Goal: Task Accomplishment & Management: Complete application form

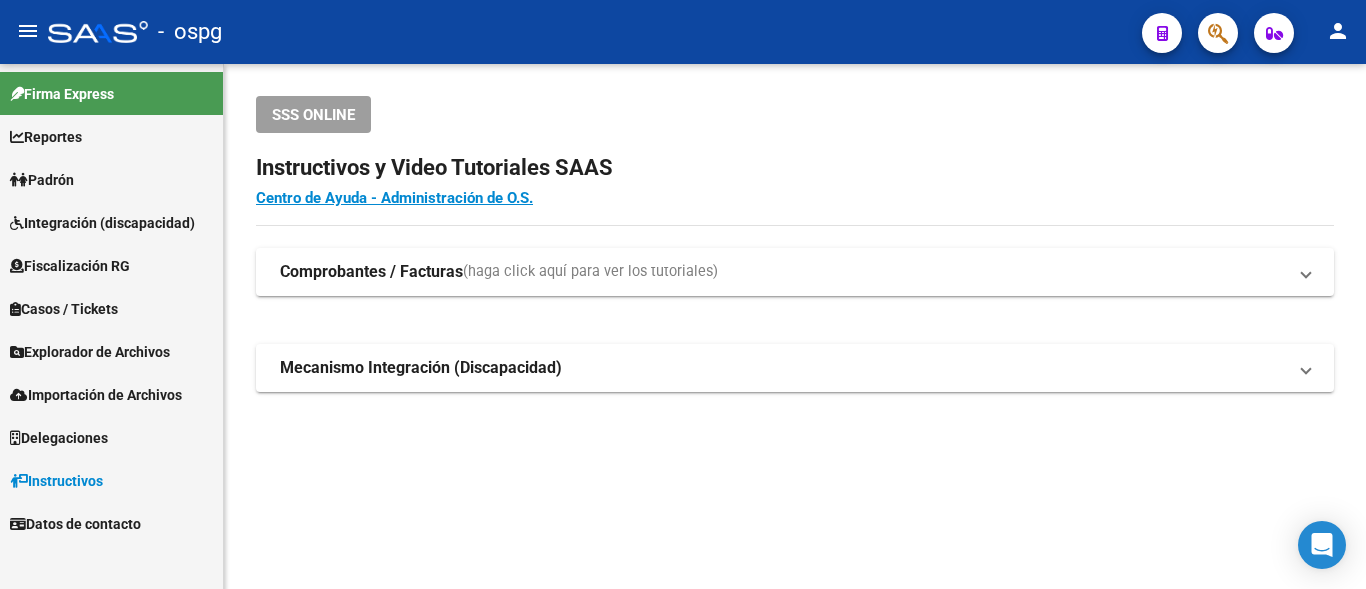
click at [171, 185] on link "Padrón" at bounding box center [111, 179] width 223 height 43
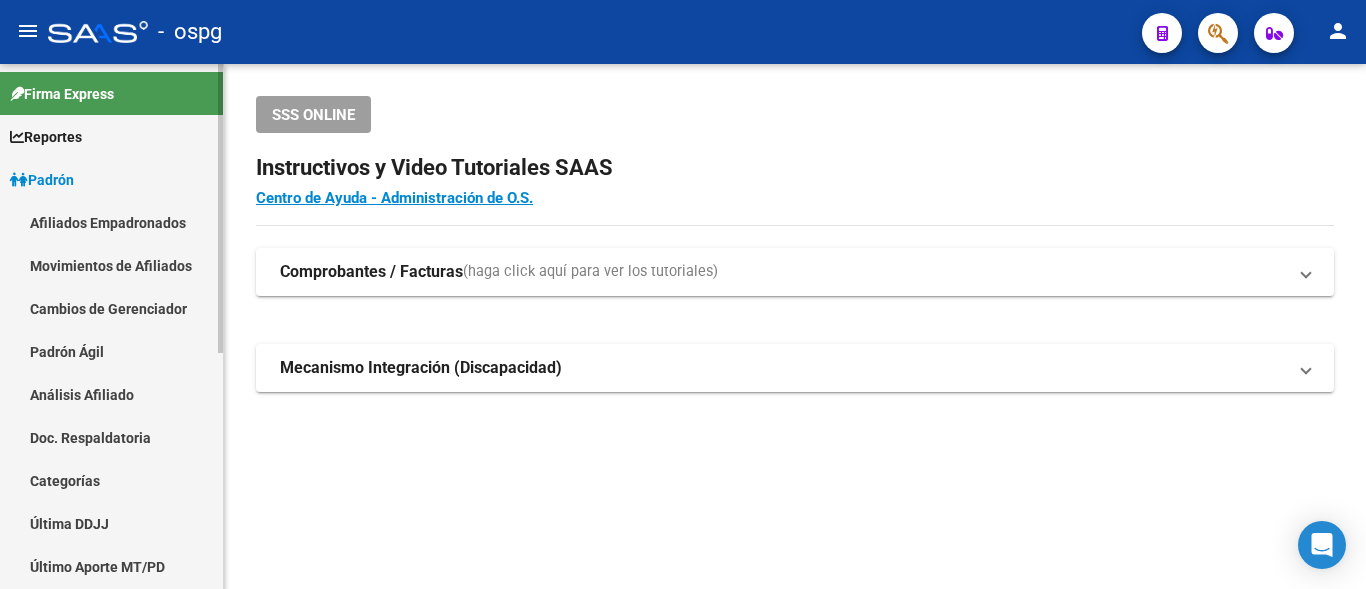
click at [72, 399] on link "Análisis Afiliado" at bounding box center [111, 394] width 223 height 43
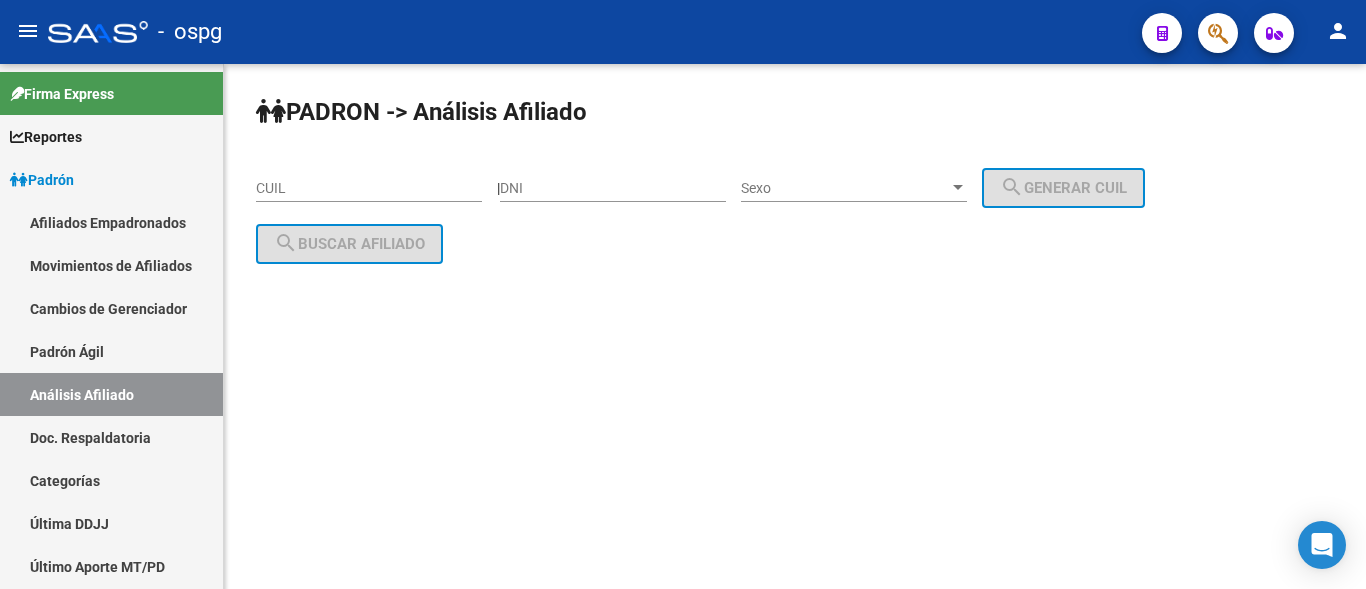
click at [292, 182] on input "CUIL" at bounding box center [369, 188] width 226 height 17
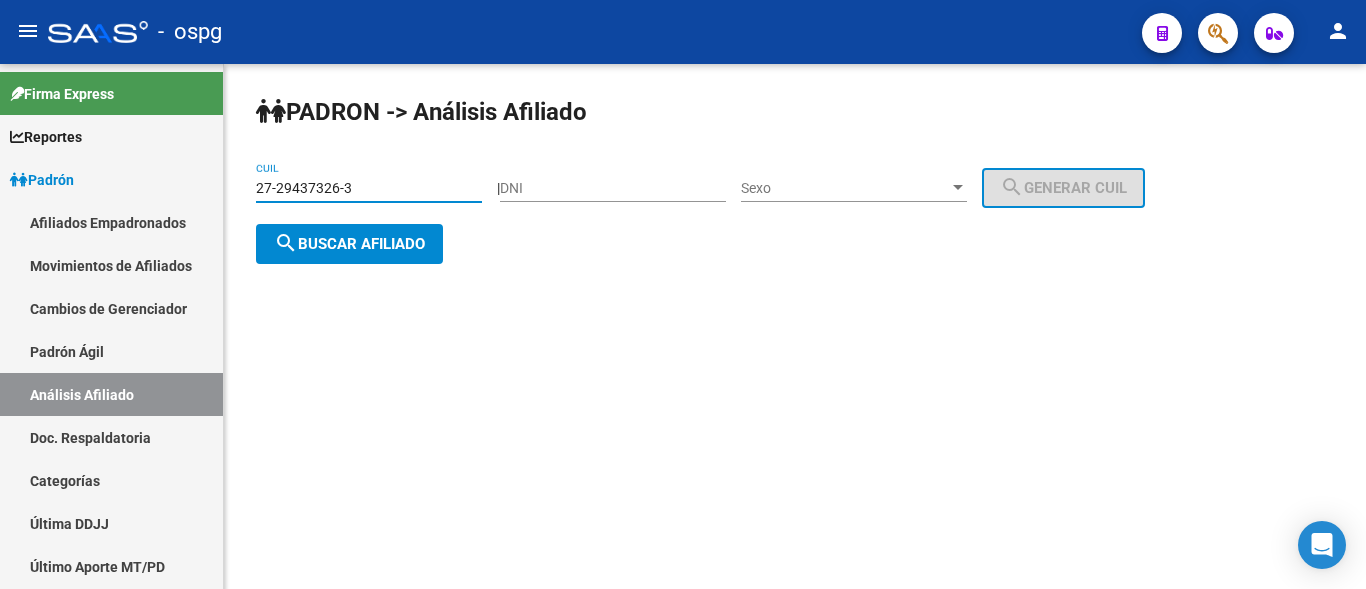
type input "27-29437326-3"
click at [331, 248] on span "search Buscar afiliado" at bounding box center [349, 244] width 151 height 18
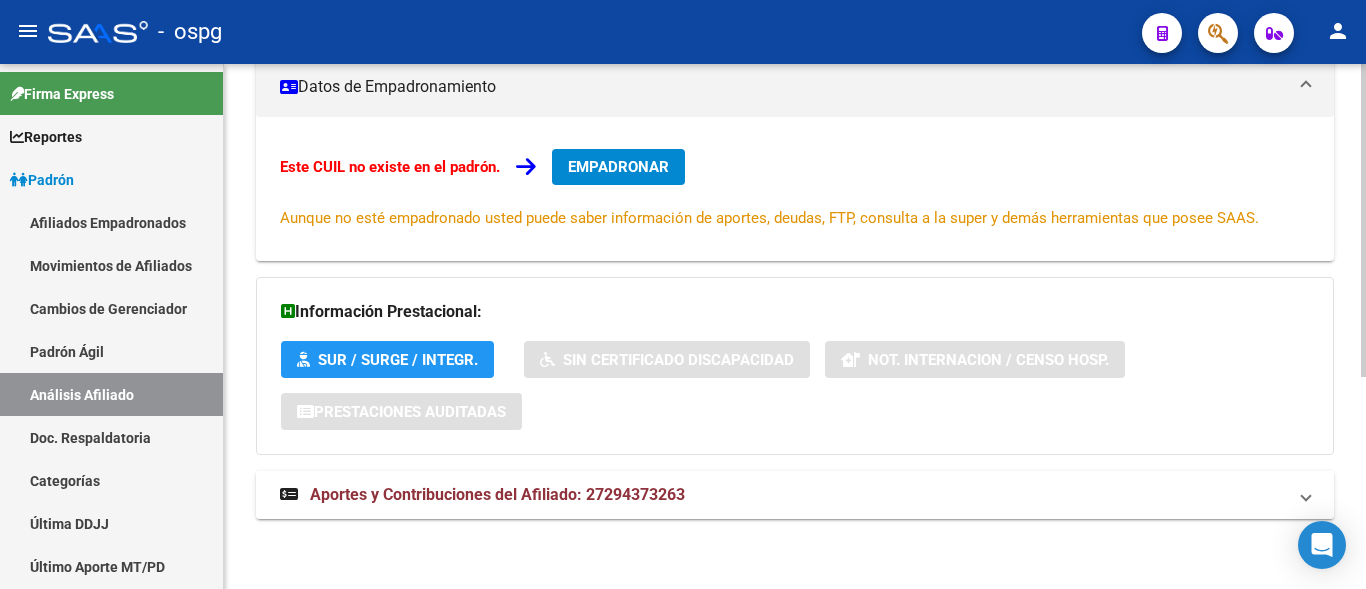
click at [619, 498] on span "Aportes y Contribuciones del Afiliado: 27294373263" at bounding box center [497, 494] width 375 height 19
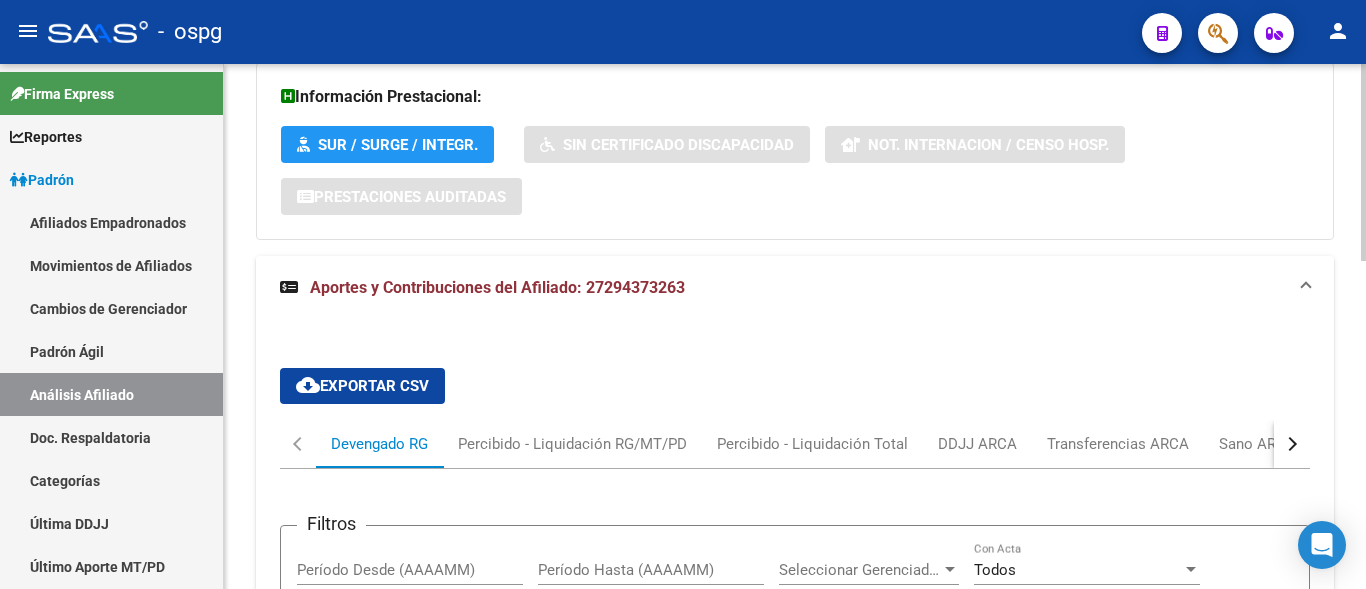
scroll to position [573, 0]
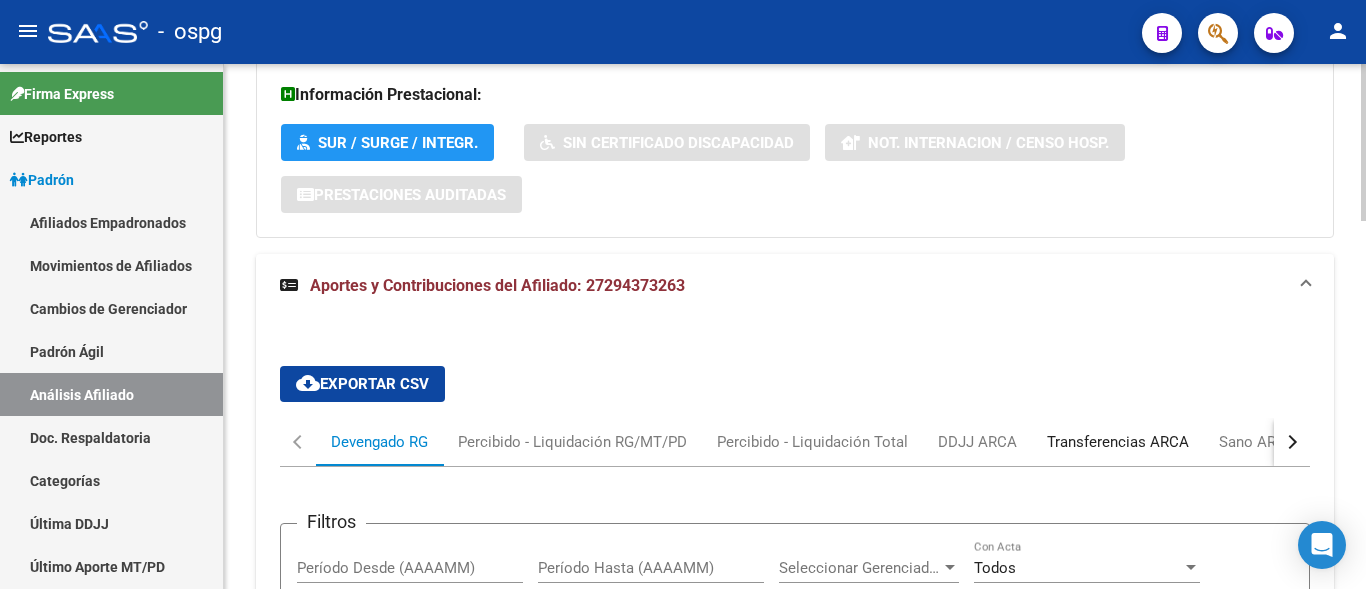
click at [1073, 449] on div "Transferencias ARCA" at bounding box center [1118, 442] width 142 height 22
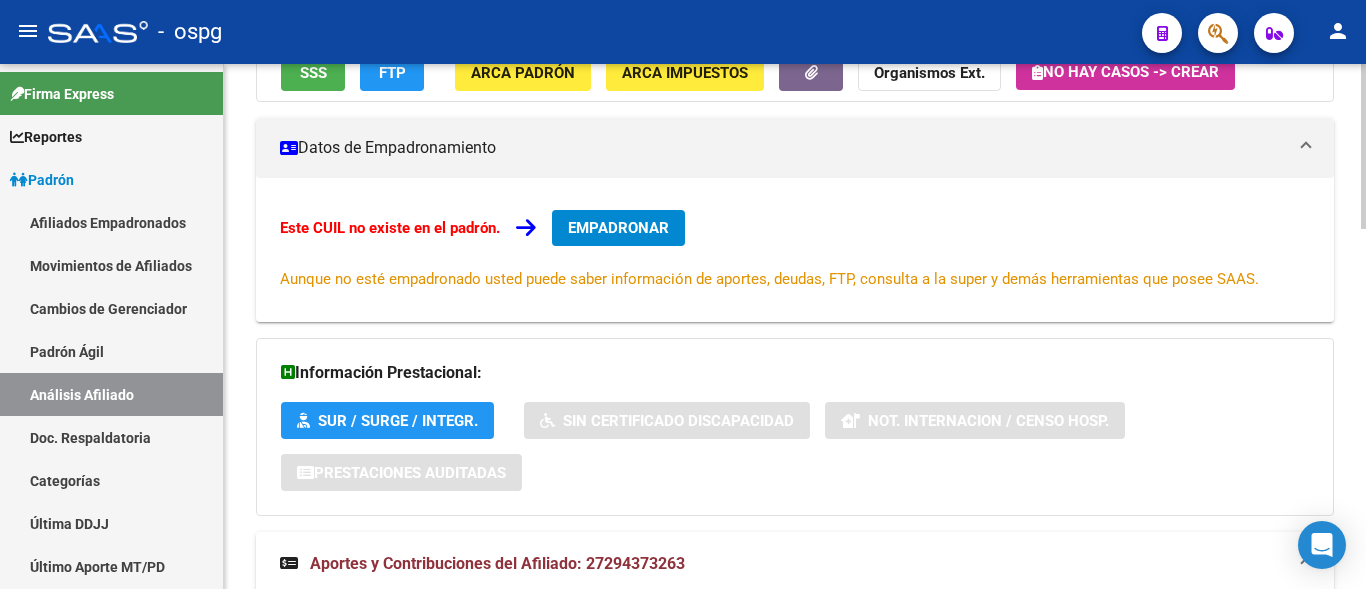
scroll to position [273, 0]
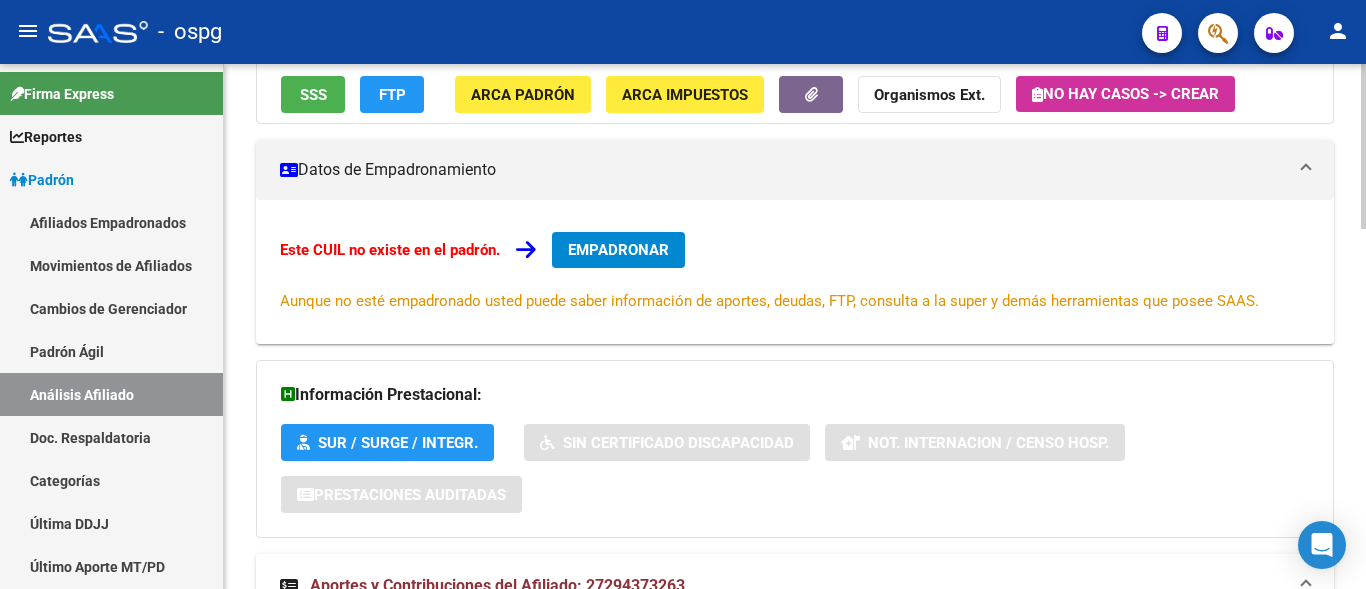
click at [603, 252] on span "EMPADRONAR" at bounding box center [618, 250] width 101 height 18
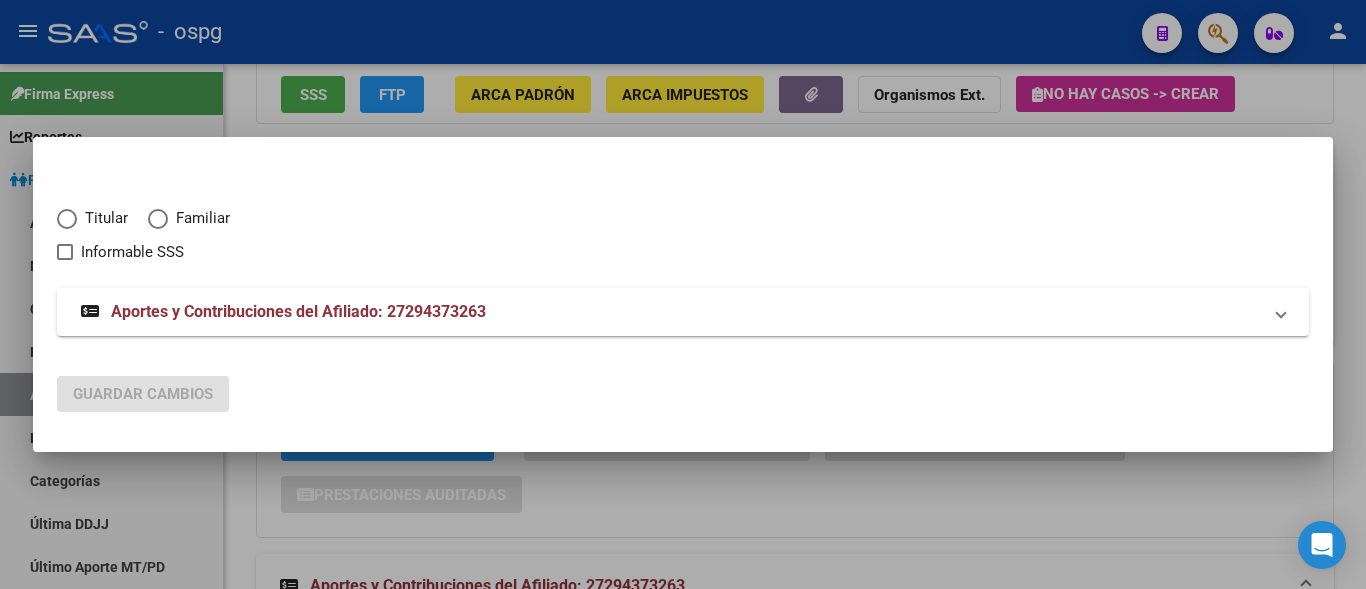
click at [59, 218] on span "Elija una opción" at bounding box center [67, 219] width 20 height 20
click at [59, 218] on input "Titular" at bounding box center [67, 219] width 20 height 20
radio input "true"
checkbox input "true"
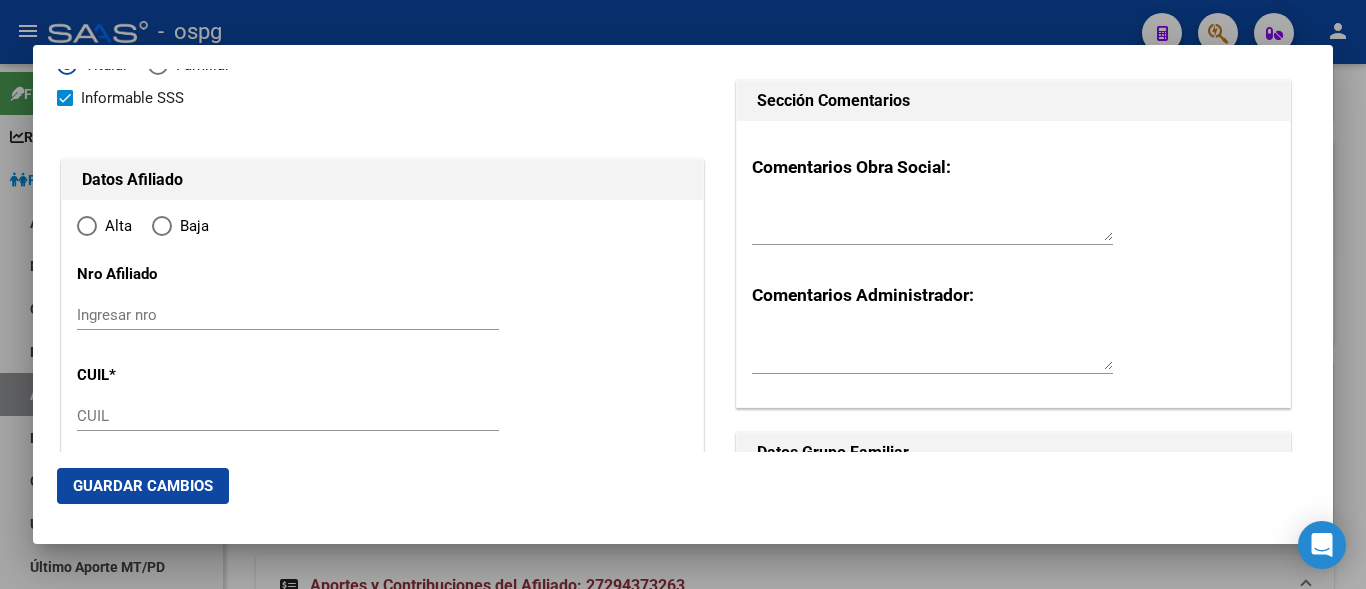
type input "27-29437326-3"
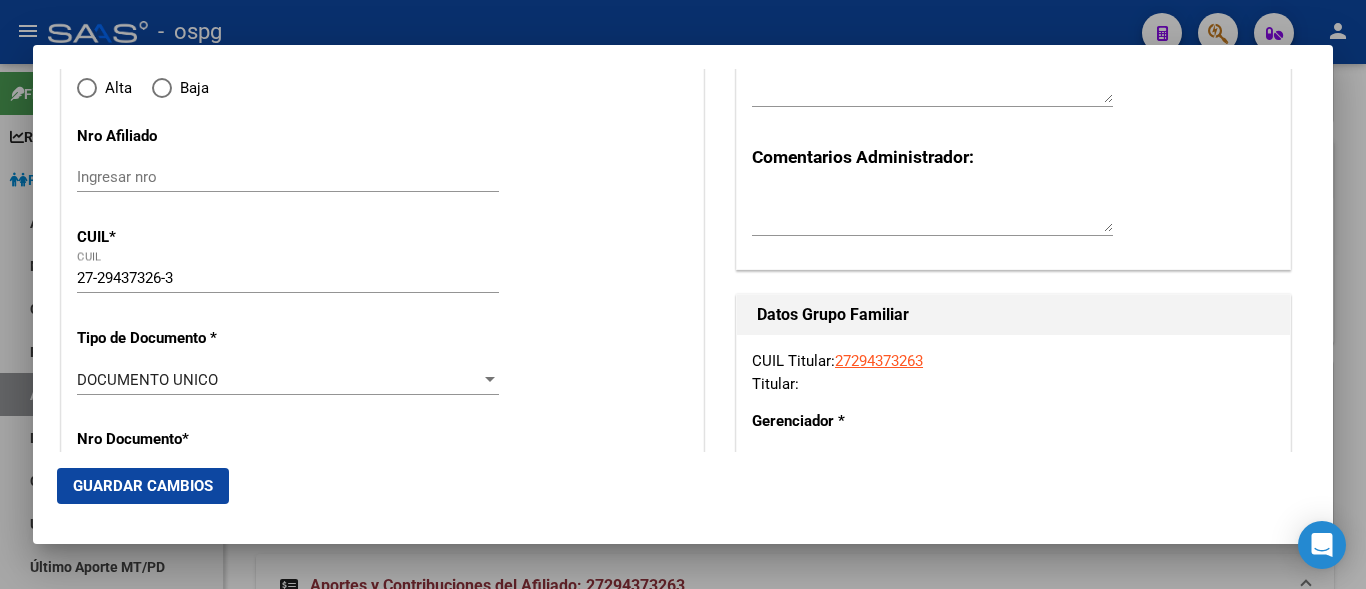
type input "29437326"
type input "[PERSON_NAME] [PERSON_NAME]"
type input "[DATE]"
type input "[PERSON_NAME]"
type input "1759"
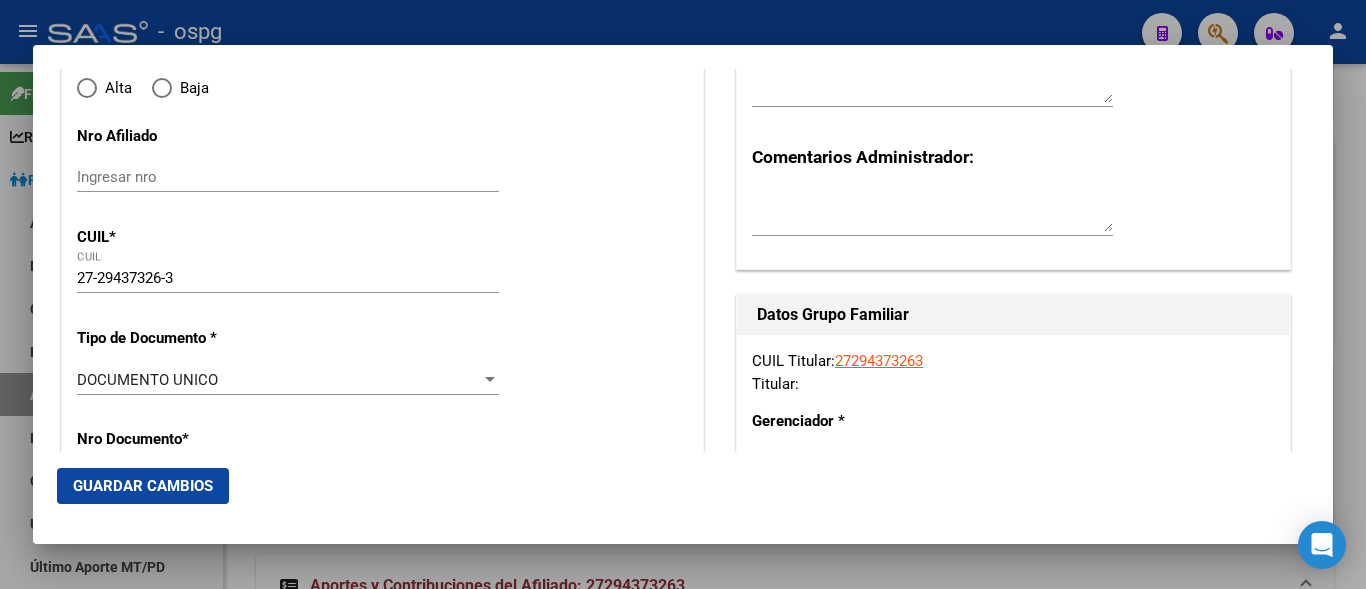
type input "ACHUPALLAS"
type input "6869"
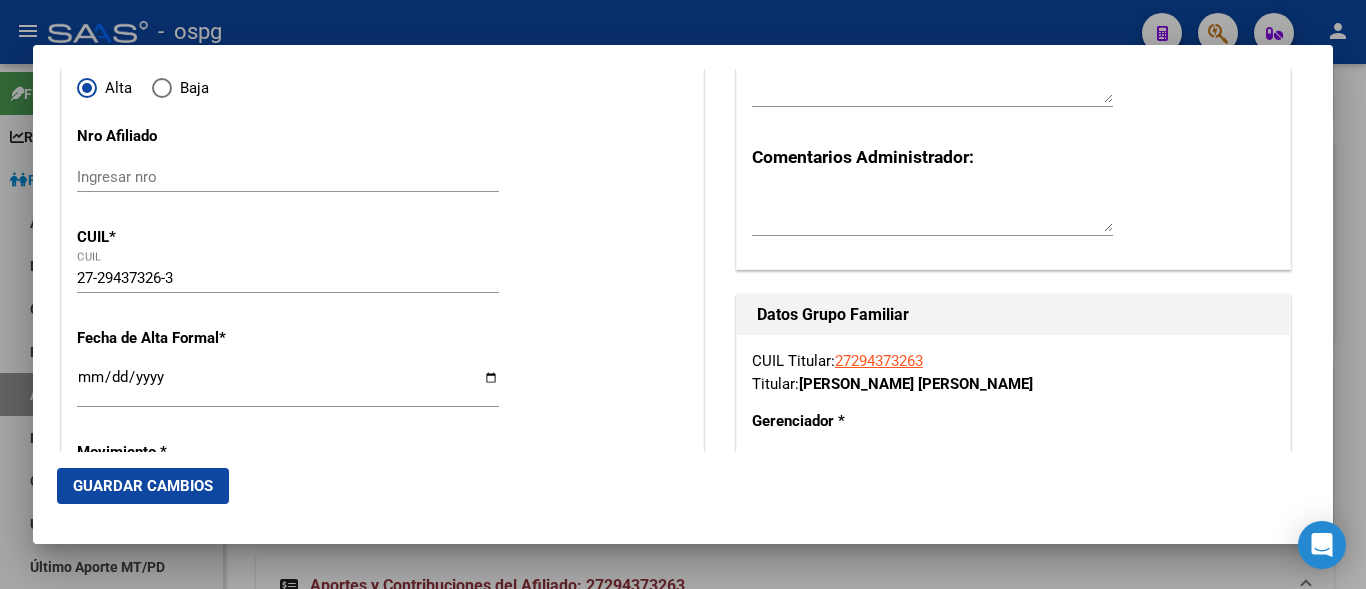
radio input "true"
click at [86, 382] on input "Ingresar fecha" at bounding box center [288, 385] width 422 height 32
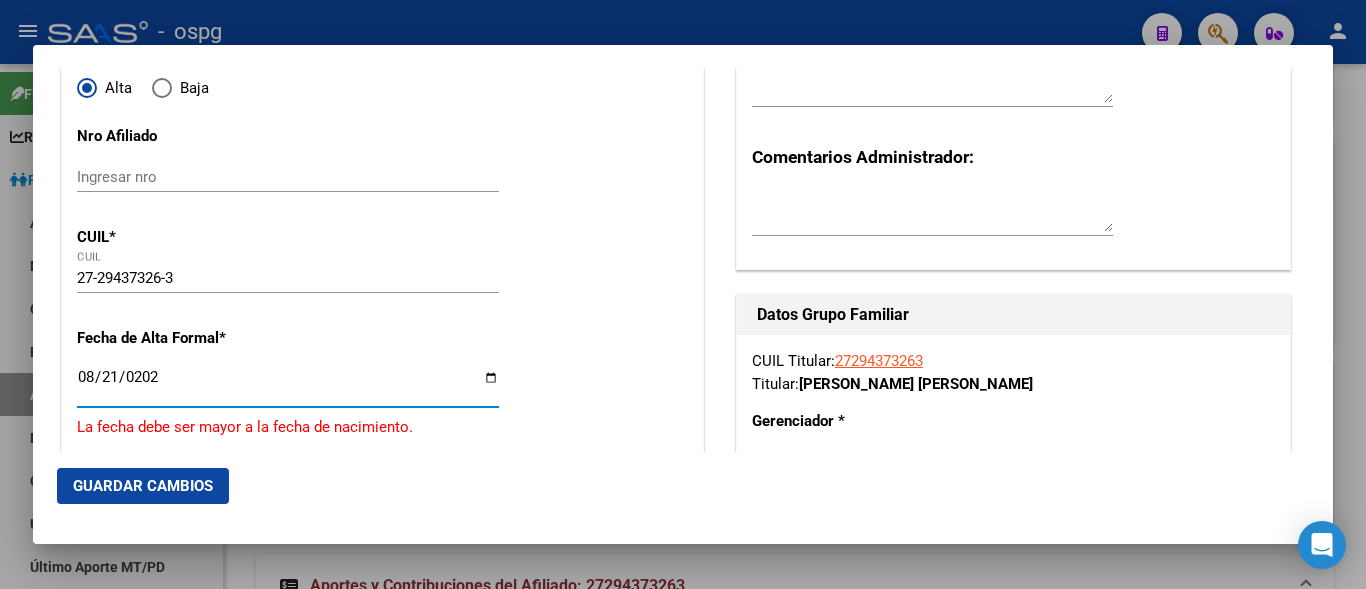
type input "[DATE]"
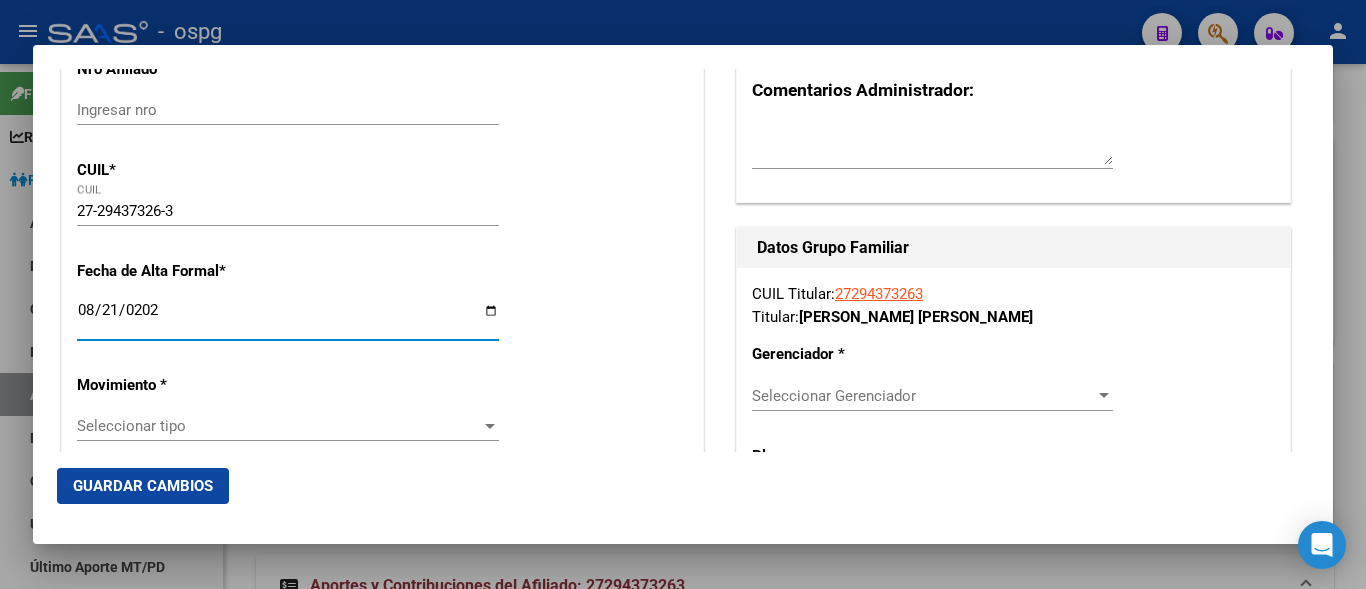
scroll to position [400, 0]
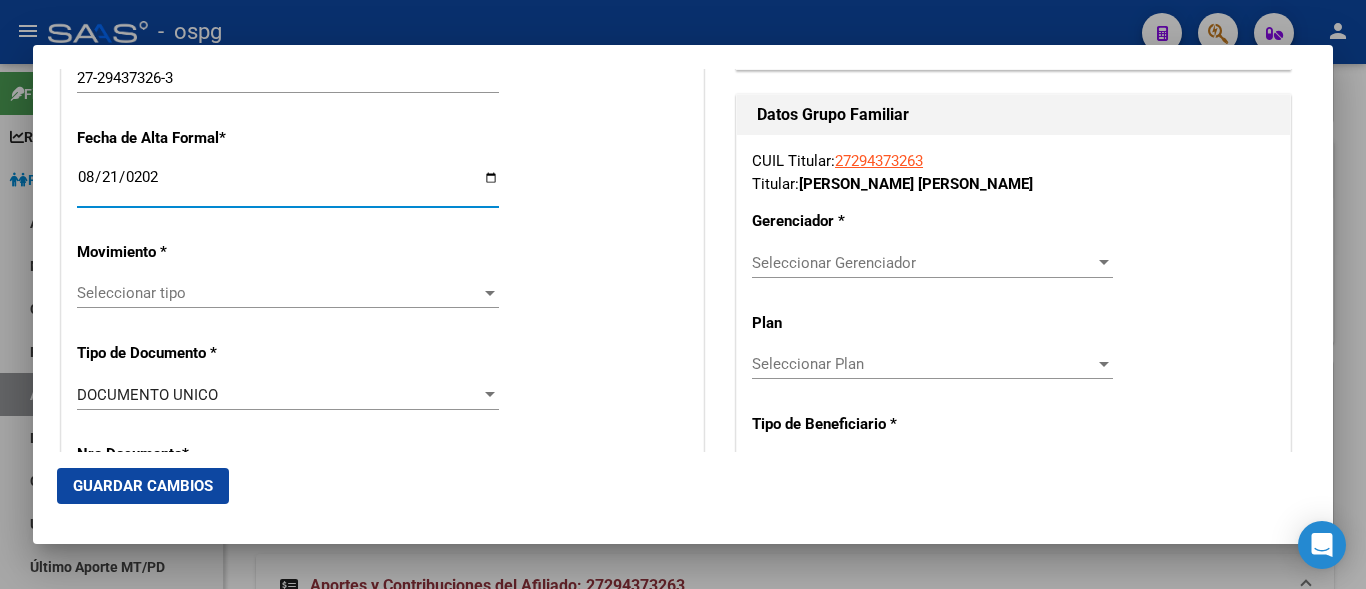
click at [101, 298] on span "Seleccionar tipo" at bounding box center [279, 293] width 404 height 18
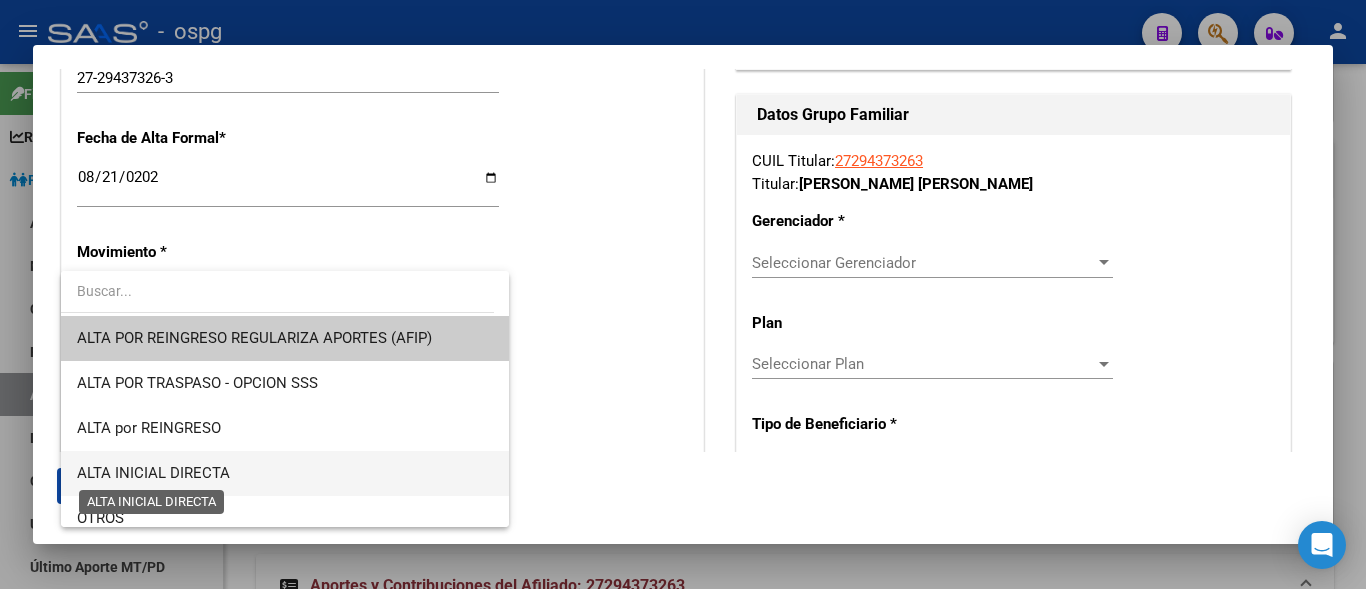
click at [161, 468] on span "ALTA INICIAL DIRECTA" at bounding box center [153, 473] width 153 height 18
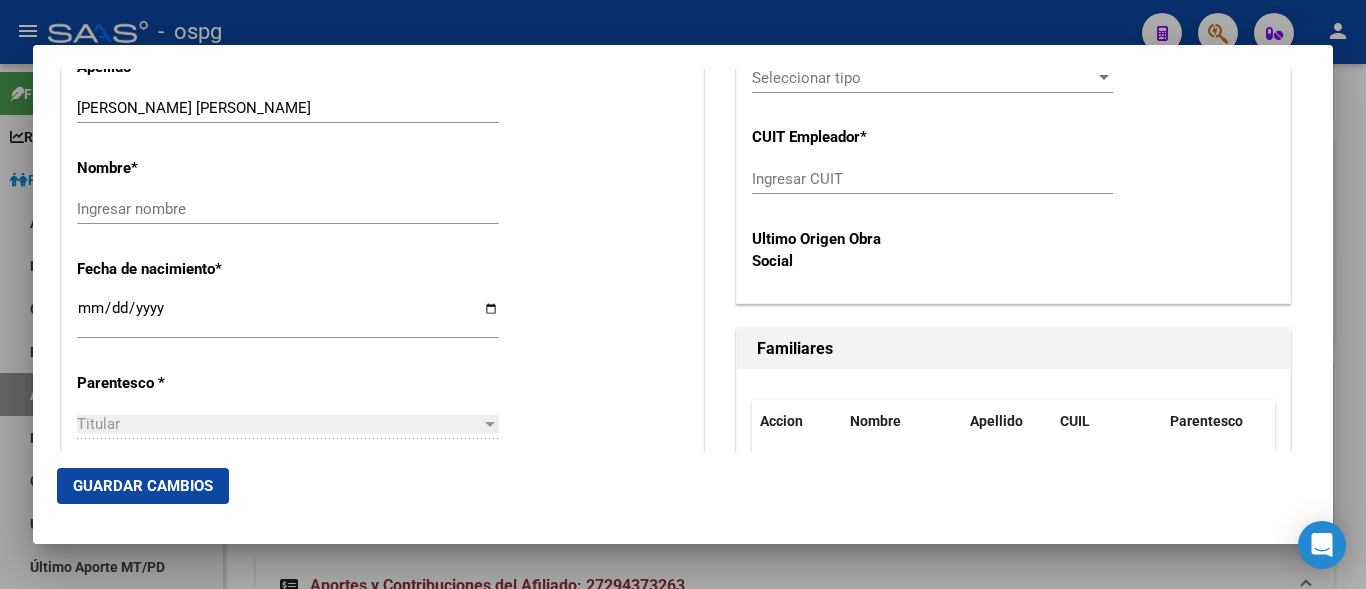
scroll to position [900, 0]
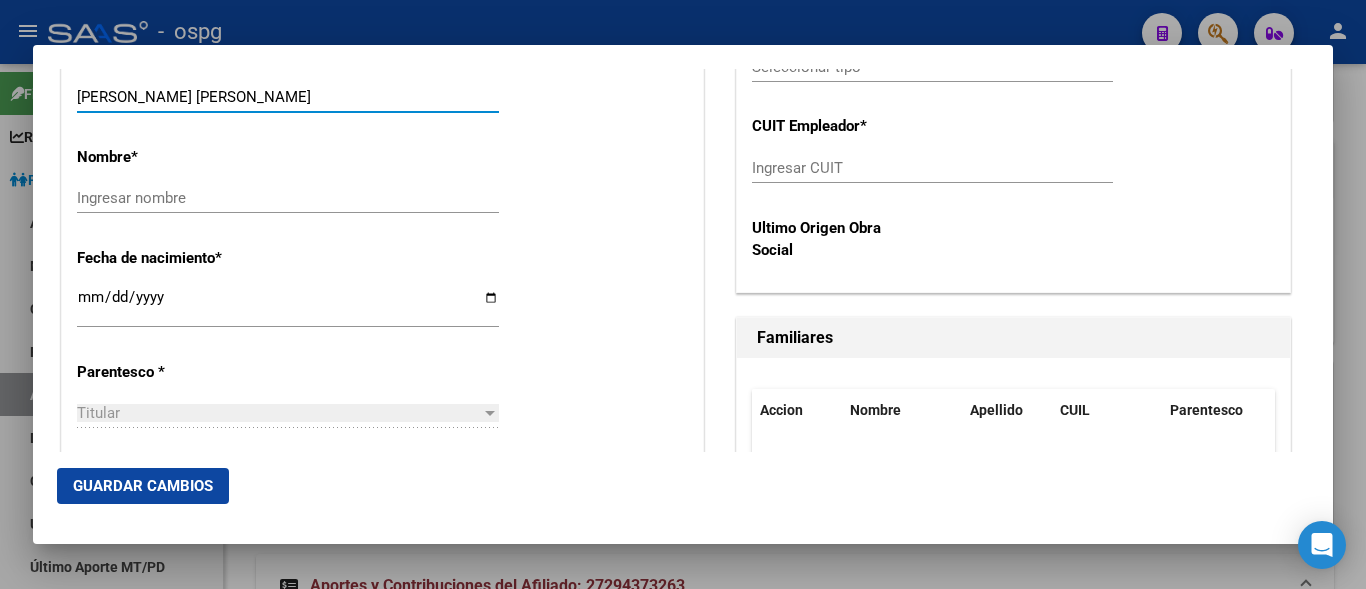
drag, startPoint x: 141, startPoint y: 96, endPoint x: 275, endPoint y: 95, distance: 134.0
click at [275, 95] on input "[PERSON_NAME] [PERSON_NAME]" at bounding box center [288, 97] width 422 height 18
type input "[PERSON_NAME]"
click at [176, 201] on input "Ingresar nombre" at bounding box center [288, 198] width 422 height 18
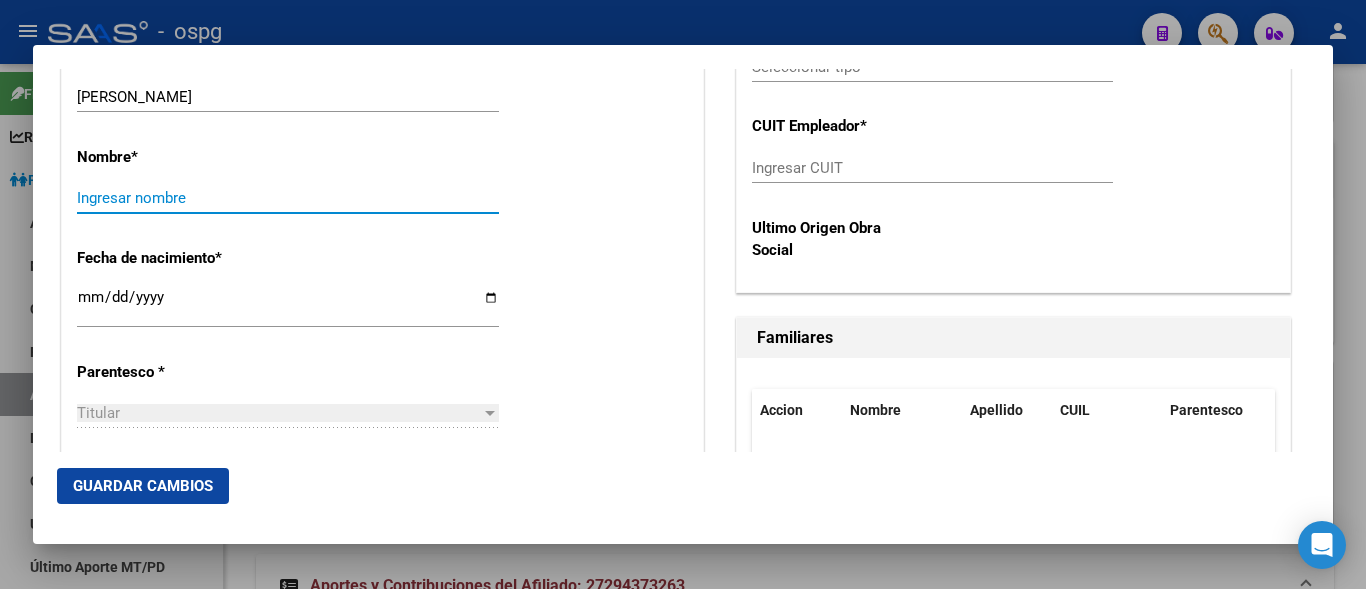
paste input "[PERSON_NAME]"
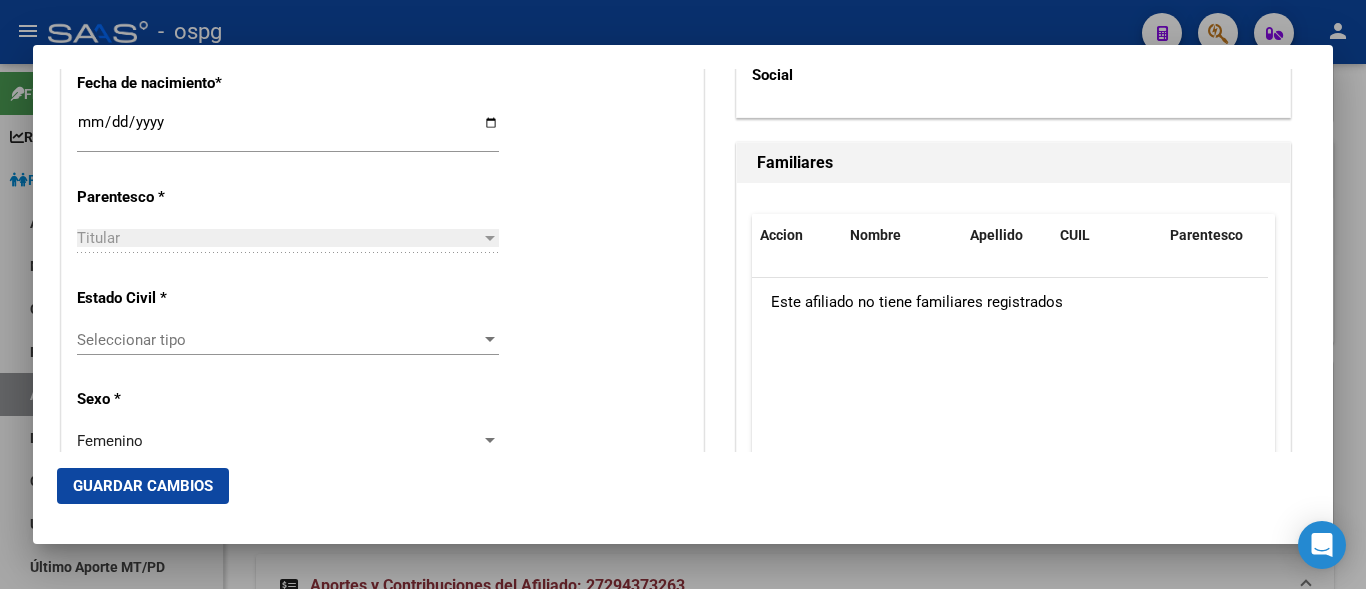
scroll to position [1100, 0]
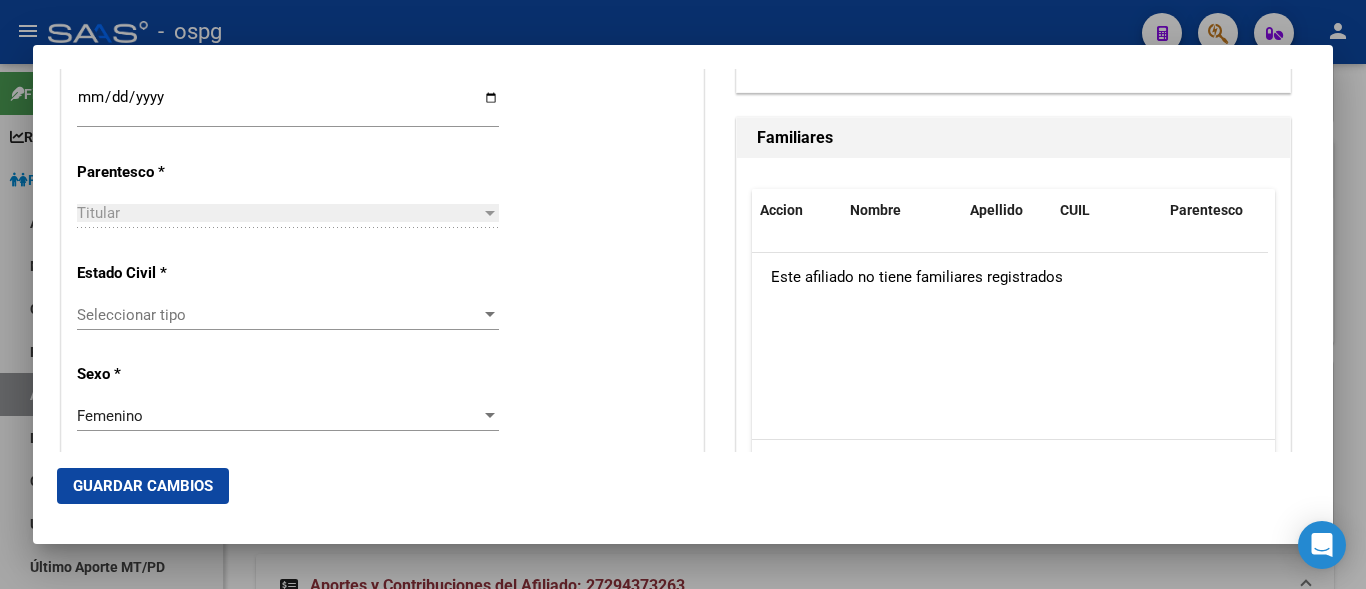
type input "[PERSON_NAME]"
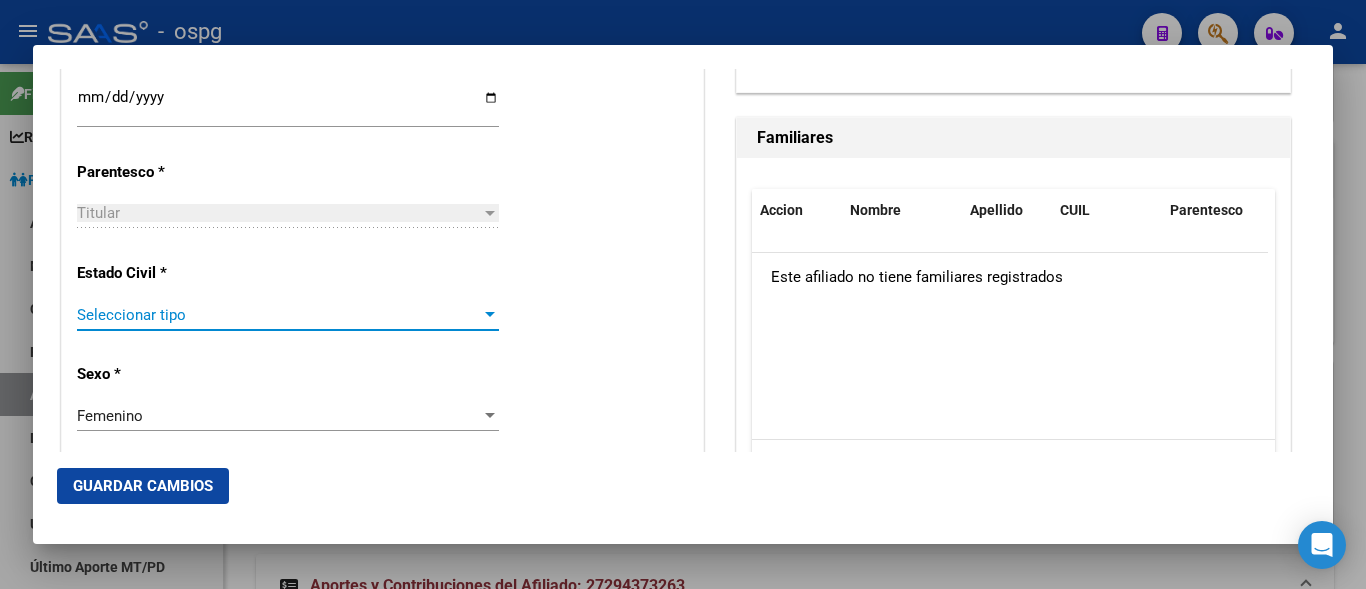
click at [192, 322] on span "Seleccionar tipo" at bounding box center [279, 315] width 404 height 18
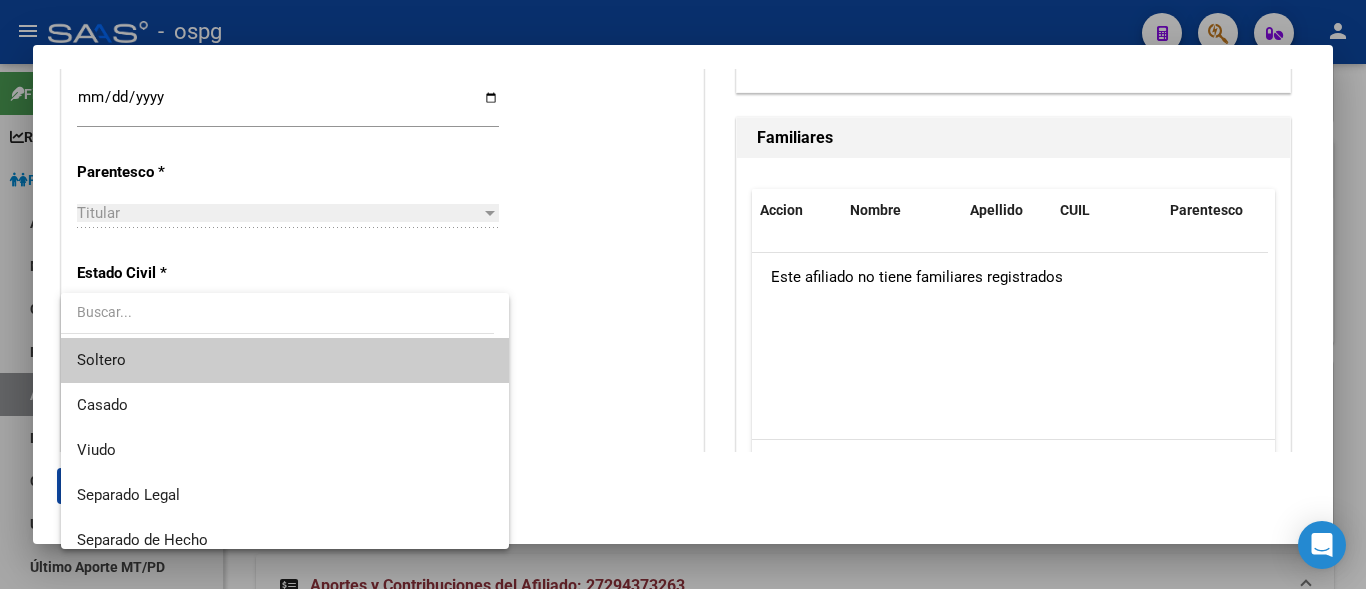
click at [145, 364] on span "Soltero" at bounding box center [285, 360] width 416 height 45
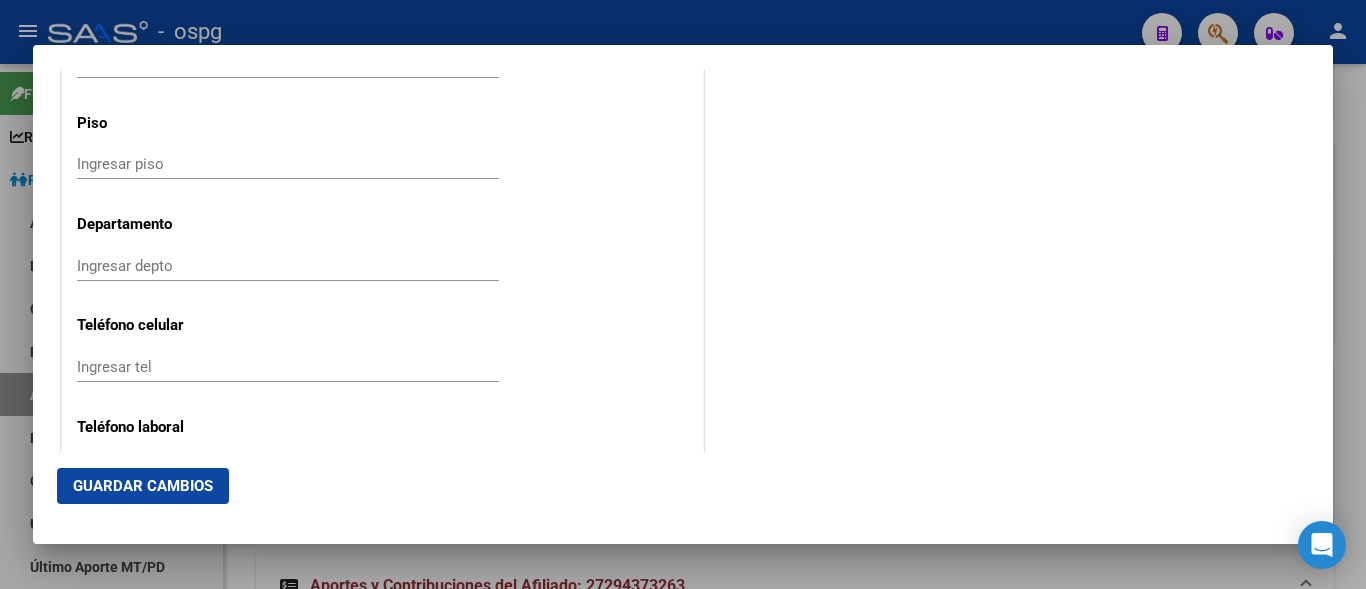
scroll to position [2399, 0]
click at [173, 366] on input "Ingresar tel" at bounding box center [288, 366] width 422 height 18
type input "1133987240"
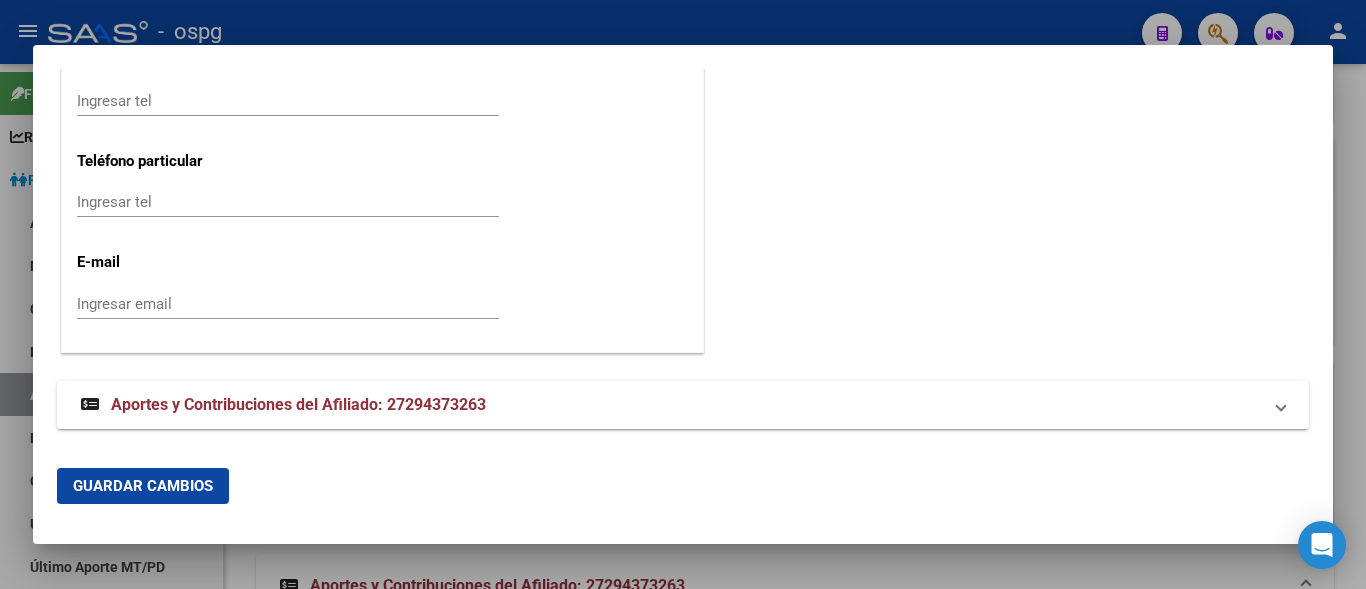
scroll to position [2766, 0]
click at [104, 319] on div "Ingresar email" at bounding box center [288, 312] width 422 height 49
click at [104, 316] on div "Ingresar email" at bounding box center [288, 303] width 422 height 30
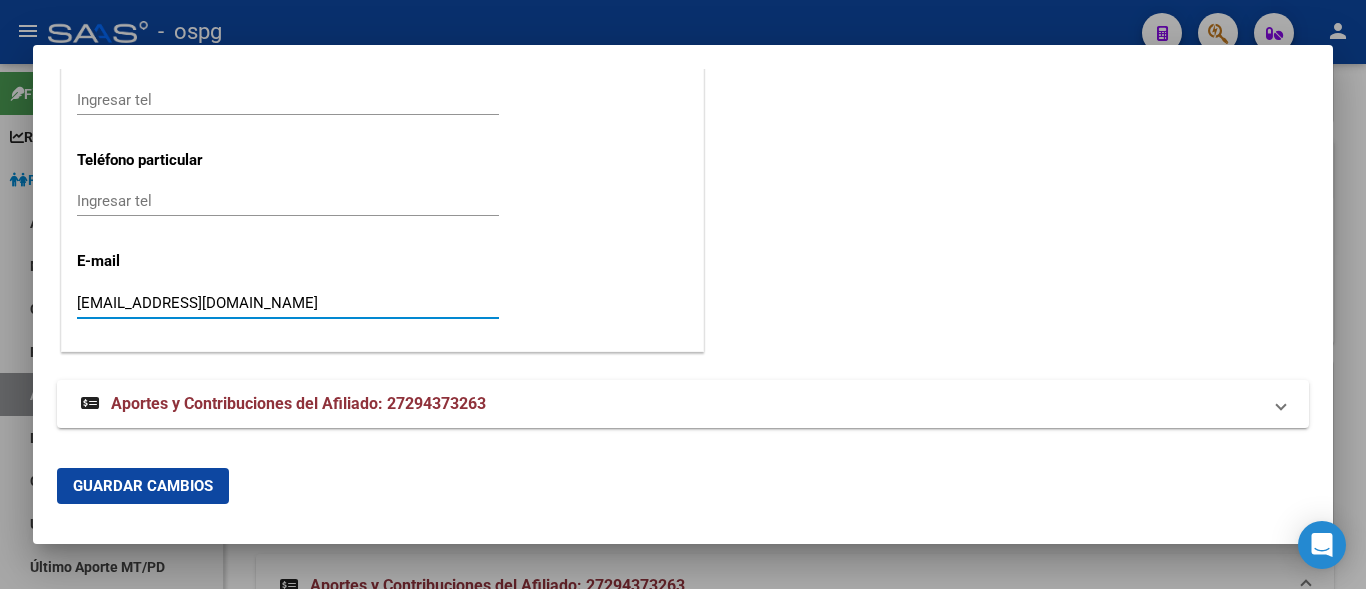
type input "[EMAIL_ADDRESS][DOMAIN_NAME]"
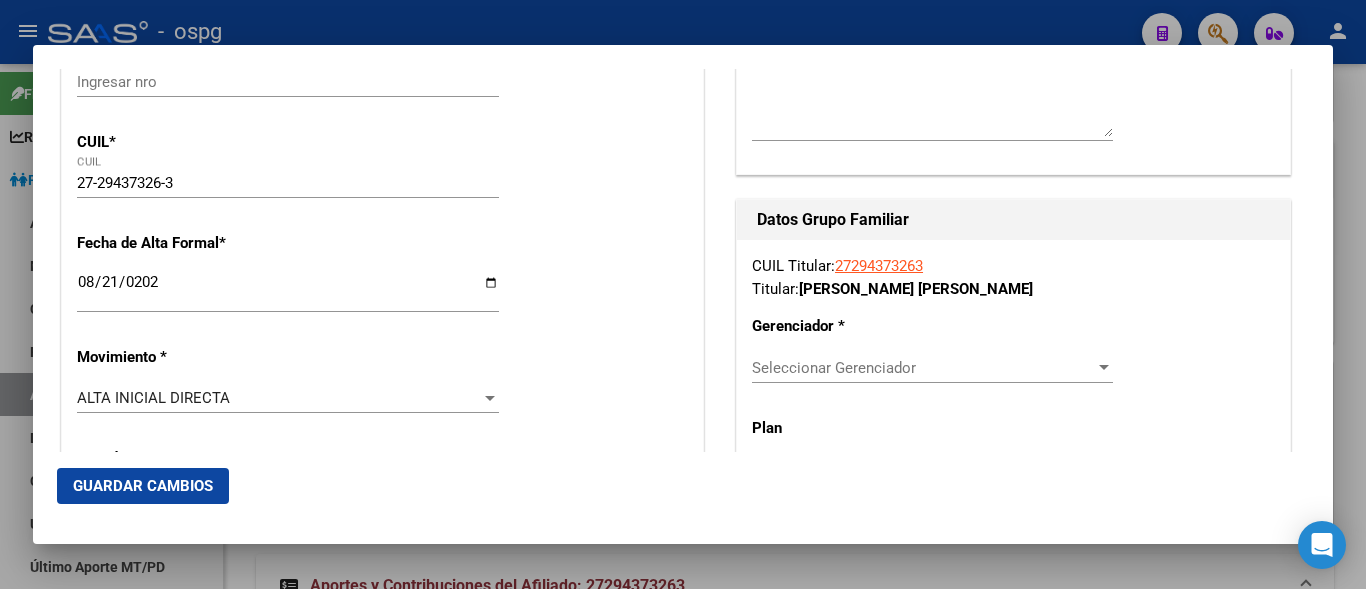
scroll to position [267, 0]
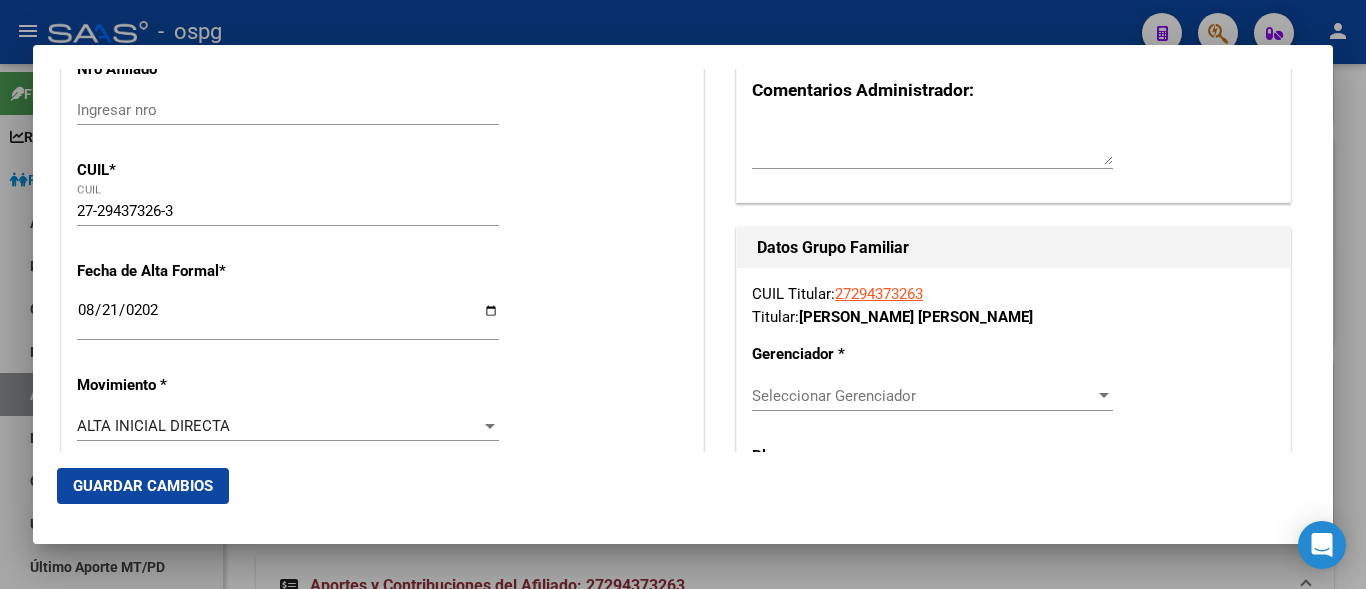
click at [819, 405] on div "Seleccionar Gerenciador Seleccionar Gerenciador" at bounding box center [932, 396] width 361 height 30
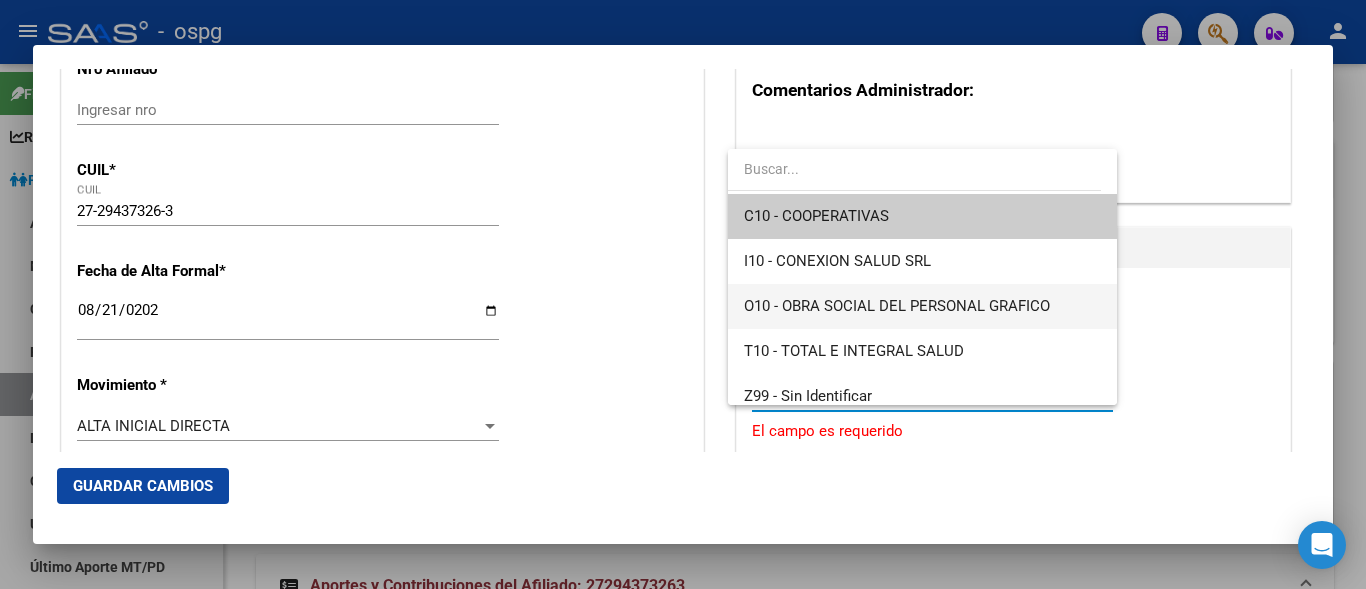
click at [942, 319] on span "O10 - OBRA SOCIAL DEL PERSONAL GRAFICO" at bounding box center [922, 306] width 356 height 45
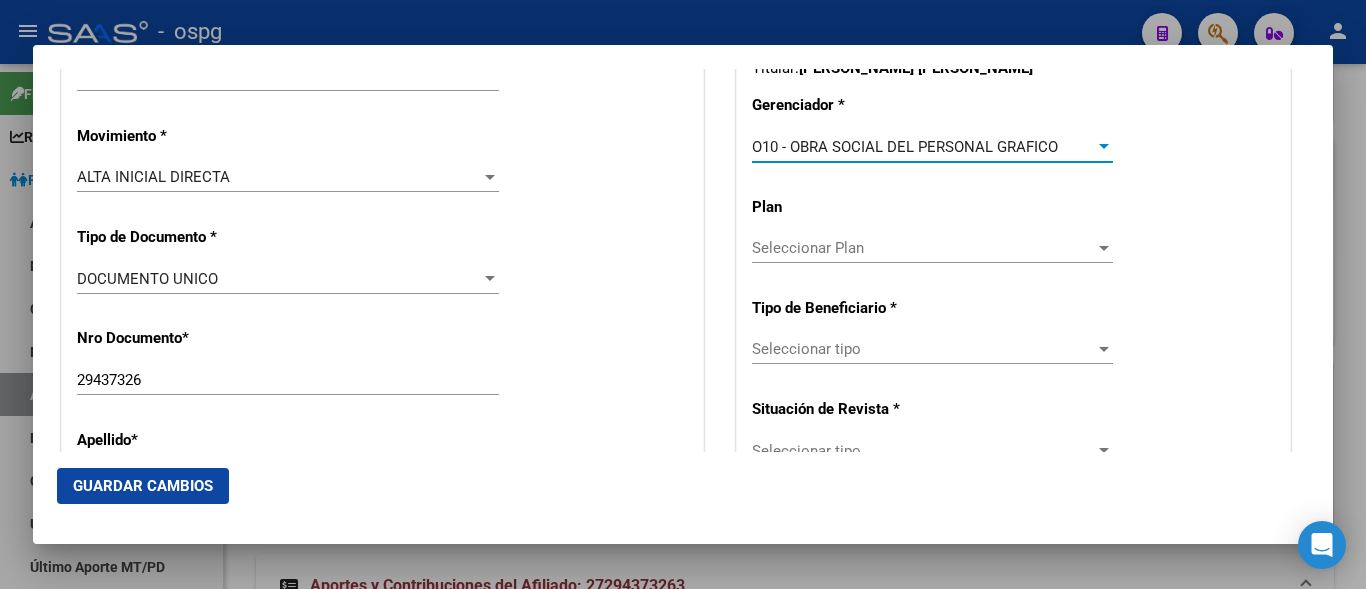
scroll to position [567, 0]
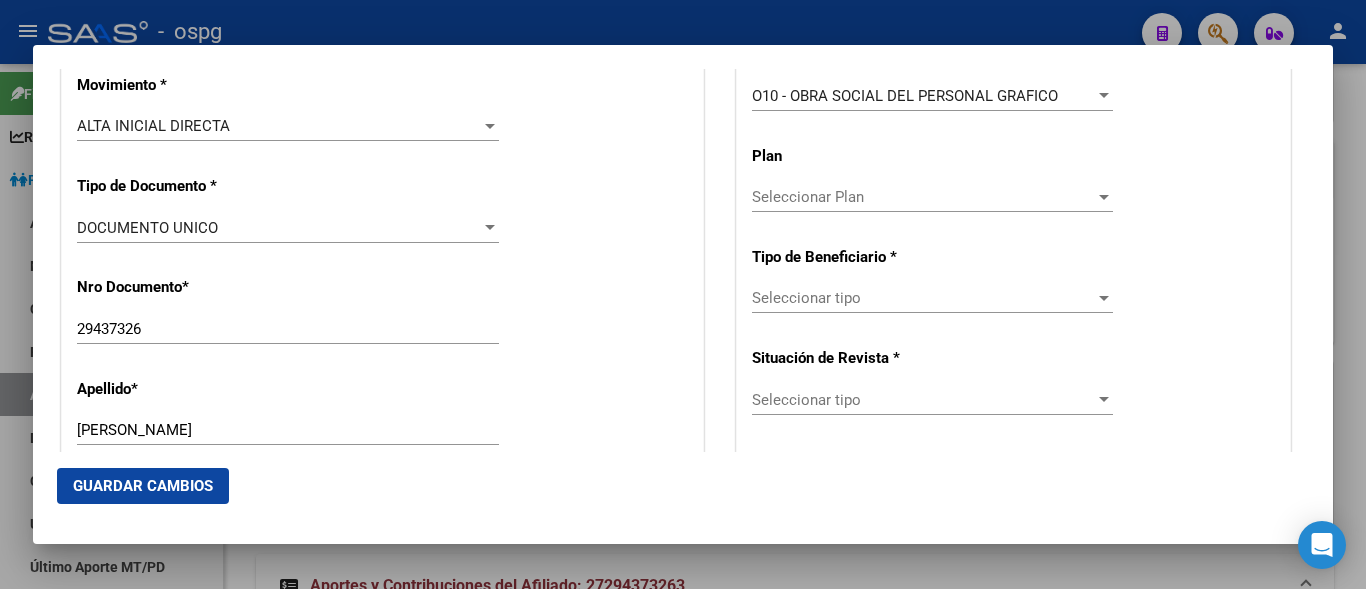
click at [833, 308] on div "Seleccionar tipo Seleccionar tipo" at bounding box center [932, 298] width 361 height 30
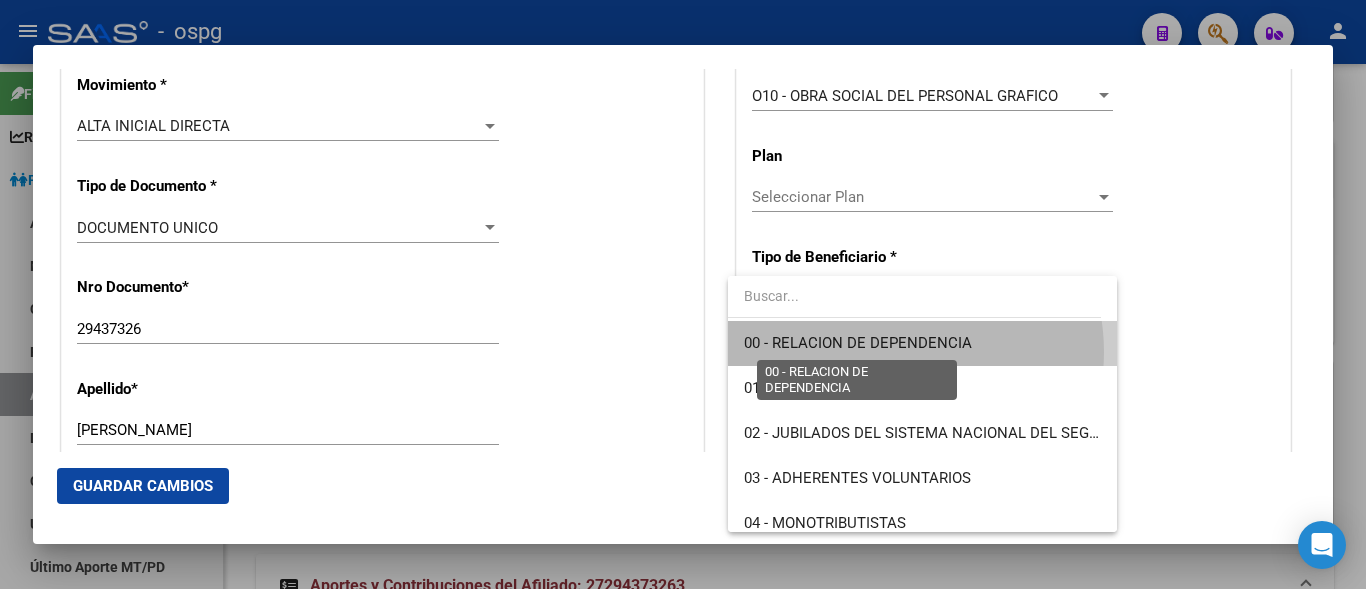
click at [892, 351] on span "00 - RELACION DE DEPENDENCIA" at bounding box center [858, 343] width 228 height 18
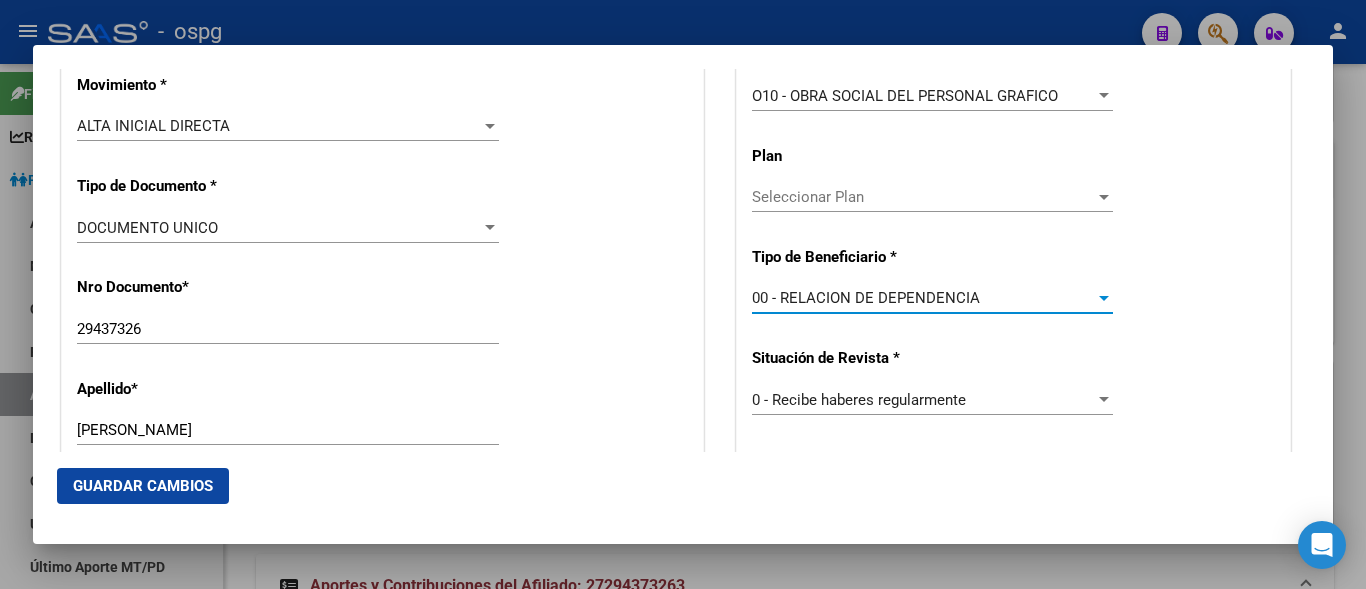
type input "30-71470412-1"
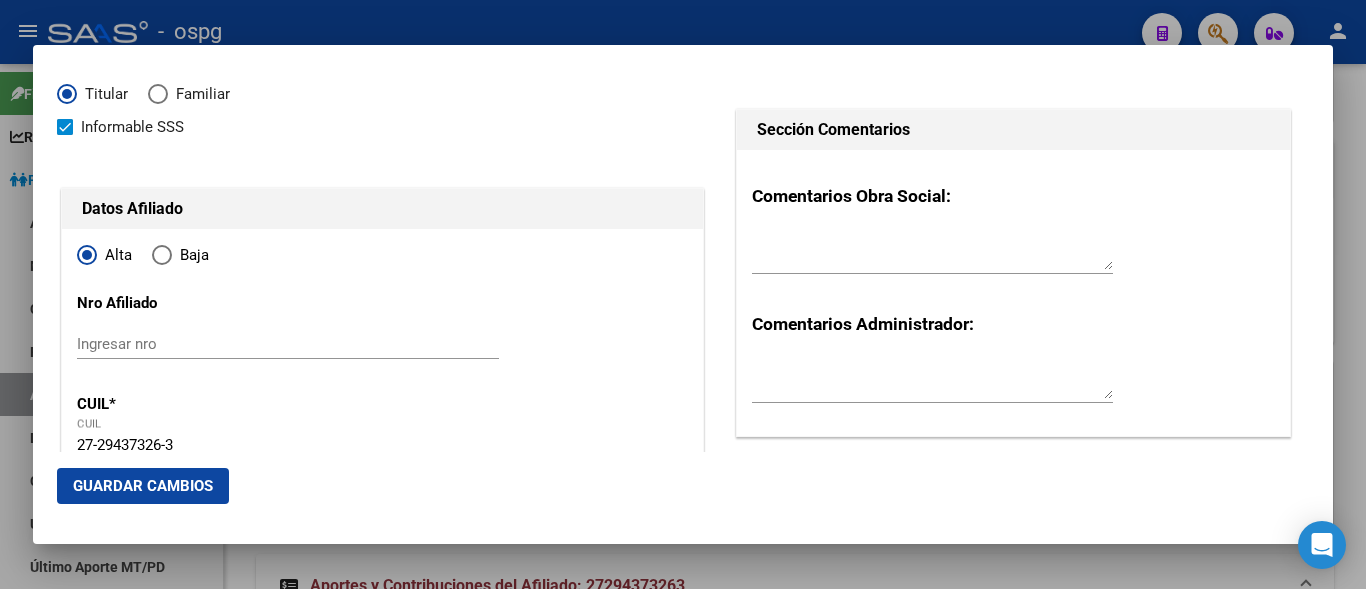
scroll to position [0, 0]
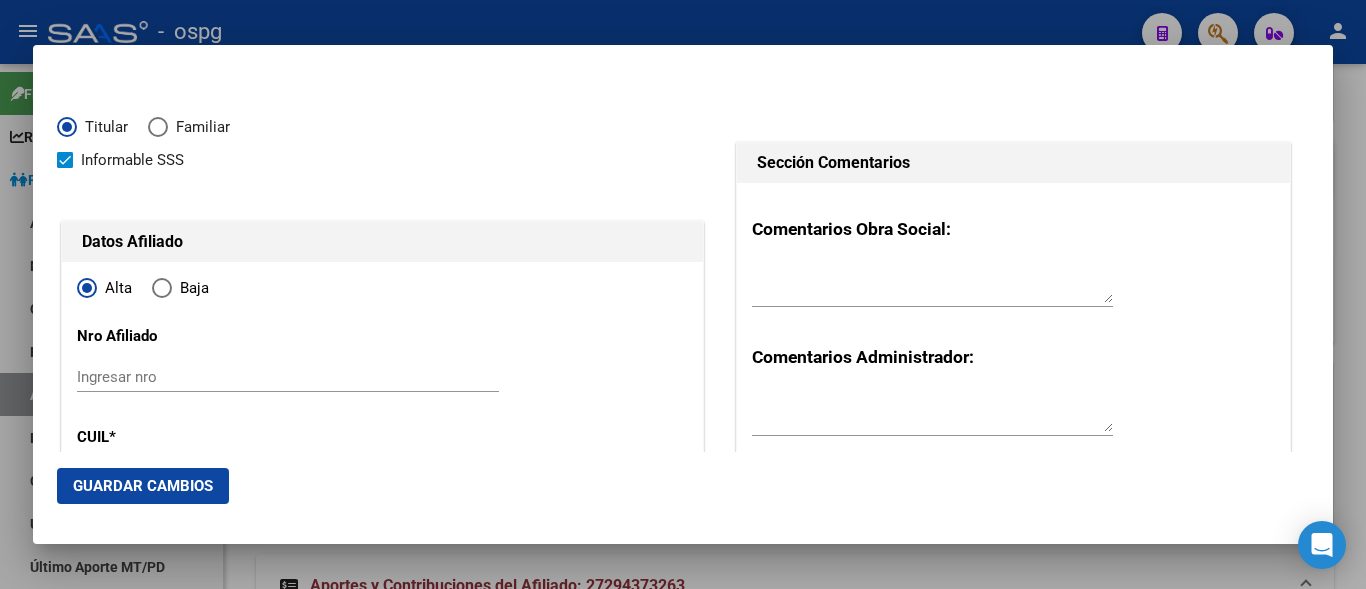
click at [144, 486] on span "Guardar Cambios" at bounding box center [143, 486] width 140 height 18
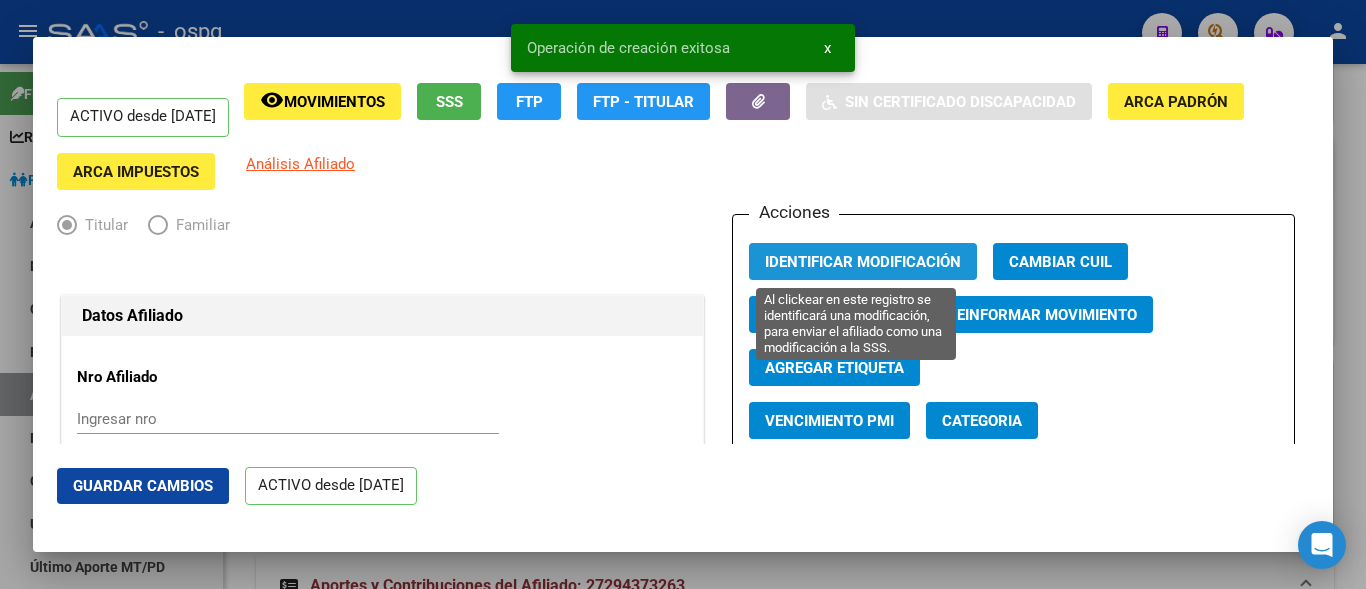
click at [854, 277] on button "Identificar Modificación" at bounding box center [863, 261] width 228 height 37
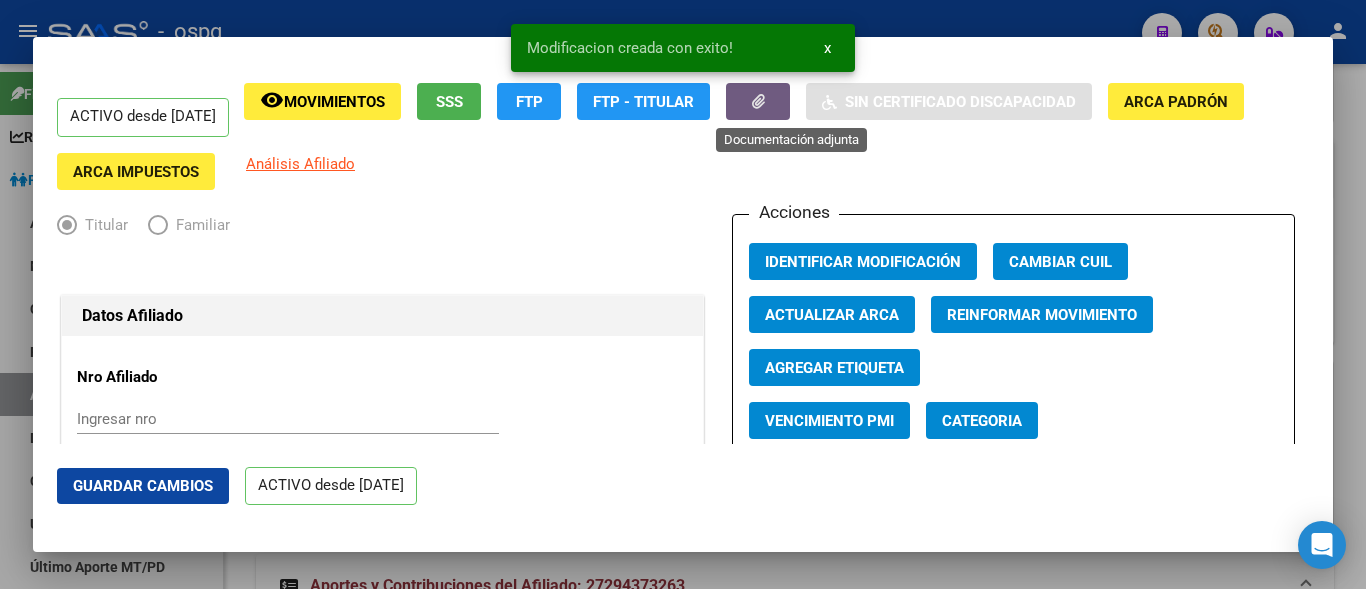
click at [790, 118] on button "button" at bounding box center [758, 101] width 64 height 37
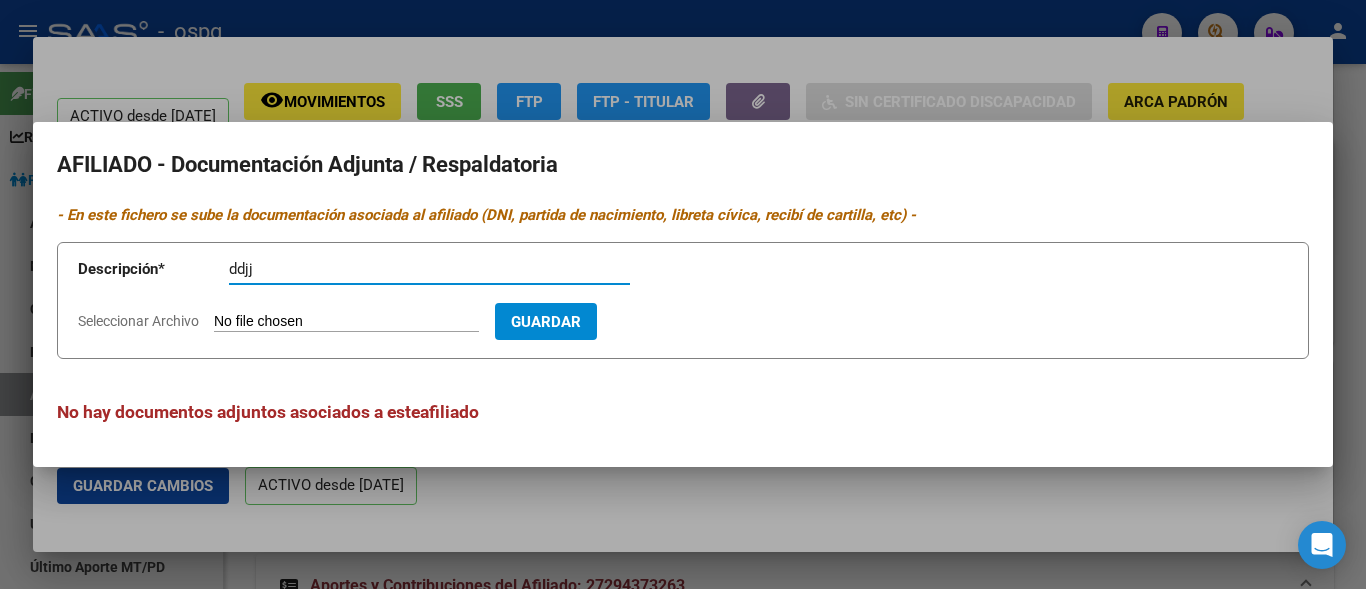
type input "ddjj"
click at [235, 325] on input "Seleccionar Archivo" at bounding box center [346, 322] width 265 height 19
type input "C:\fakepath\[PERSON_NAME] ddjj.jpg"
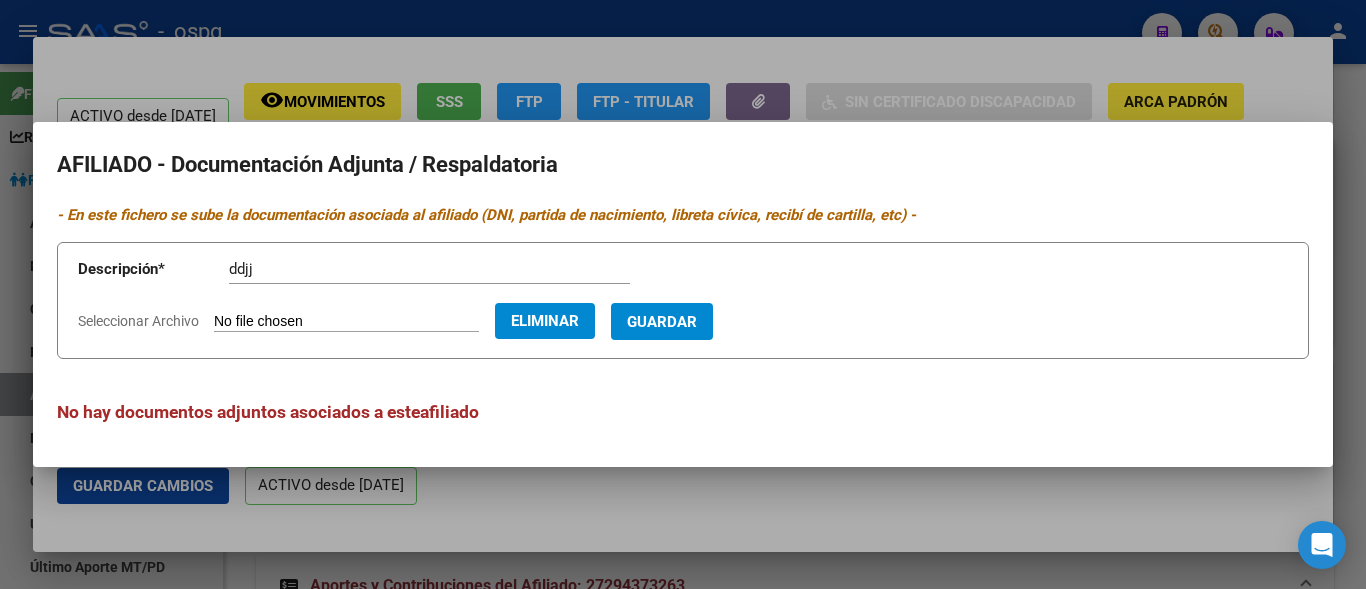
click at [688, 319] on span "Guardar" at bounding box center [662, 322] width 70 height 18
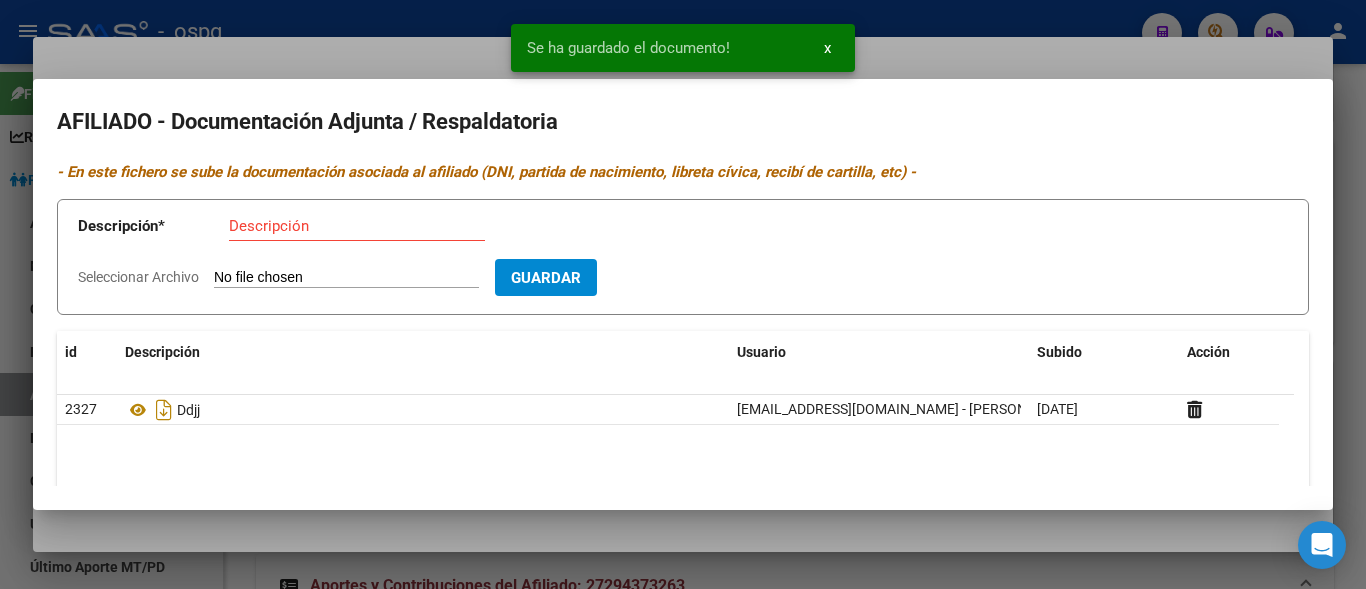
click at [235, 228] on input "Descripción" at bounding box center [357, 226] width 256 height 18
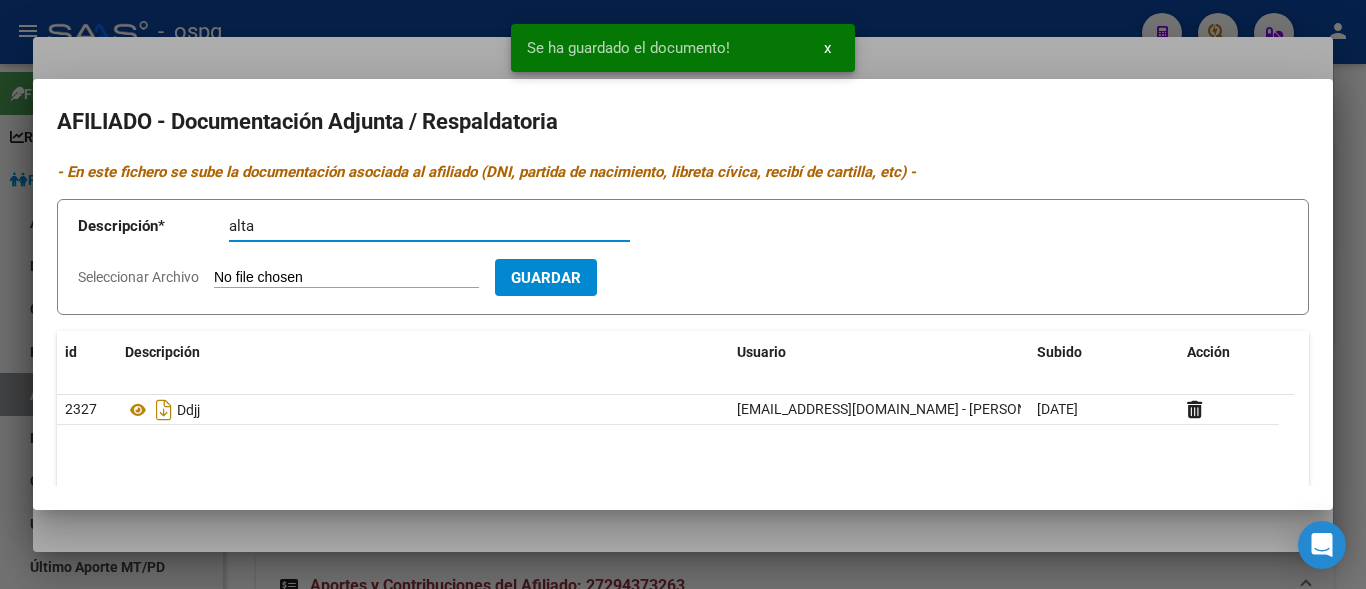
type input "alta"
click at [223, 277] on input "Seleccionar Archivo" at bounding box center [346, 278] width 265 height 19
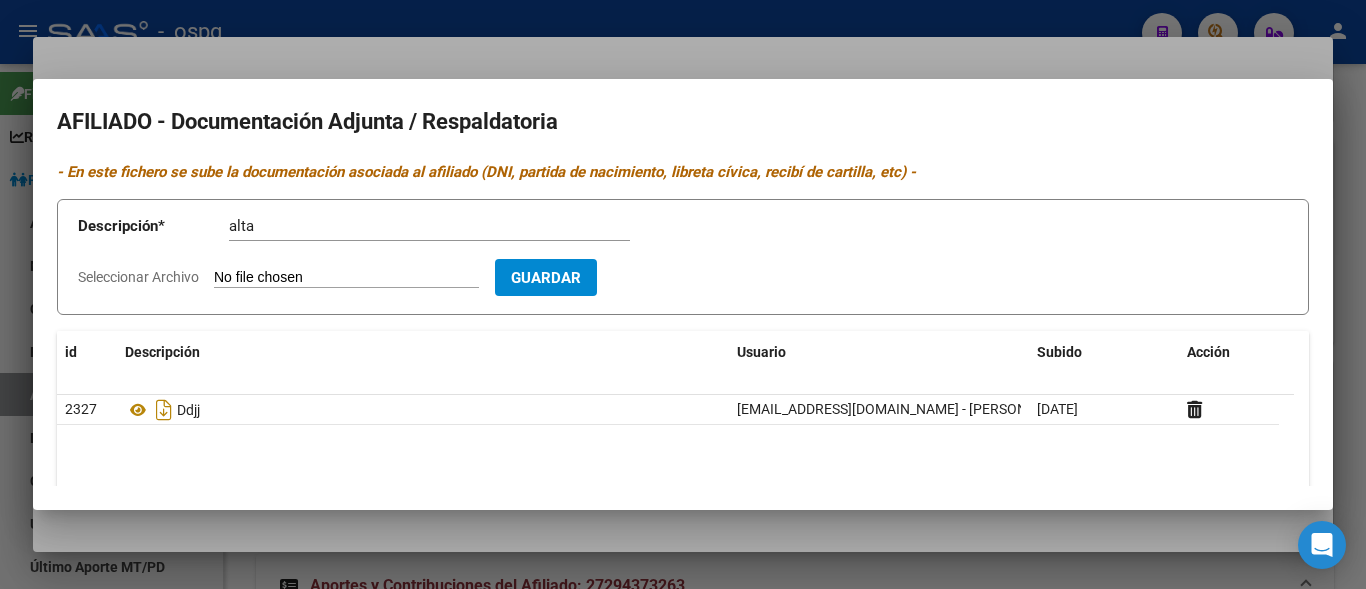
type input "C:\fakepath\[PERSON_NAME].jpg"
click at [697, 286] on span "Guardar" at bounding box center [662, 278] width 70 height 18
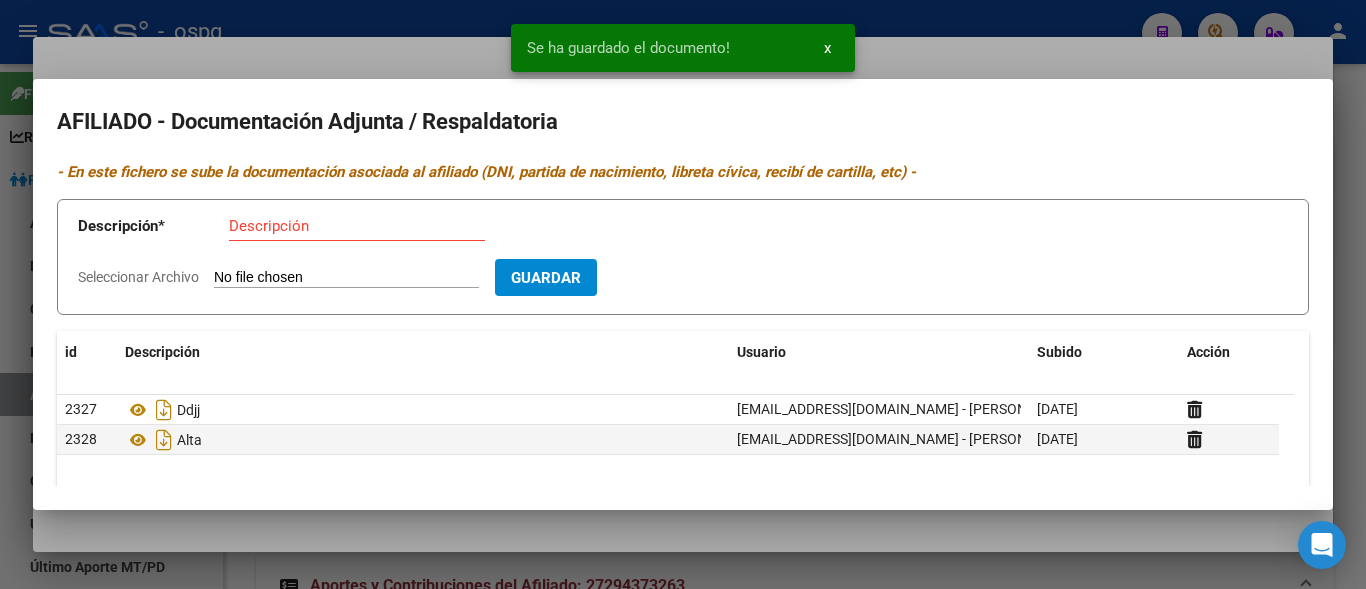
click at [249, 219] on input "Descripción" at bounding box center [357, 226] width 256 height 18
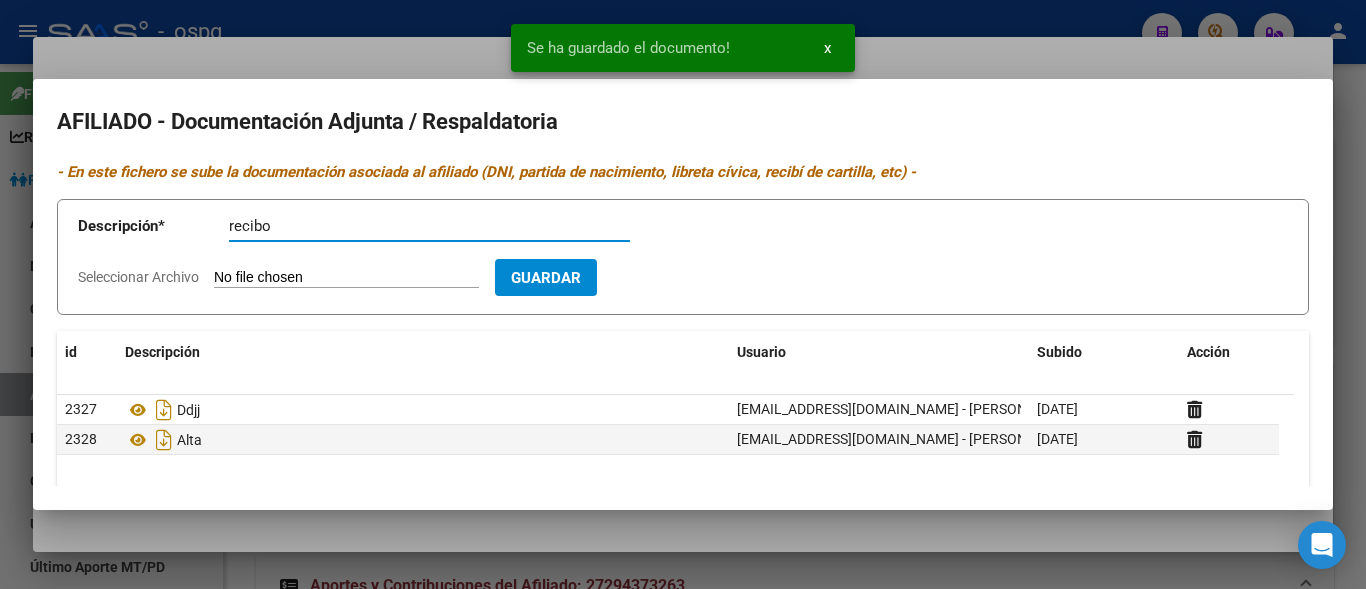
type input "recibo"
click at [248, 271] on input "Seleccionar Archivo" at bounding box center [346, 278] width 265 height 19
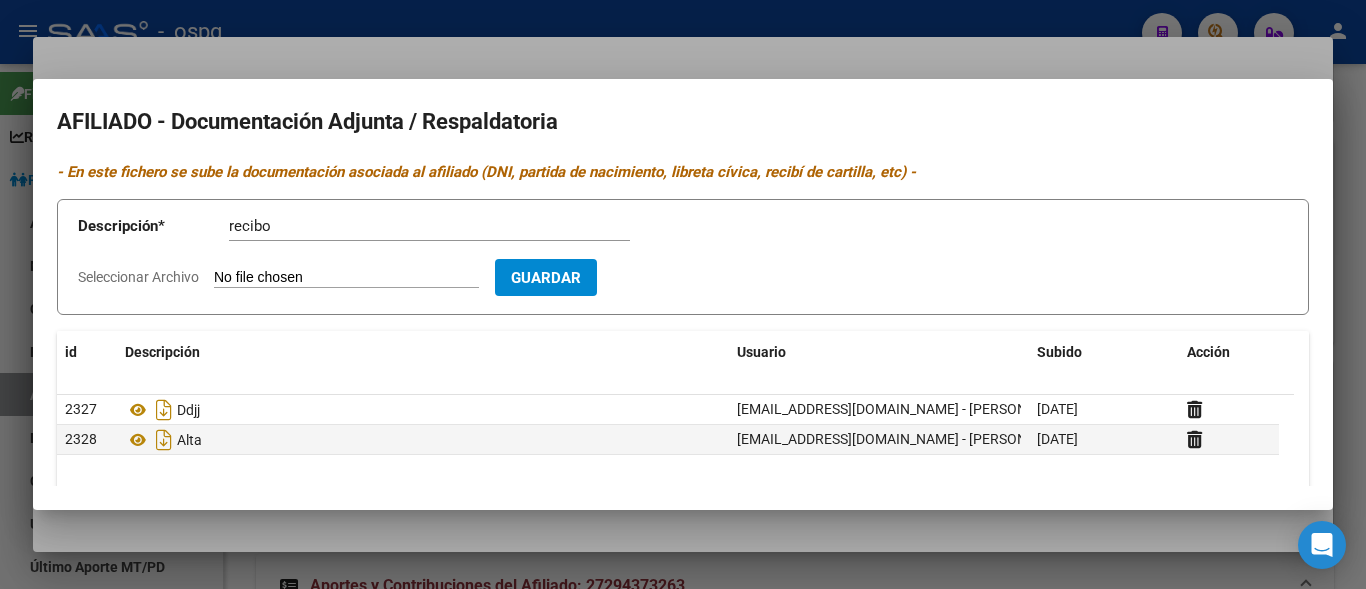
type input "C:\fakepath\[PERSON_NAME].jpg"
click at [694, 284] on span "Guardar" at bounding box center [662, 278] width 70 height 18
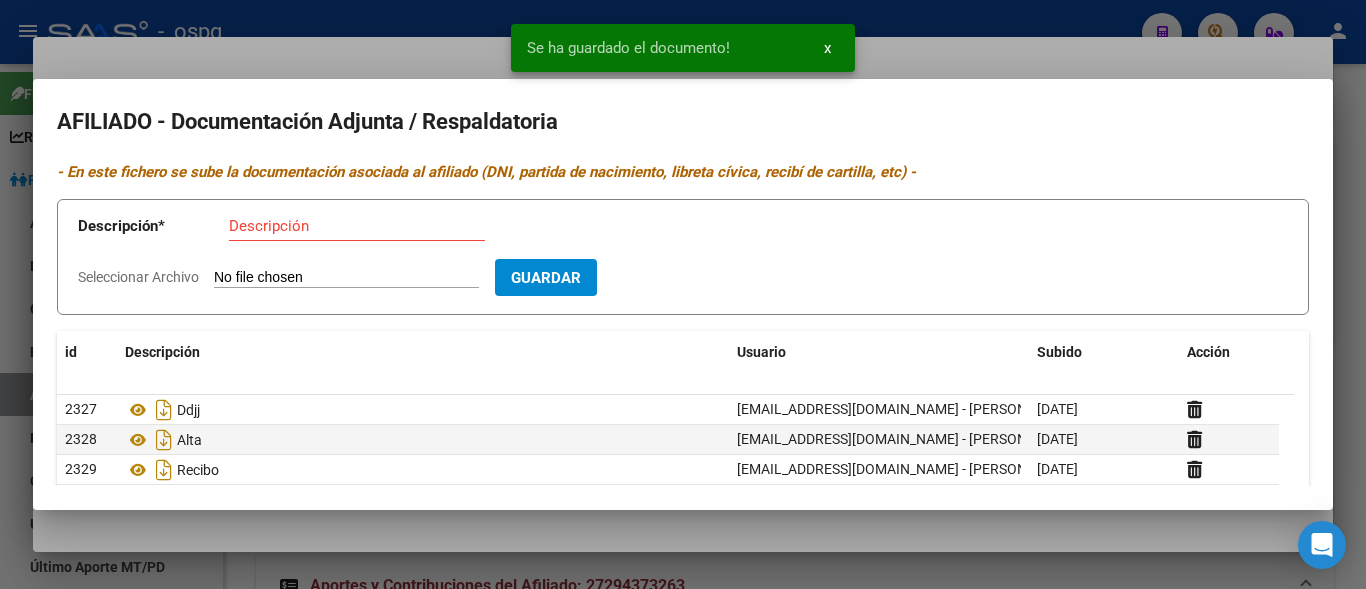
click at [233, 222] on input "Descripción" at bounding box center [357, 226] width 256 height 18
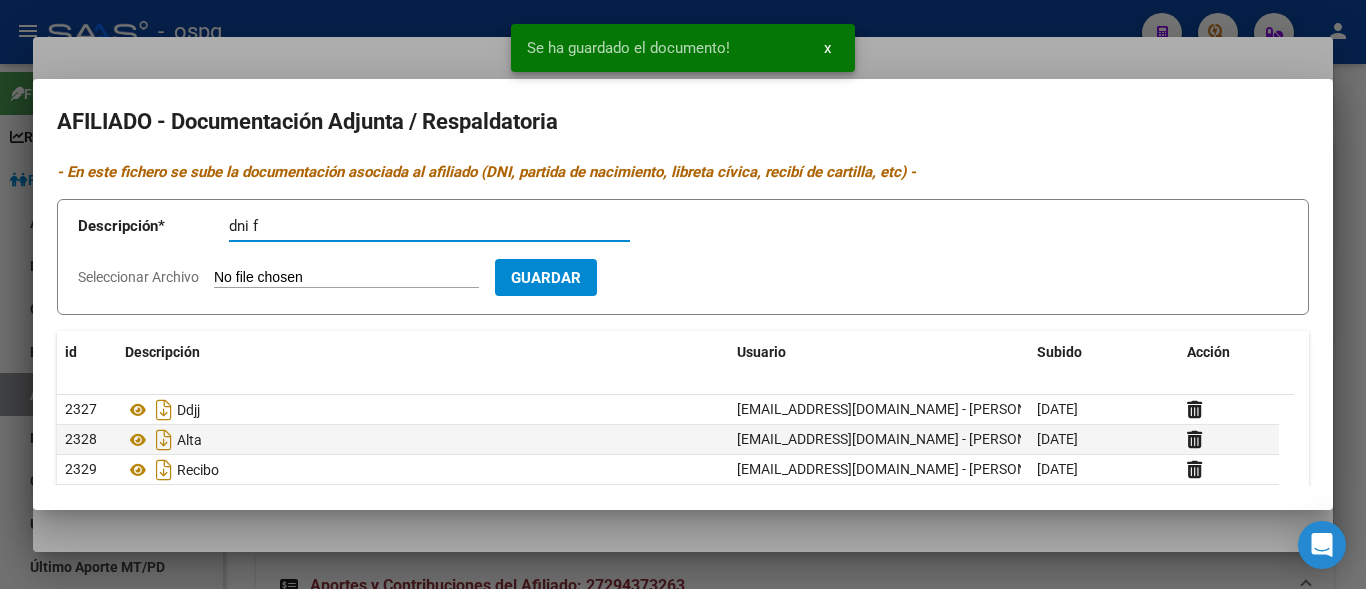
type input "dni f"
click at [309, 281] on input "Seleccionar Archivo" at bounding box center [346, 278] width 265 height 19
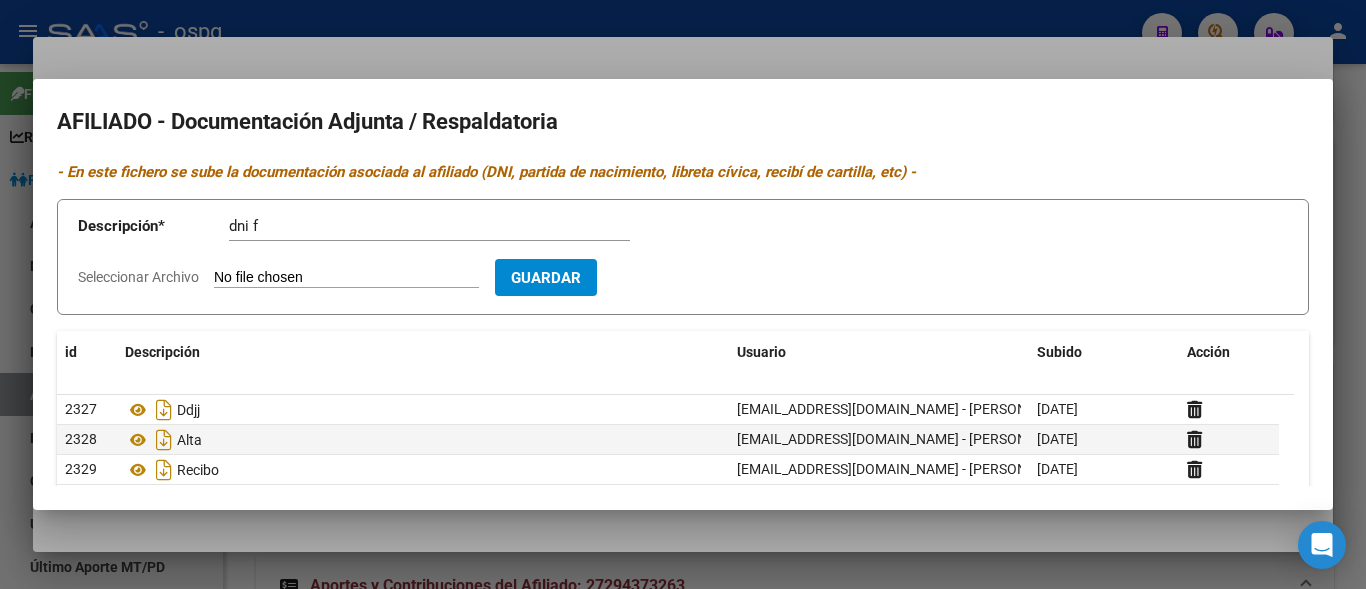
type input "C:\fakepath\dni [PERSON_NAME].jpg"
click at [689, 278] on span "Guardar" at bounding box center [662, 278] width 70 height 18
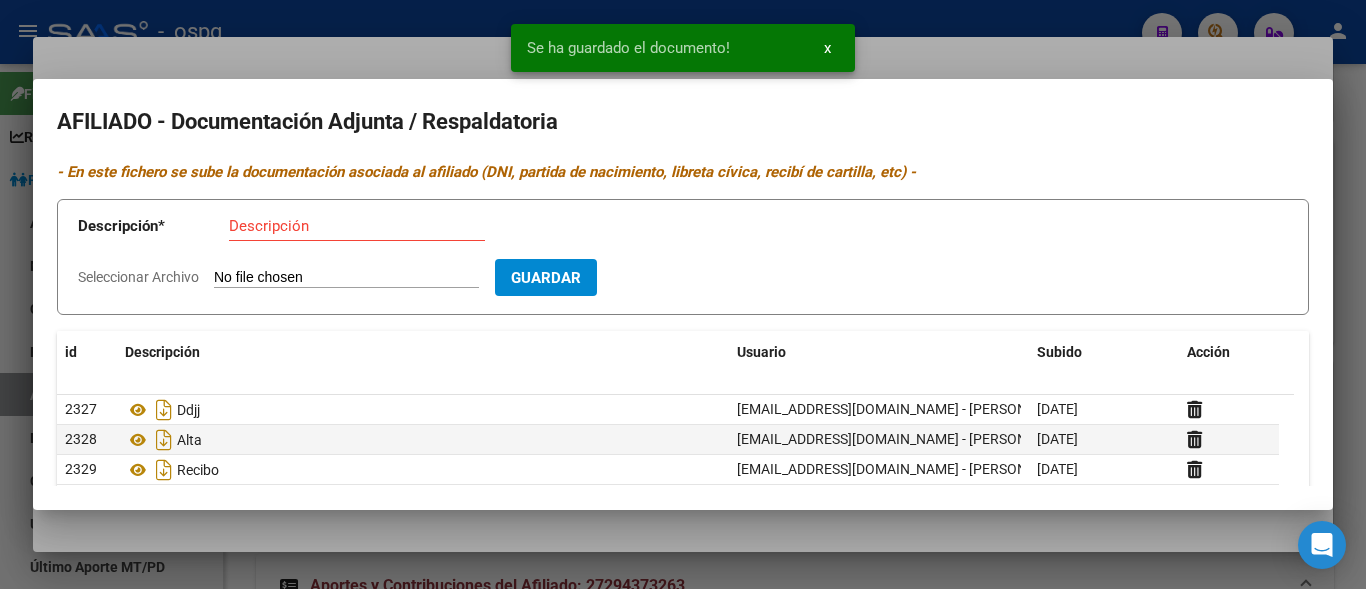
click at [282, 233] on input "Descripción" at bounding box center [357, 226] width 256 height 18
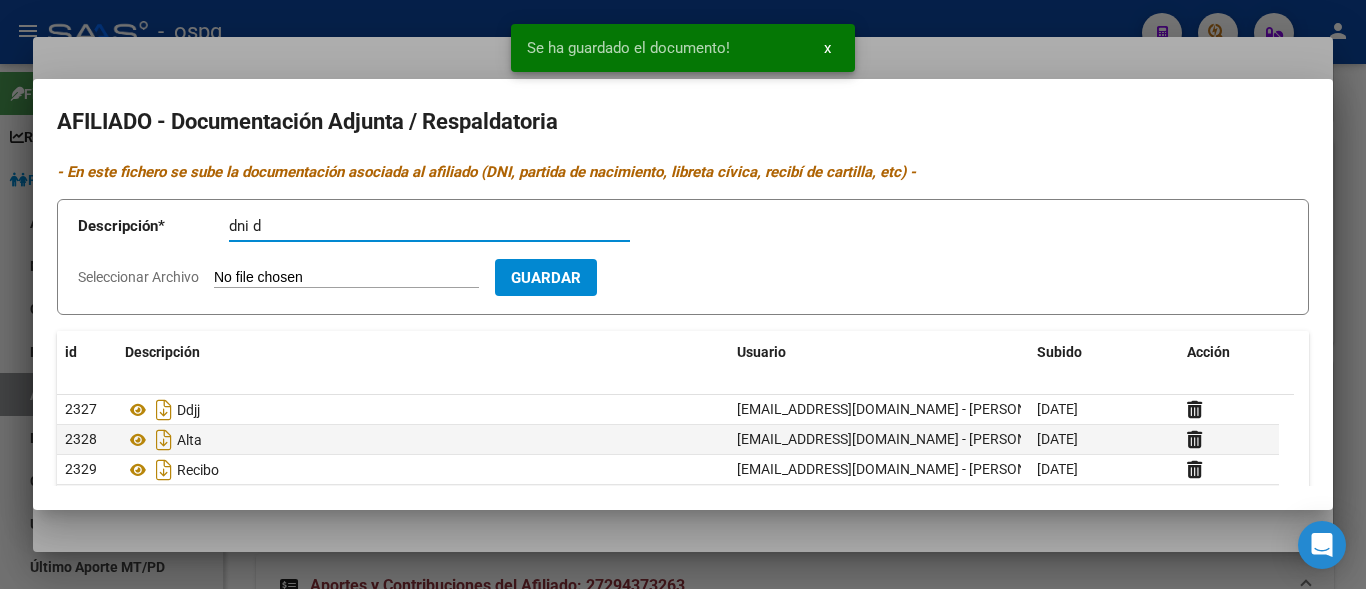
type input "dni d"
click at [250, 283] on input "Seleccionar Archivo" at bounding box center [346, 278] width 265 height 19
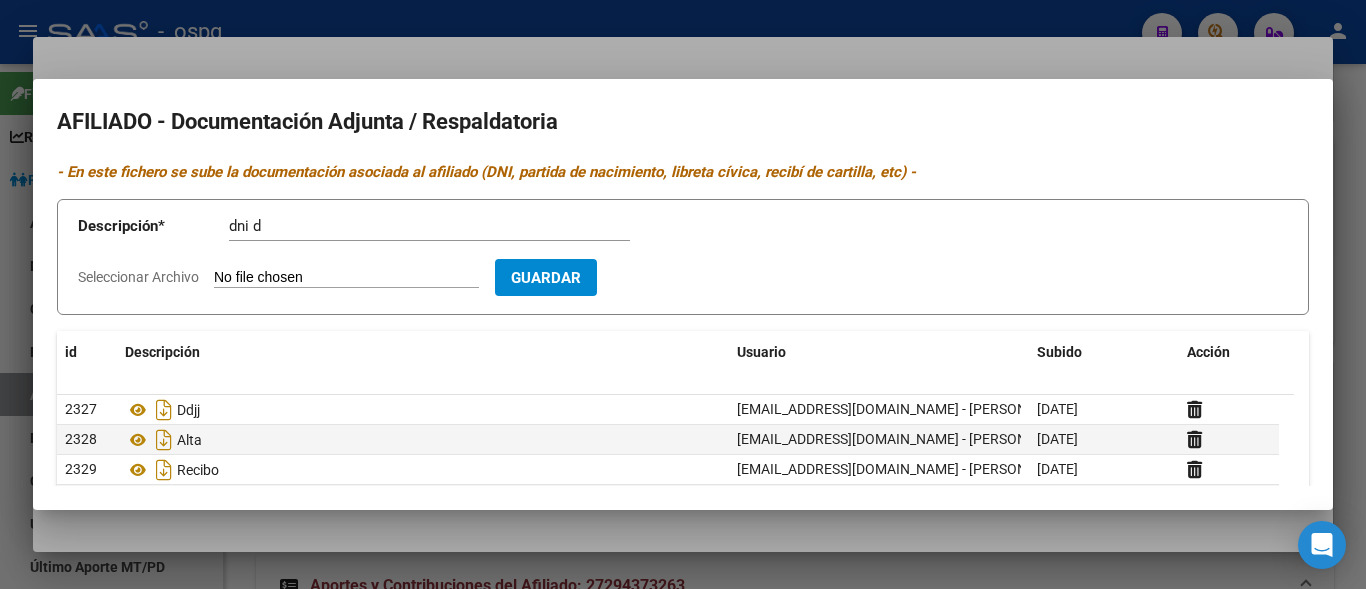
type input "C:\fakepath\DNI DORSO [PERSON_NAME].jpg"
click at [562, 286] on span "Eliminar" at bounding box center [545, 277] width 68 height 18
click at [302, 278] on input "Seleccionar Archivo" at bounding box center [346, 278] width 265 height 19
type input "C:\fakepath\[PERSON_NAME] d.jpg"
click at [700, 256] on form "Descripción * dni d Descripción Seleccionar Archivo Eliminar Guardar" at bounding box center [683, 257] width 1252 height 117
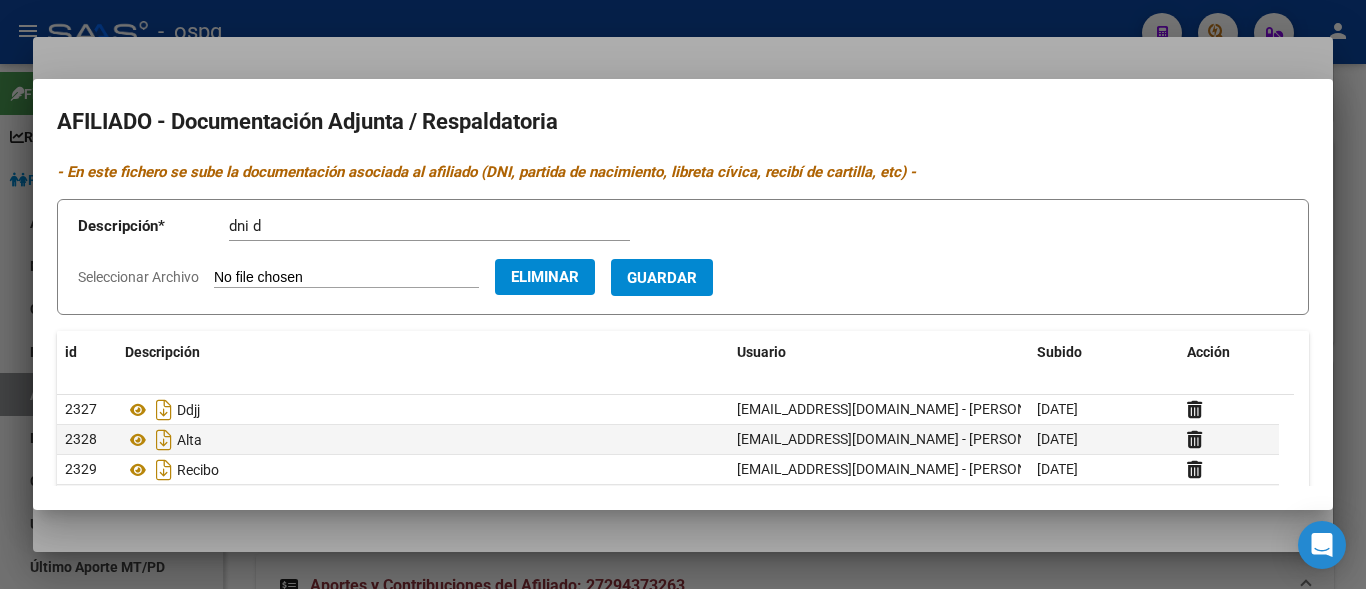
click at [697, 268] on span "Guardar" at bounding box center [662, 277] width 70 height 18
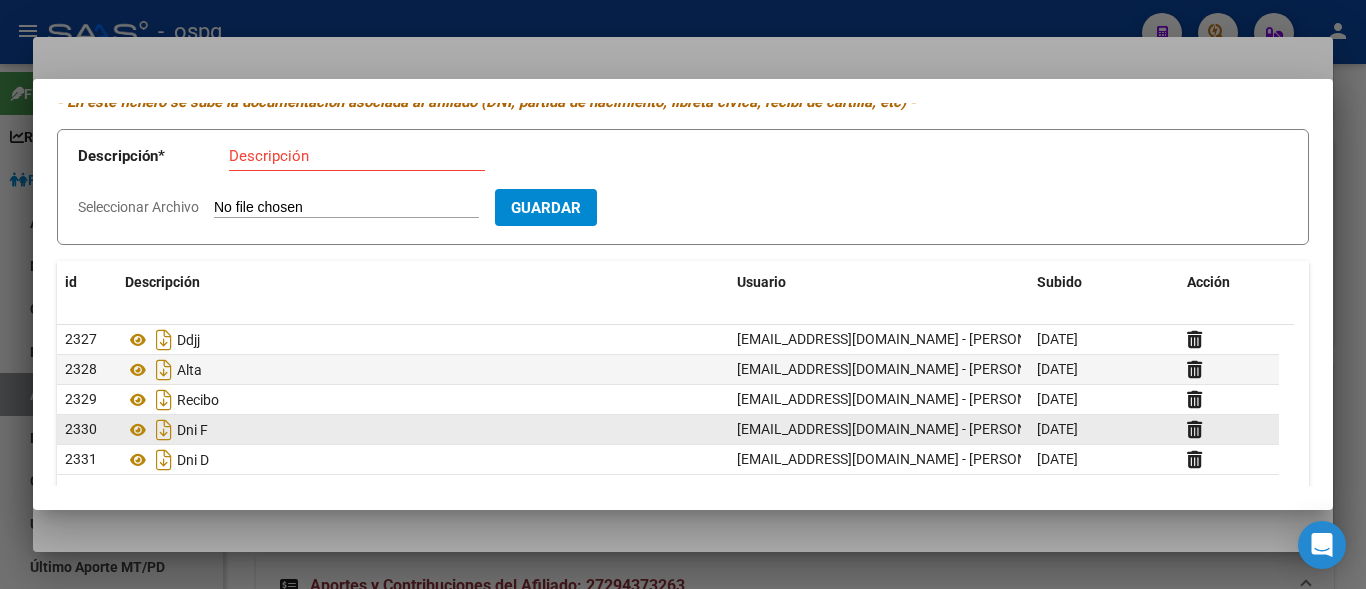
scroll to position [161, 0]
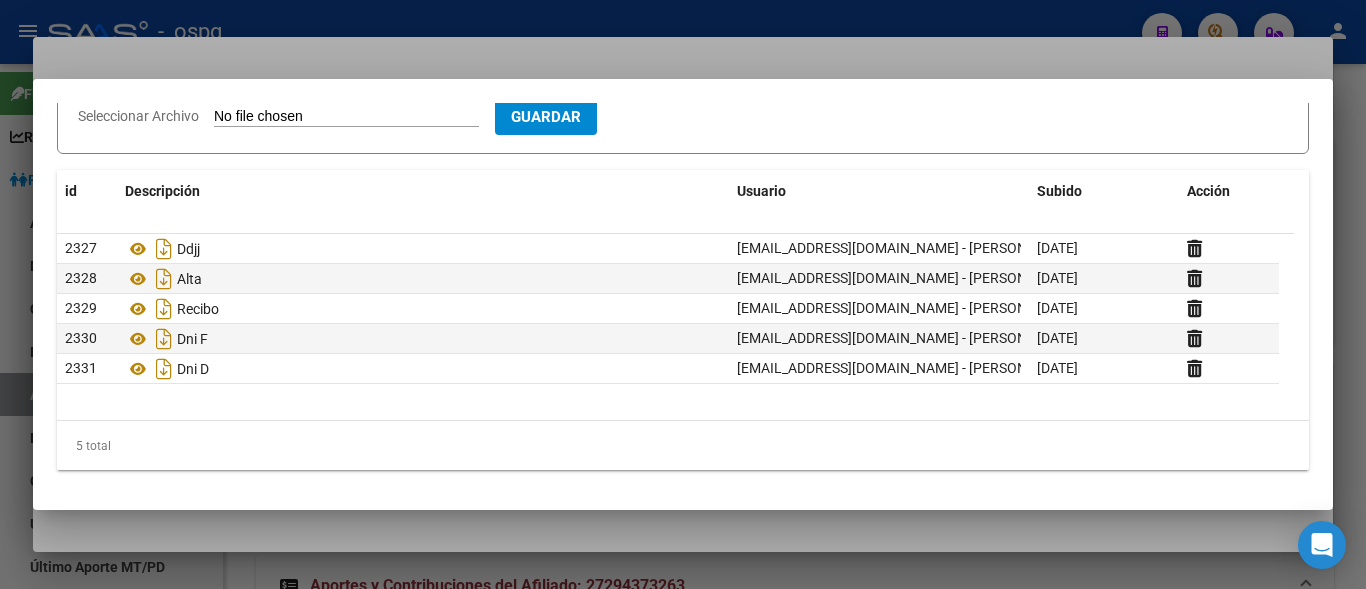
click at [611, 35] on div at bounding box center [683, 294] width 1366 height 589
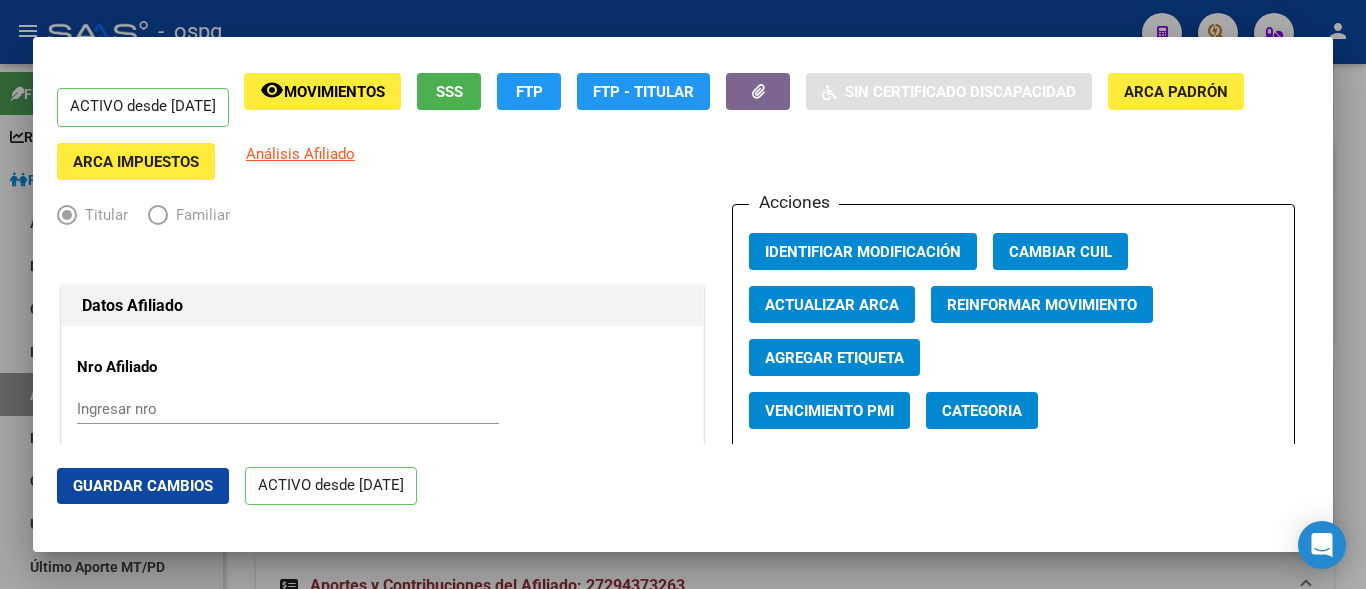
scroll to position [0, 0]
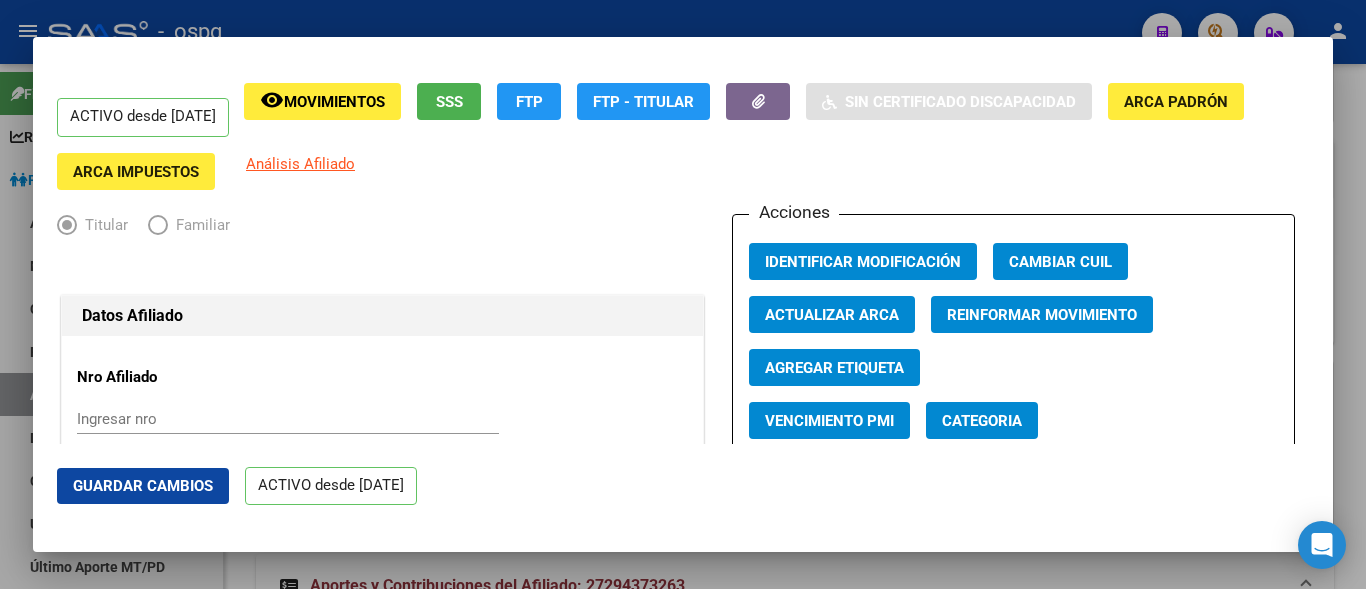
click at [119, 493] on span "Guardar Cambios" at bounding box center [143, 486] width 140 height 18
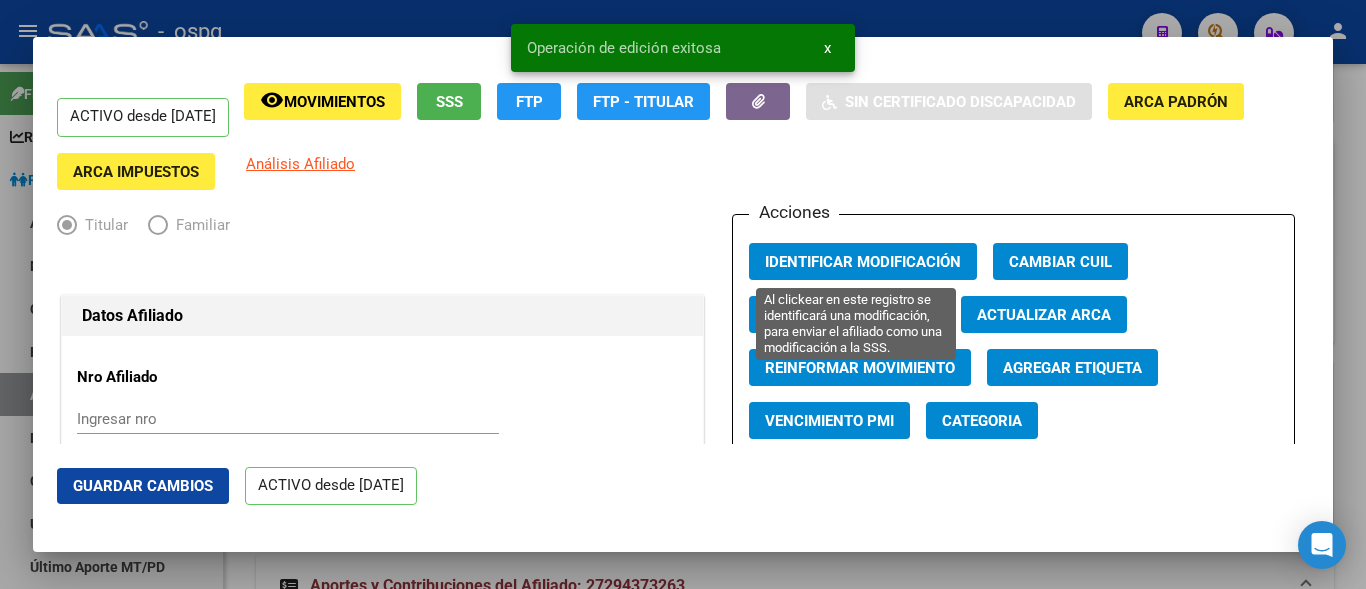
drag, startPoint x: 888, startPoint y: 267, endPoint x: 830, endPoint y: 191, distance: 95.6
click at [887, 265] on span "Identificar Modificación" at bounding box center [863, 262] width 196 height 18
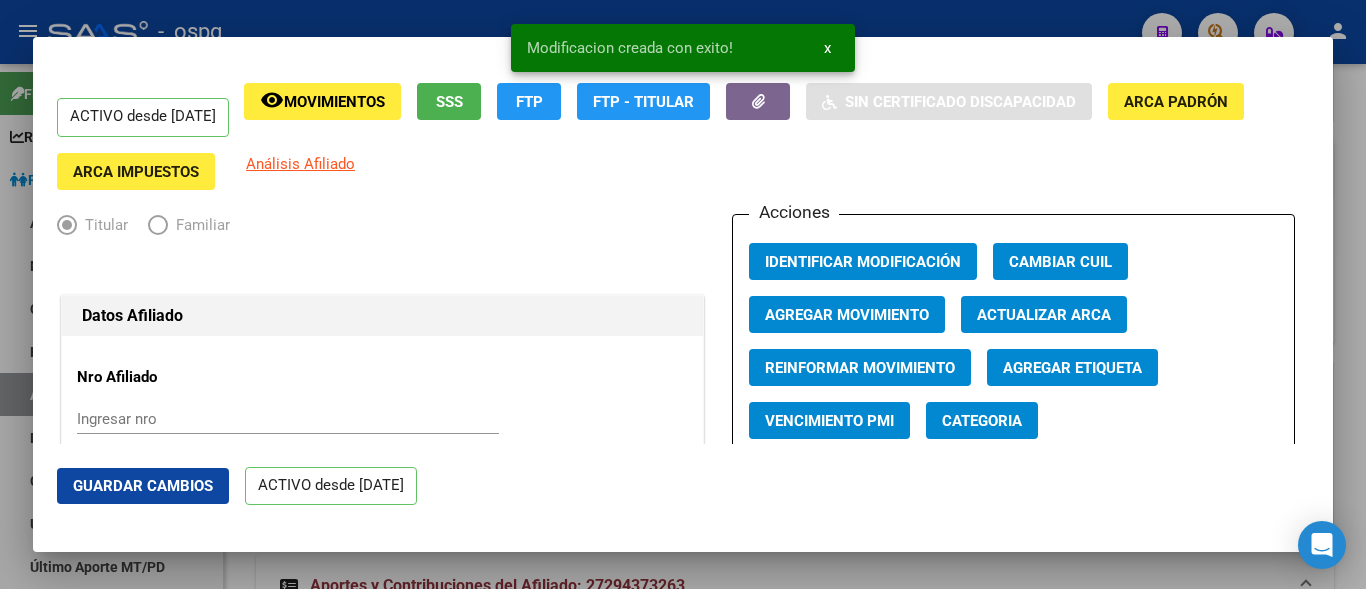
click at [927, 23] on div at bounding box center [683, 294] width 1366 height 589
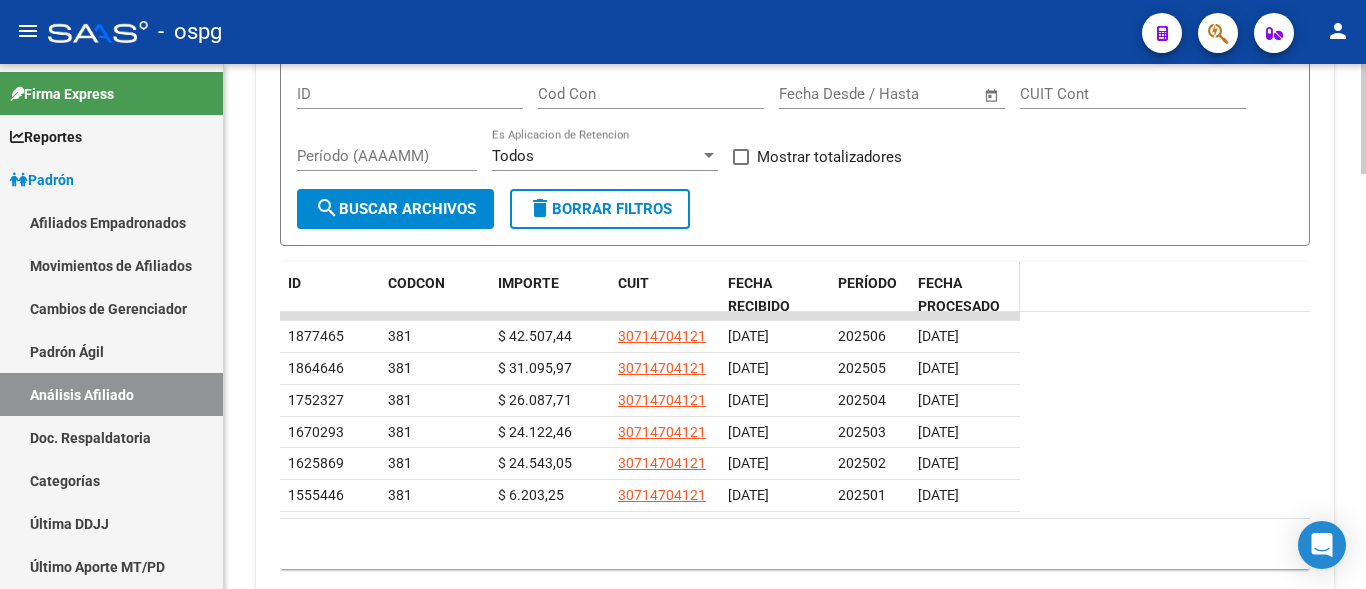
scroll to position [1885, 0]
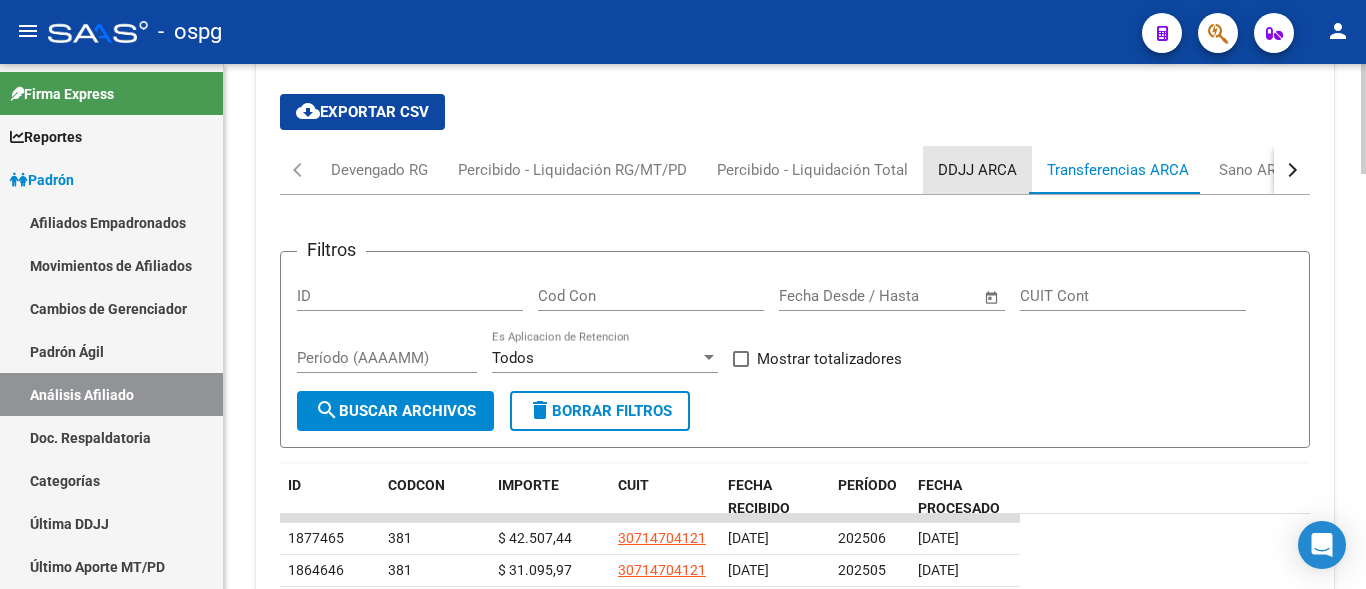
click at [972, 177] on div "DDJJ ARCA" at bounding box center [977, 170] width 79 height 22
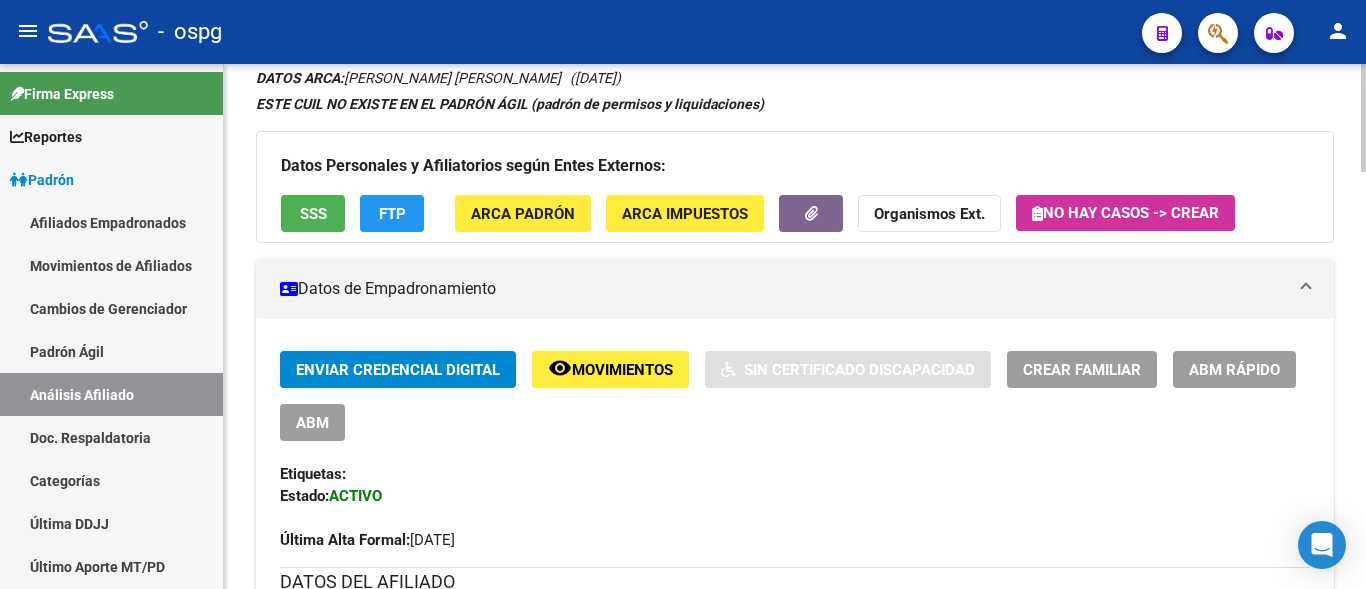
scroll to position [0, 0]
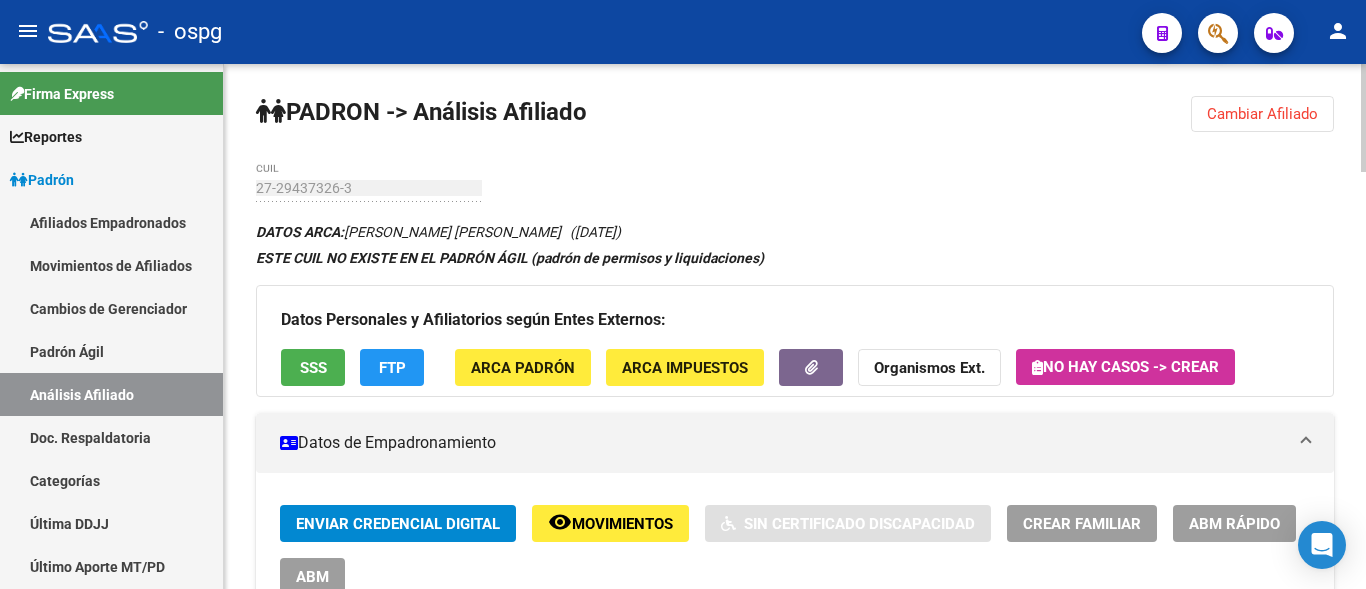
click at [1276, 122] on button "Cambiar Afiliado" at bounding box center [1262, 114] width 143 height 36
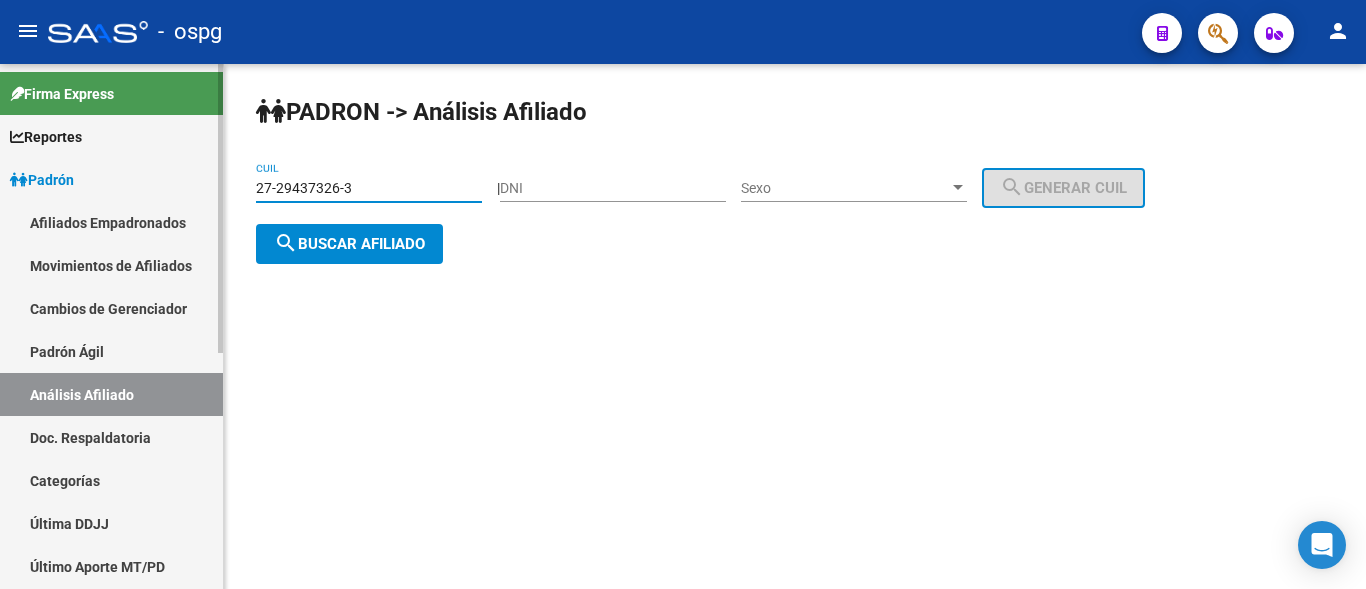
drag, startPoint x: 367, startPoint y: 193, endPoint x: 202, endPoint y: 200, distance: 165.1
click at [203, 200] on mat-sidenav-container "Firma Express Reportes Ingresos Devengados Análisis Histórico Detalles Transfer…" at bounding box center [683, 326] width 1366 height 525
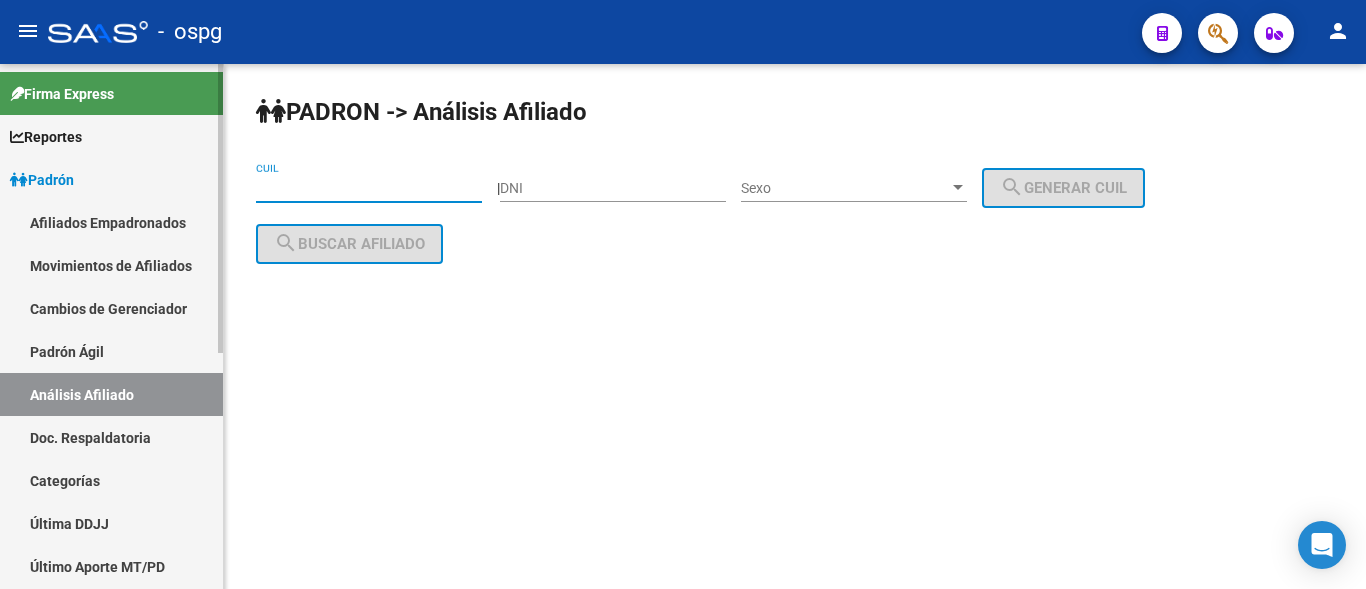
paste input "18-402076"
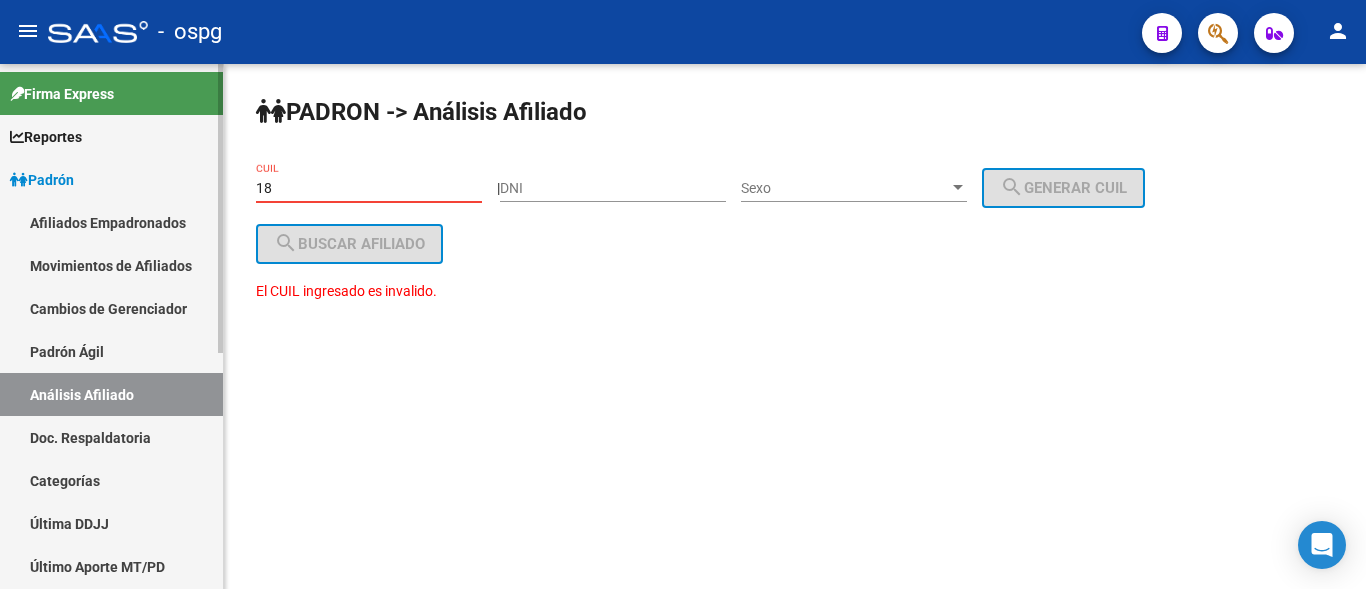
type input "1"
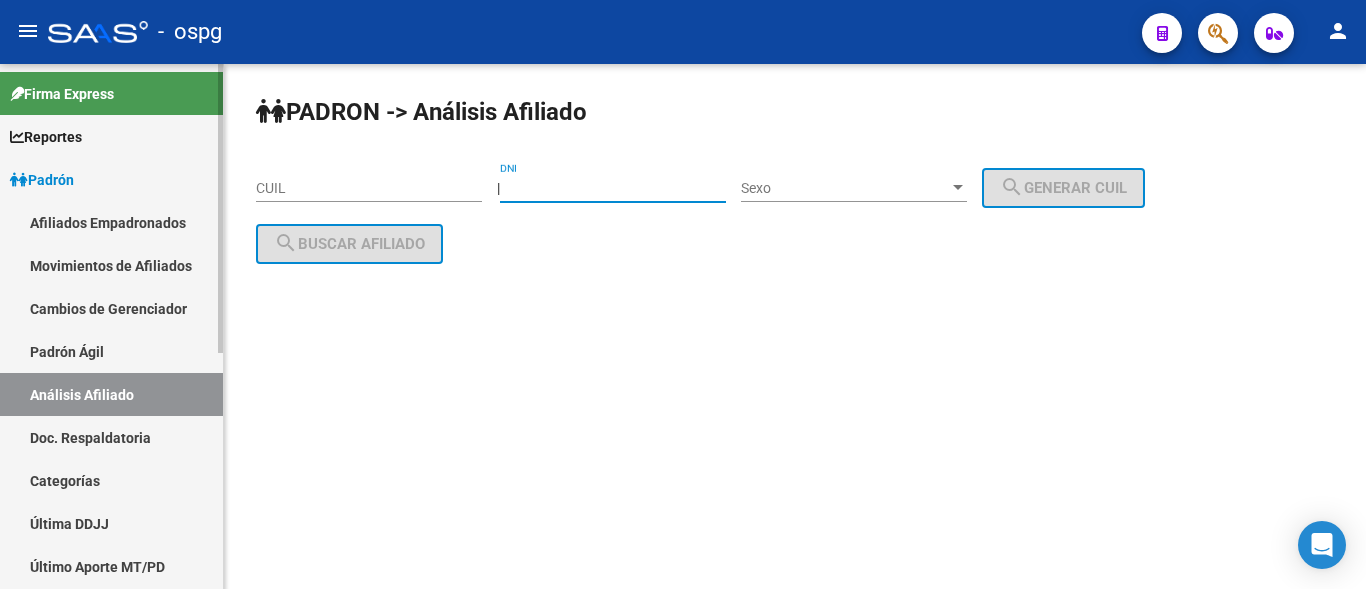
paste input "18402076"
type input "18402076"
click at [805, 189] on span "Sexo" at bounding box center [845, 188] width 208 height 17
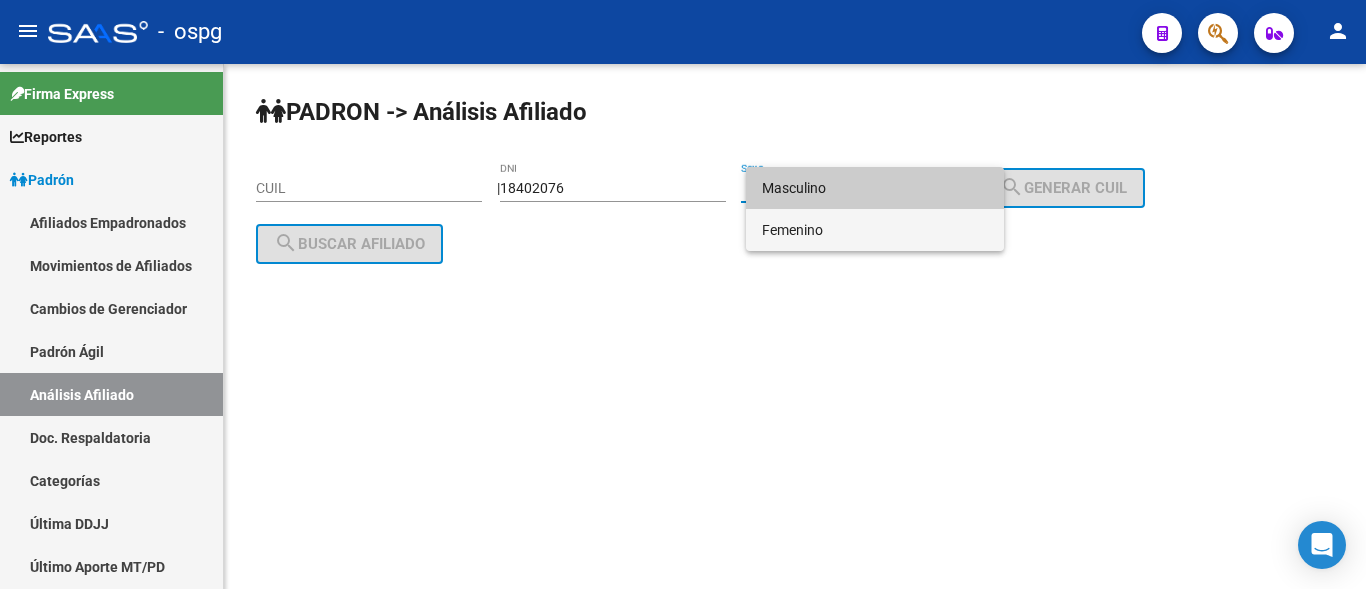
click at [790, 227] on span "Femenino" at bounding box center [875, 230] width 226 height 42
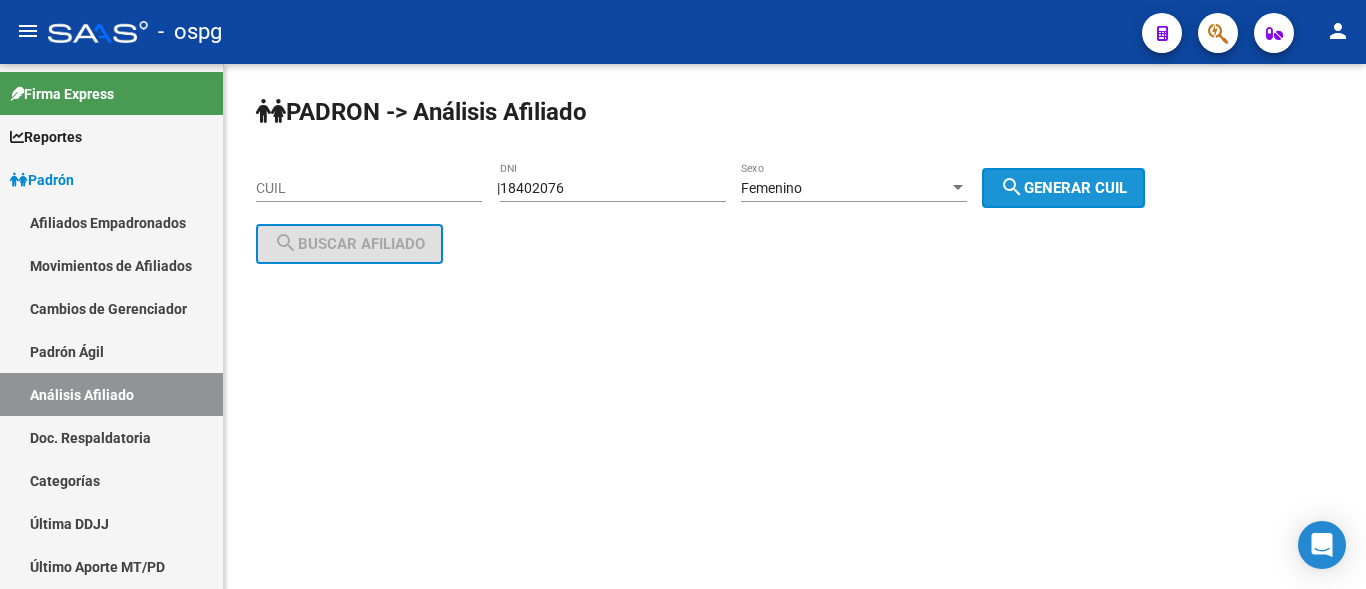
click at [1127, 185] on span "search Generar CUIL" at bounding box center [1063, 188] width 127 height 18
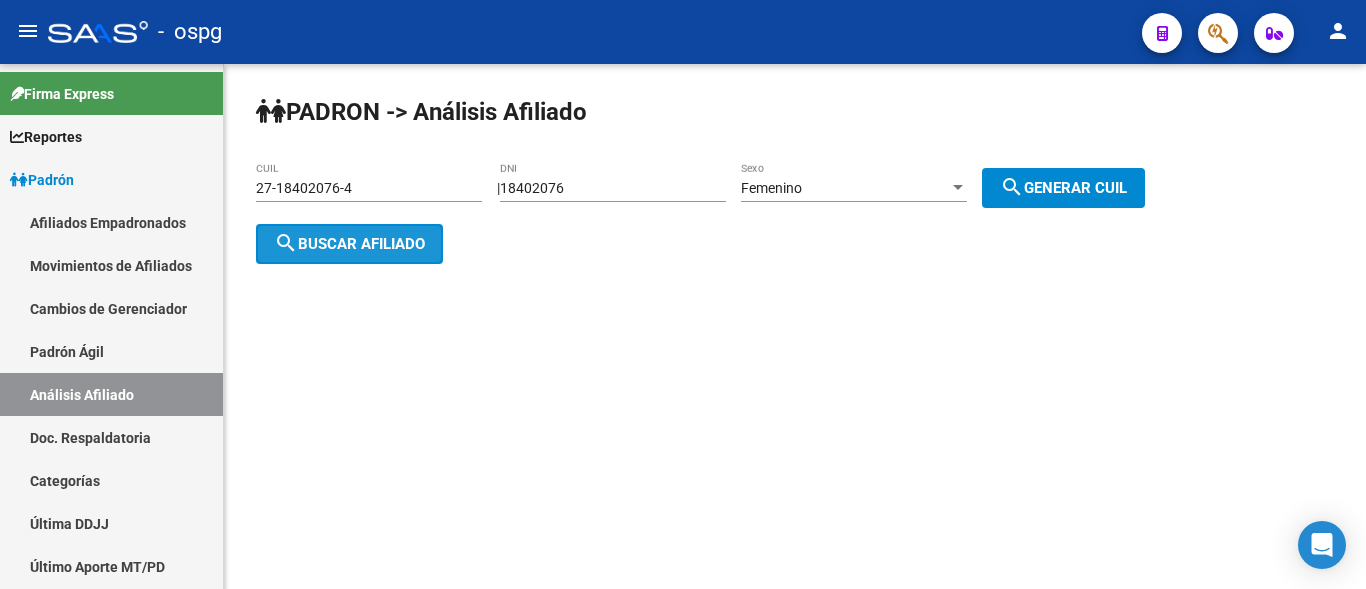
click at [345, 250] on span "search Buscar afiliado" at bounding box center [349, 244] width 151 height 18
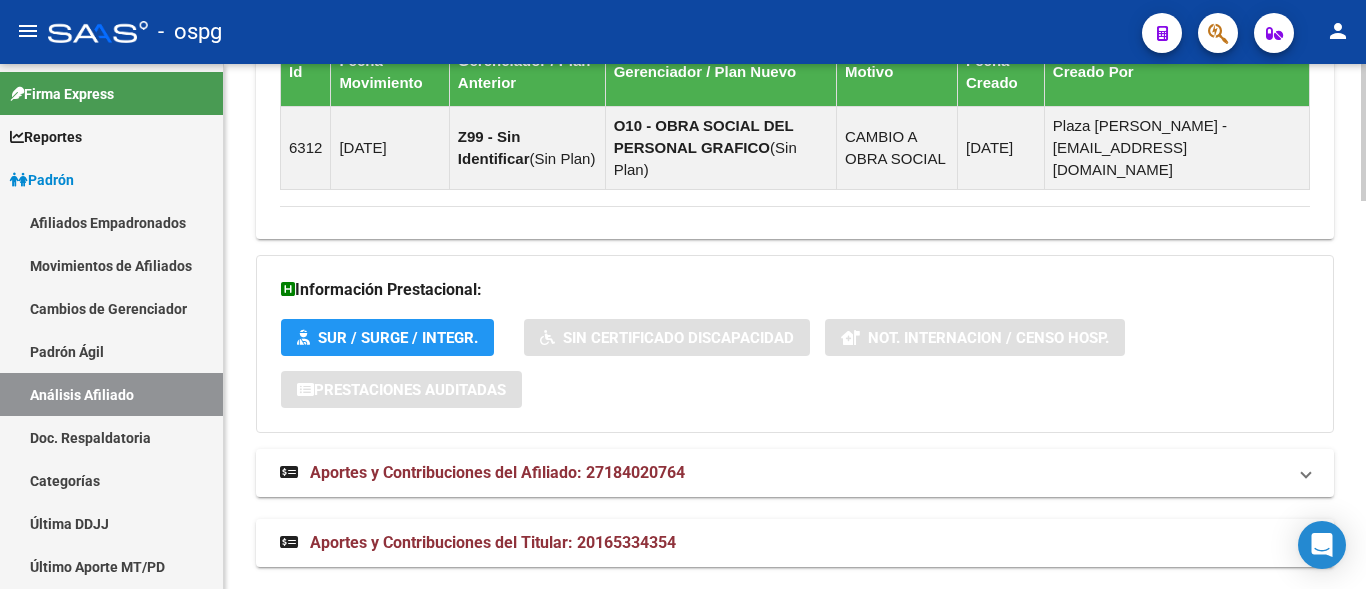
scroll to position [1479, 0]
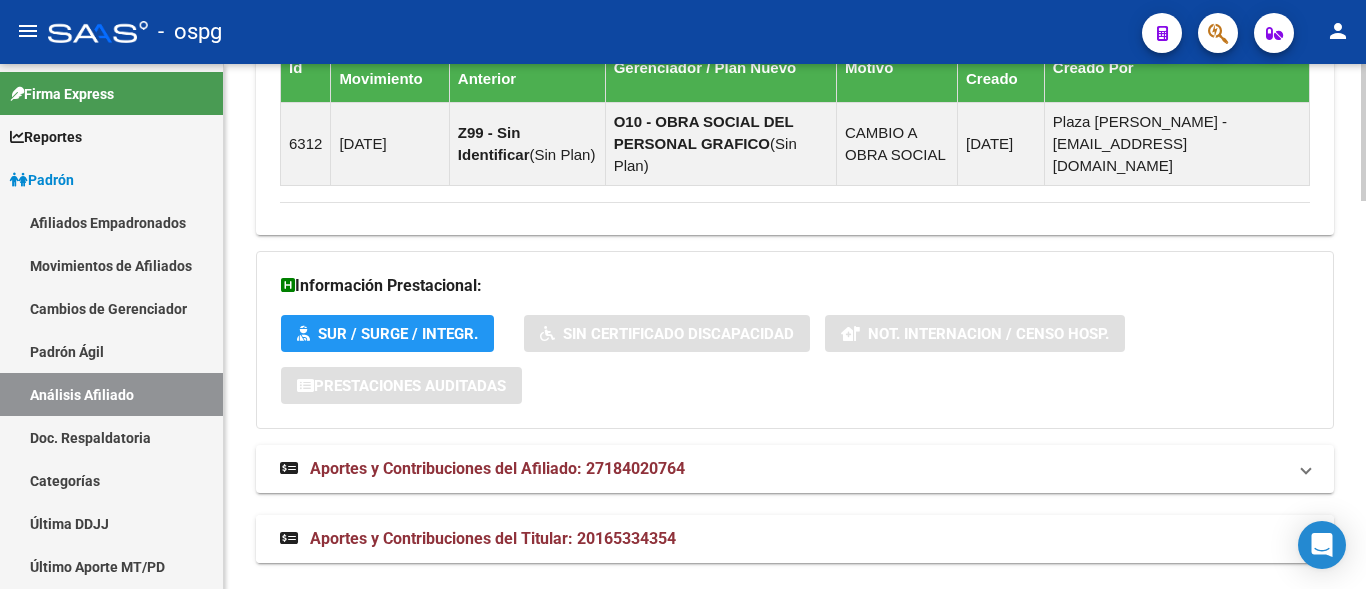
click at [515, 529] on span "Aportes y Contribuciones del Titular: 20165334354" at bounding box center [493, 538] width 366 height 19
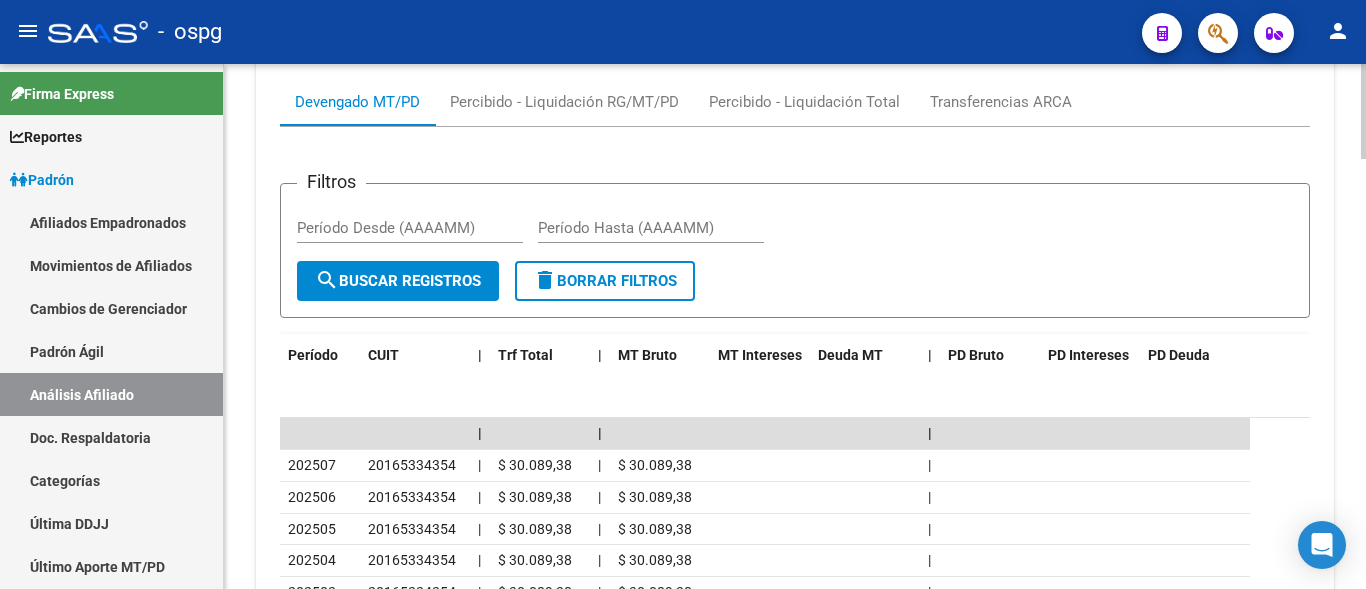
scroll to position [2079, 0]
click at [997, 92] on div "Transferencias ARCA" at bounding box center [1001, 103] width 142 height 22
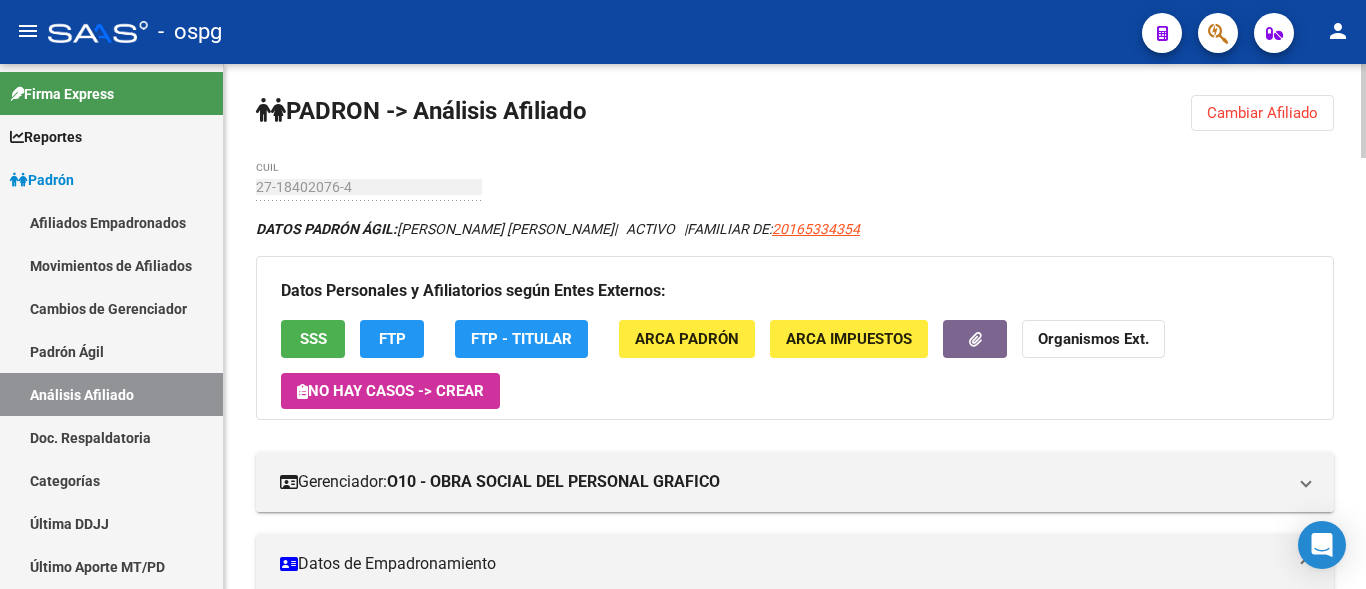
scroll to position [0, 0]
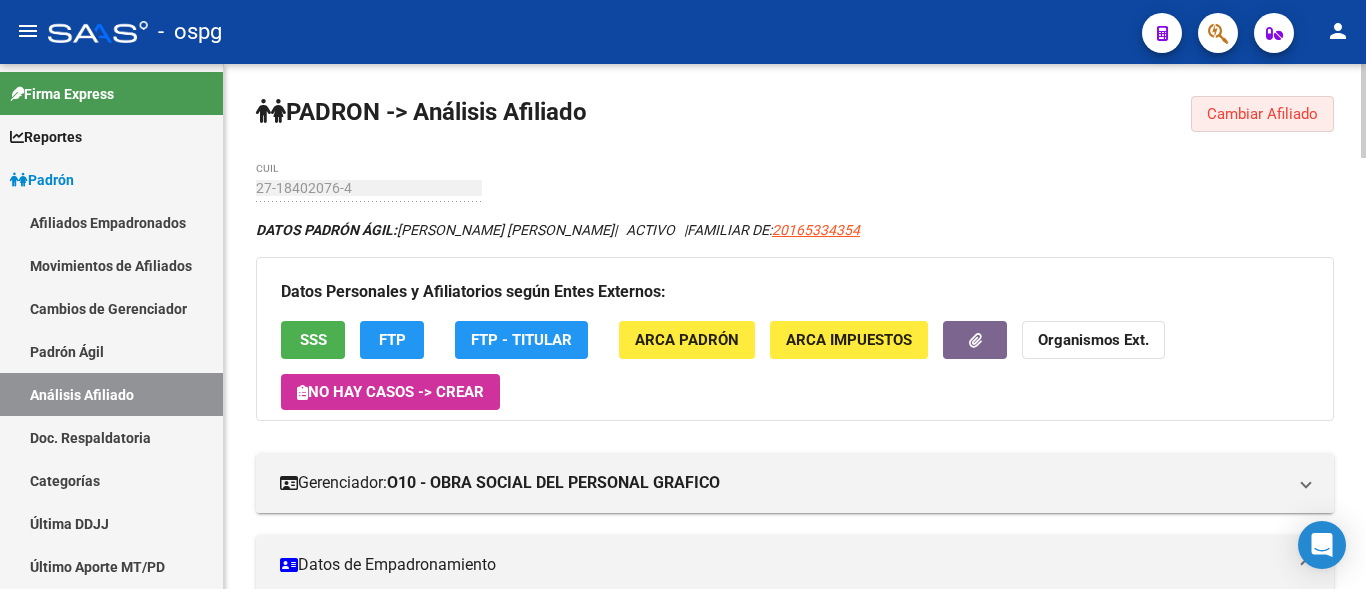
click at [1241, 124] on button "Cambiar Afiliado" at bounding box center [1262, 114] width 143 height 36
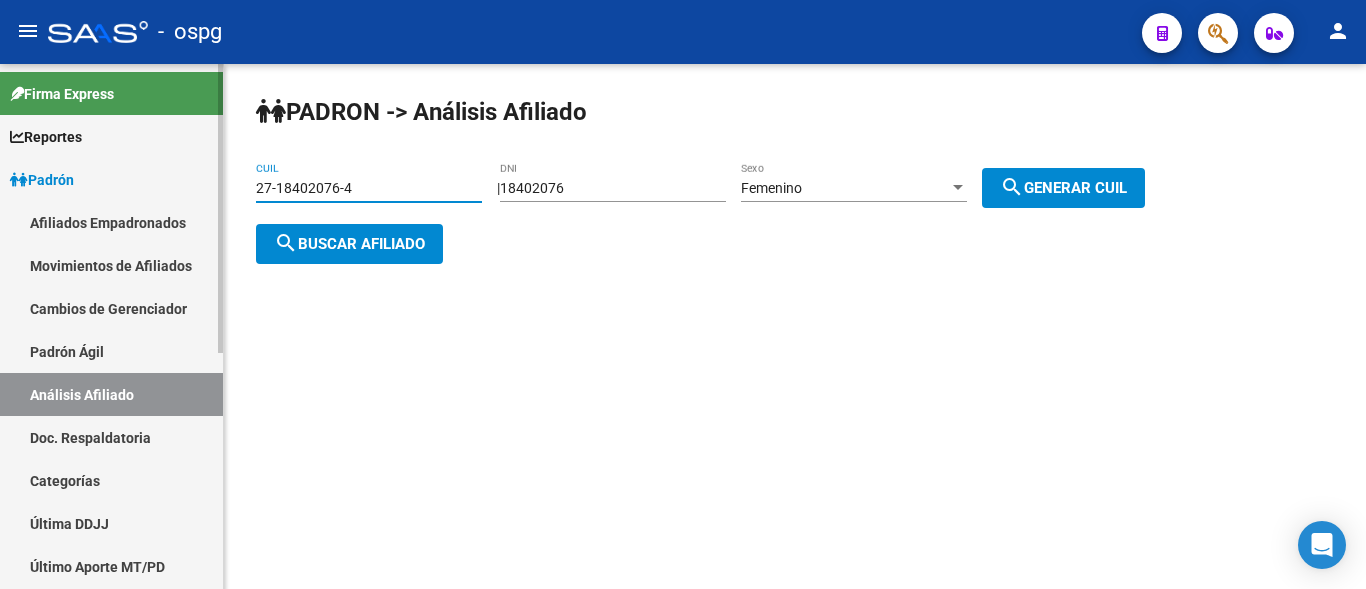
drag, startPoint x: 371, startPoint y: 185, endPoint x: 191, endPoint y: 187, distance: 179.9
click at [191, 187] on mat-sidenav-container "Firma Express Reportes Ingresos Devengados Análisis Histórico Detalles Transfer…" at bounding box center [683, 326] width 1366 height 525
type input "20-38678554-7"
click at [365, 239] on span "search Buscar afiliado" at bounding box center [349, 244] width 151 height 18
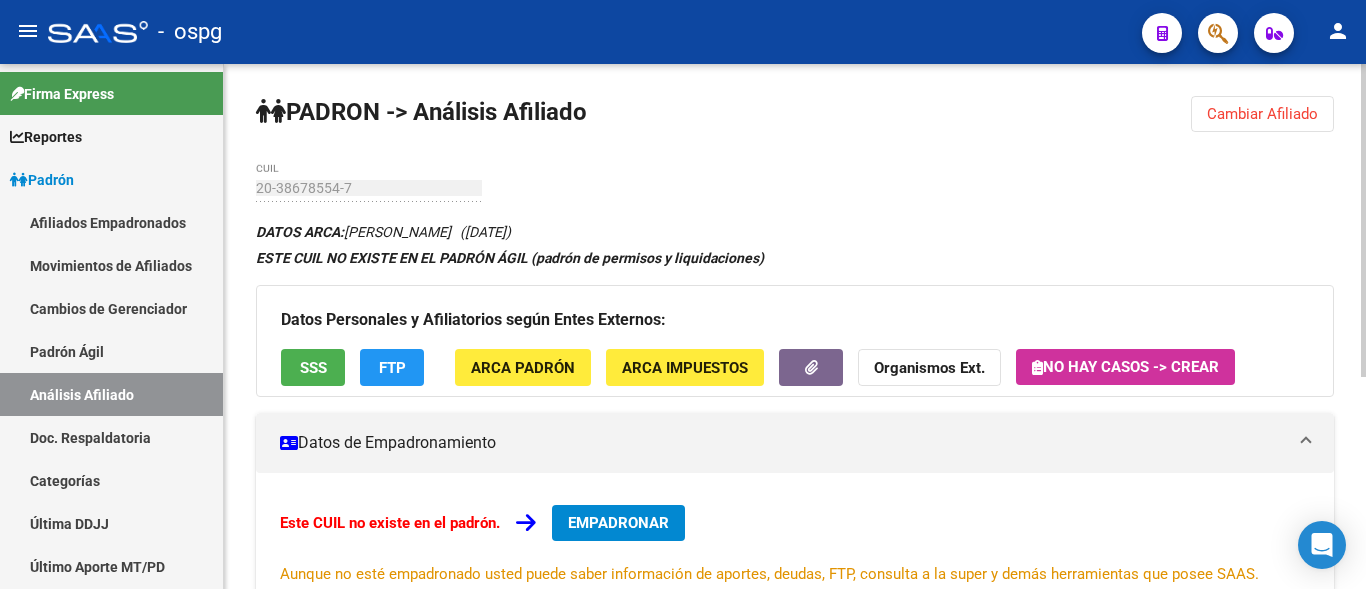
click at [607, 514] on span "EMPADRONAR" at bounding box center [618, 523] width 101 height 18
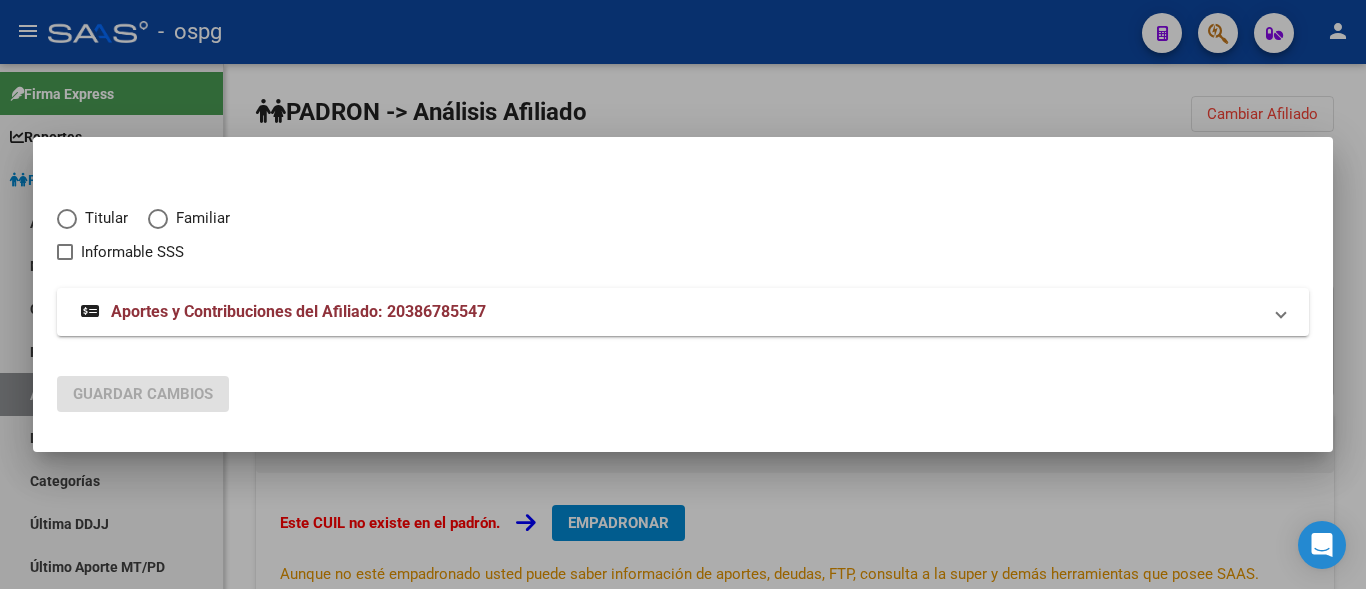
click at [66, 214] on span "Elija una opción" at bounding box center [67, 219] width 20 height 20
click at [66, 214] on input "Titular" at bounding box center [67, 219] width 20 height 20
radio input "true"
checkbox input "true"
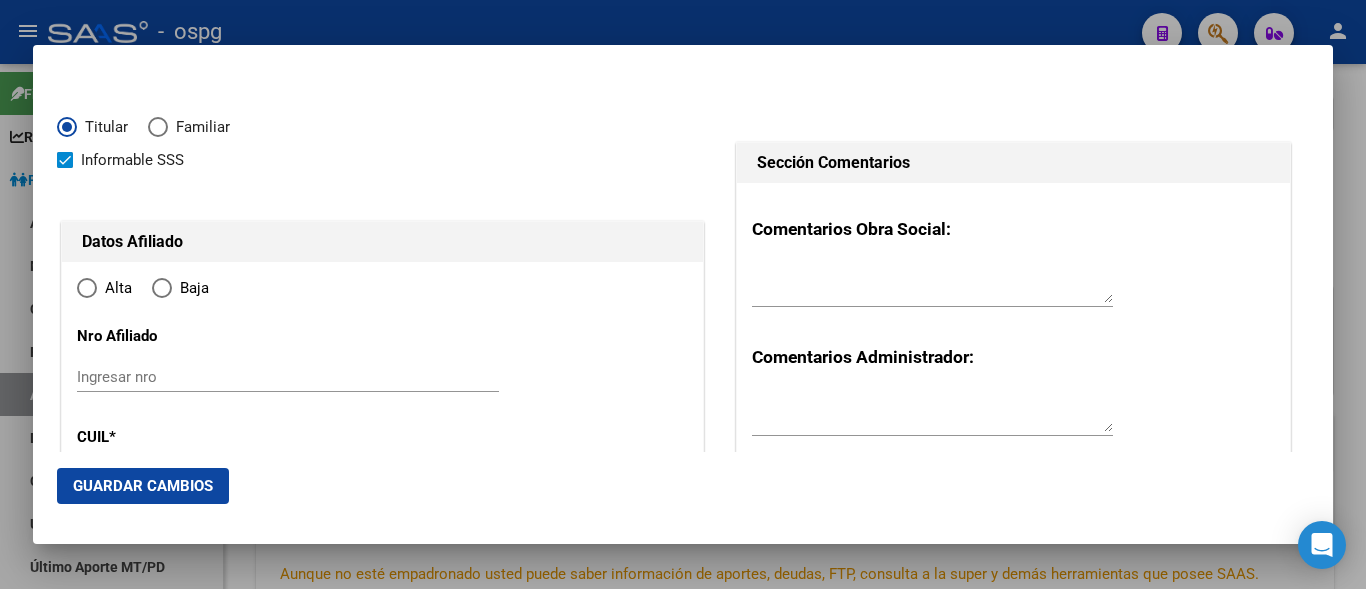
type input "20-38678554-7"
type input "38678554"
type input "SOTELO"
type input "[PERSON_NAME]"
type input "[DATE]"
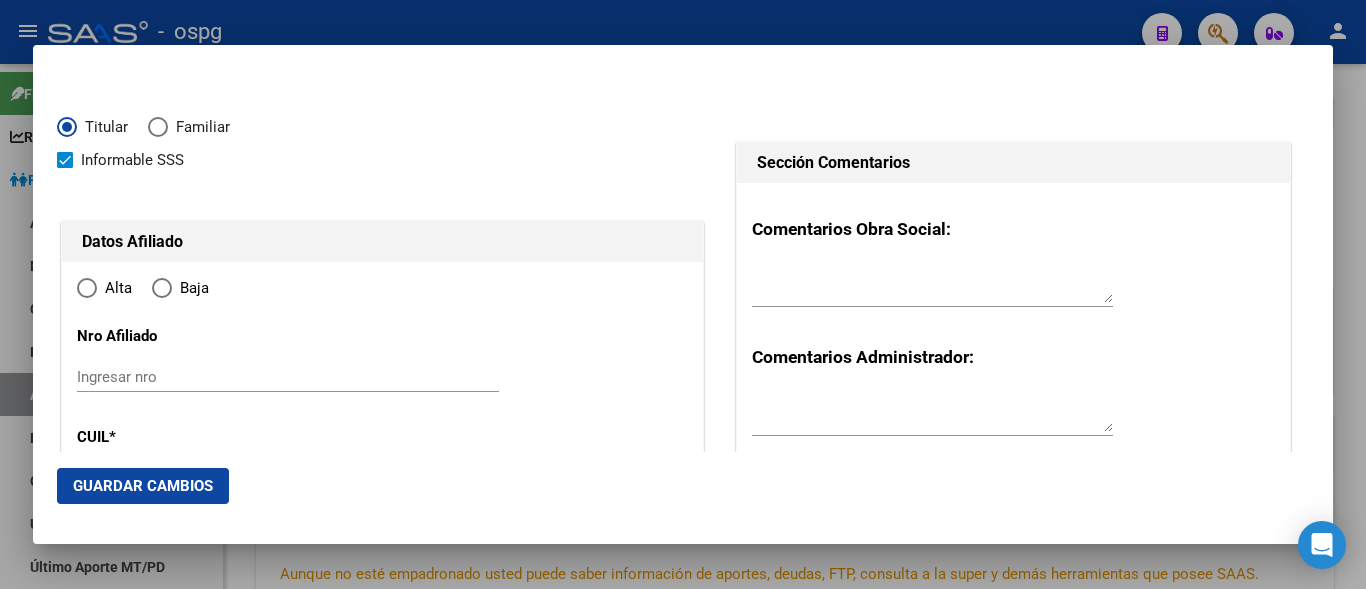
type input "[GEOGRAPHIC_DATA][PERSON_NAME]"
type input "1846"
type input "LA TIJERETA"
type input "1541"
radio input "true"
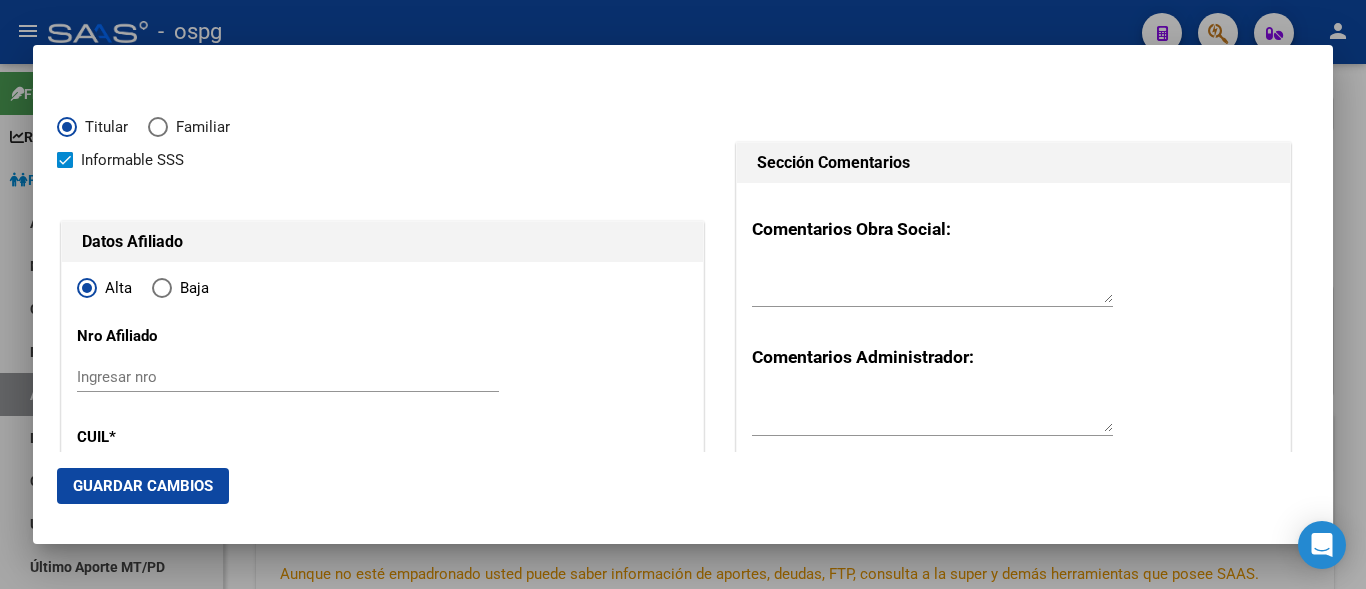
scroll to position [200, 0]
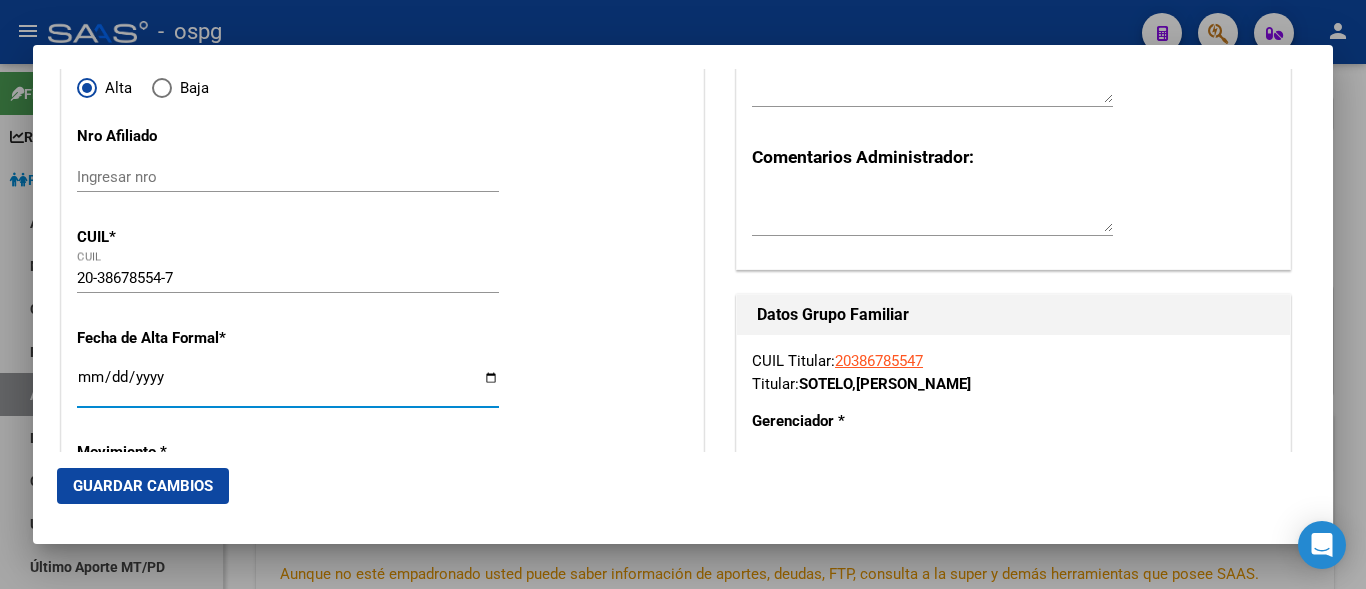
click at [86, 380] on input "Ingresar fecha" at bounding box center [288, 385] width 422 height 32
type input "[DATE]"
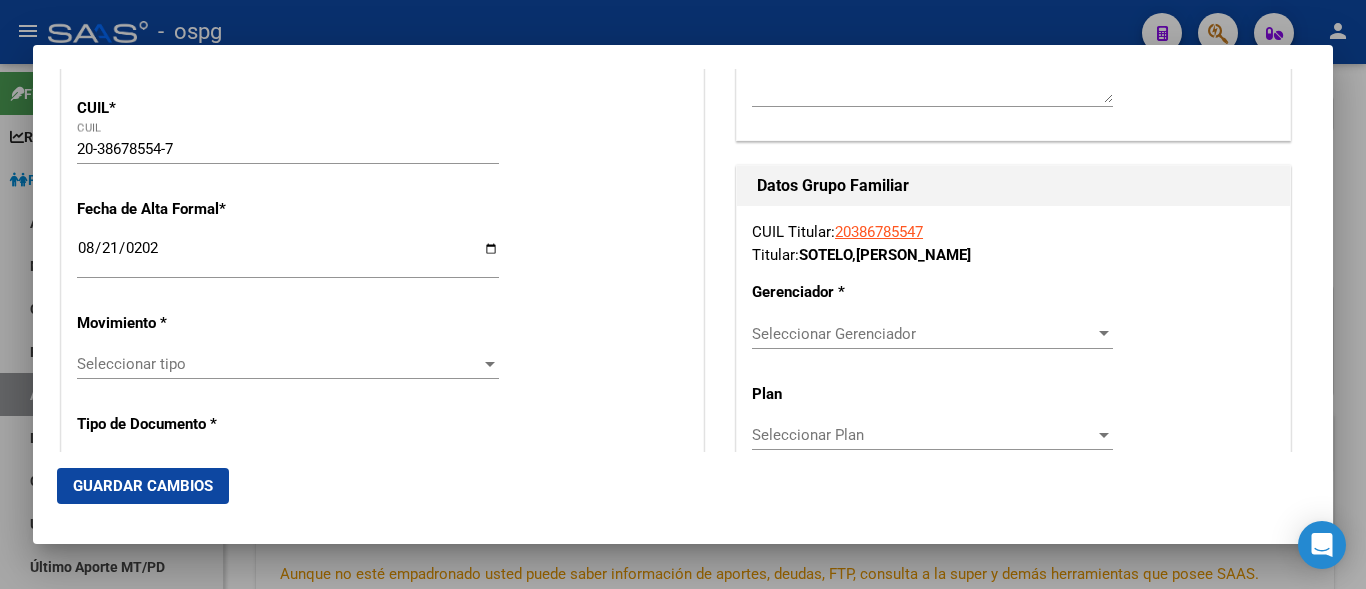
scroll to position [400, 0]
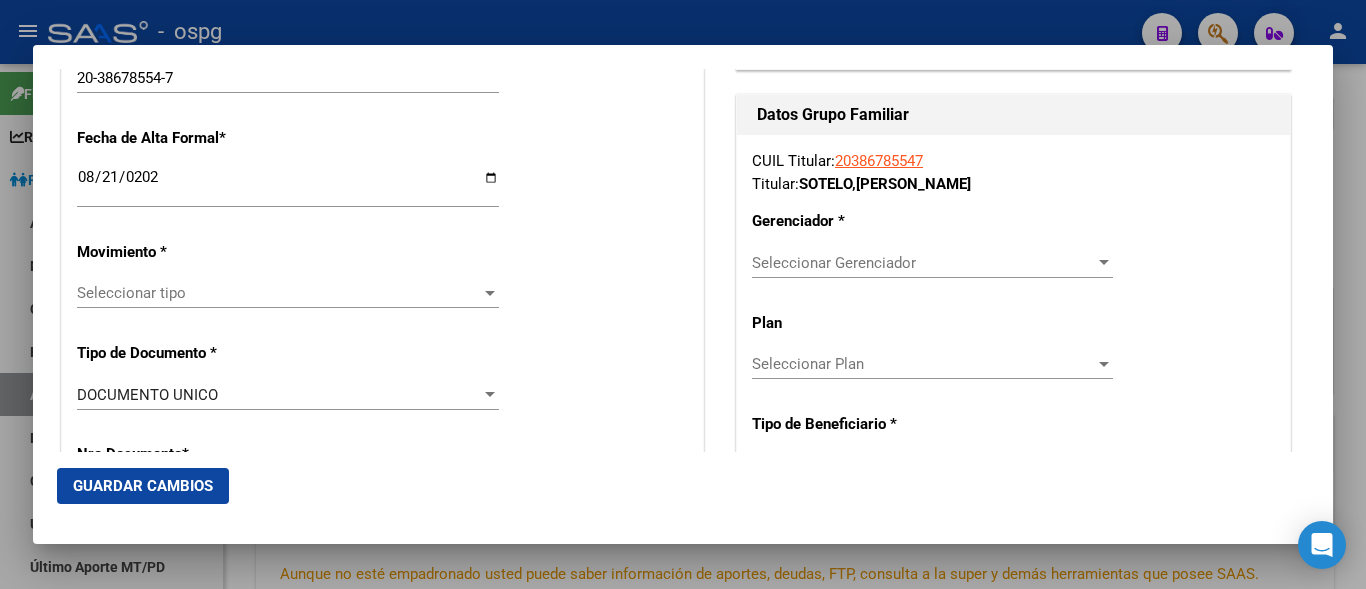
click at [109, 291] on span "Seleccionar tipo" at bounding box center [279, 293] width 404 height 18
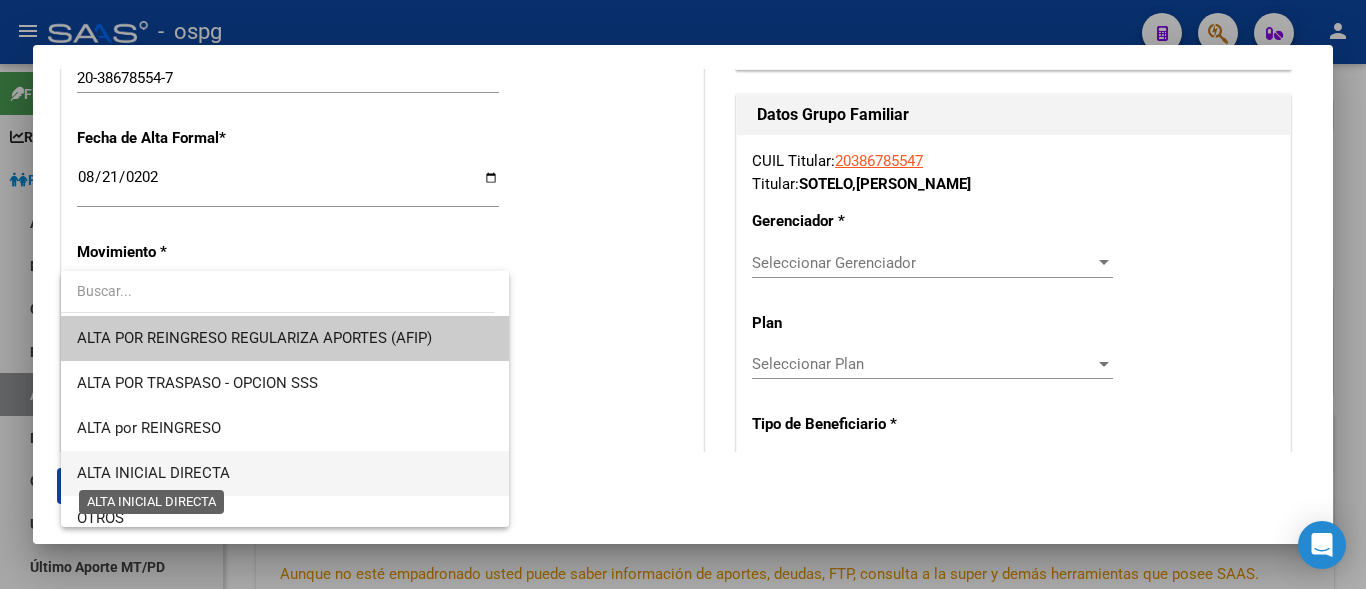
click at [169, 467] on span "ALTA INICIAL DIRECTA" at bounding box center [153, 473] width 153 height 18
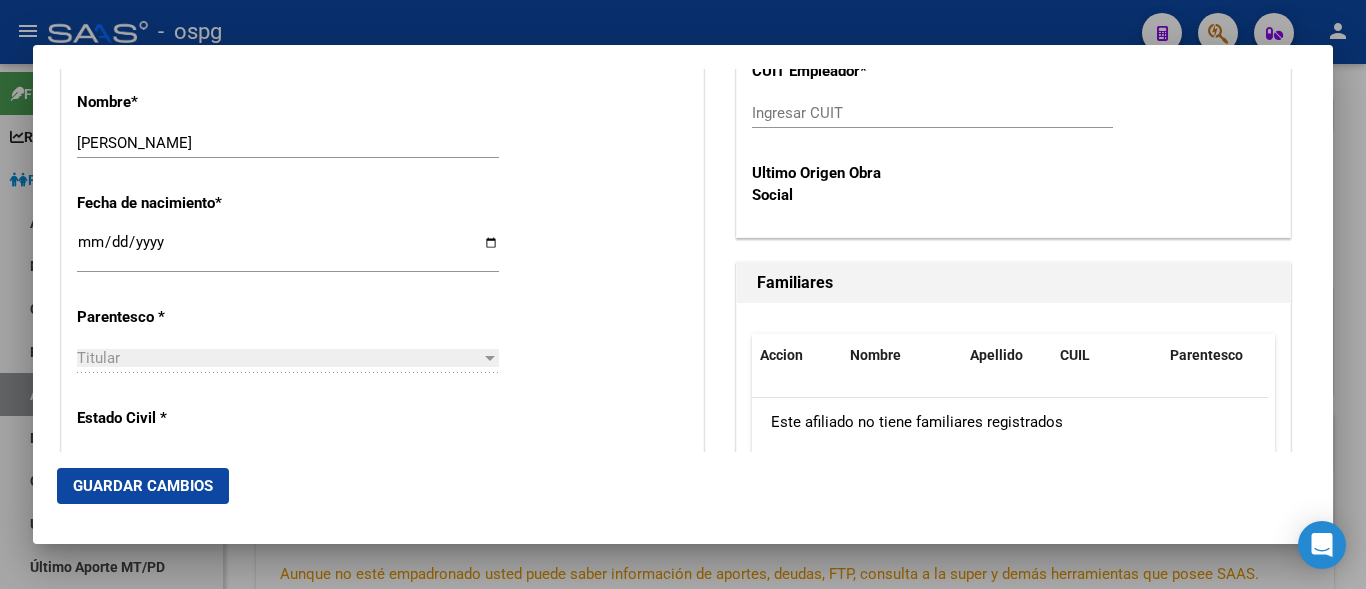
scroll to position [1000, 0]
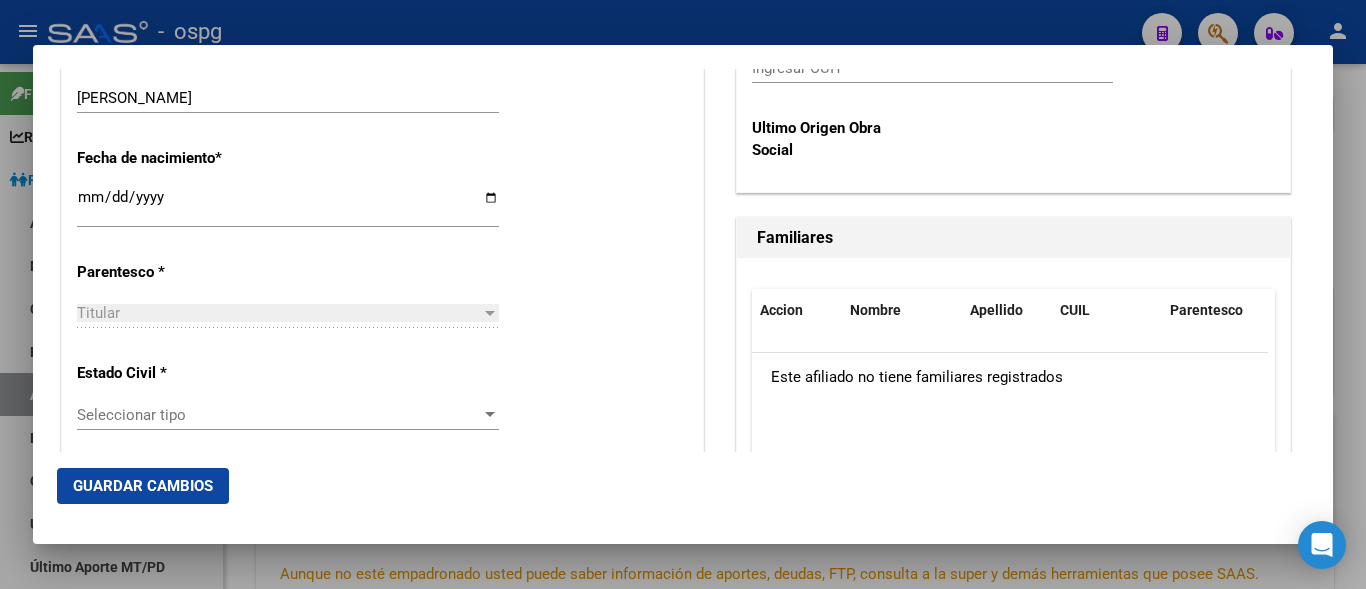
click at [121, 415] on span "Seleccionar tipo" at bounding box center [279, 415] width 404 height 18
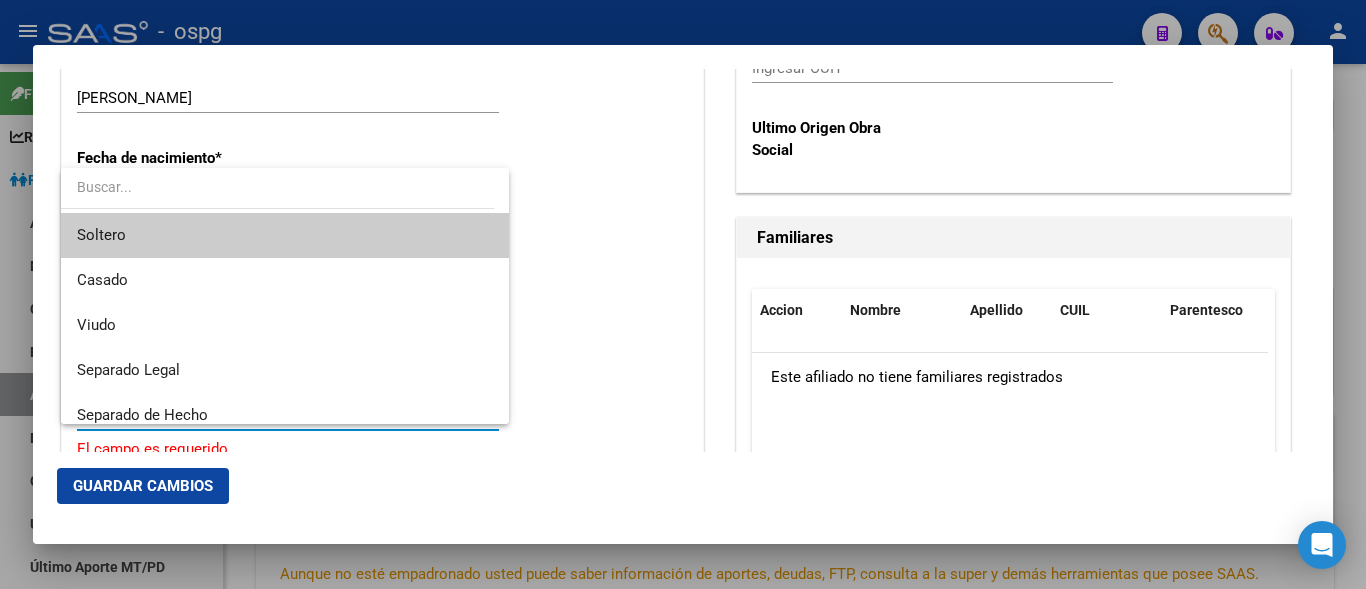
click at [155, 245] on span "Soltero" at bounding box center [285, 235] width 416 height 45
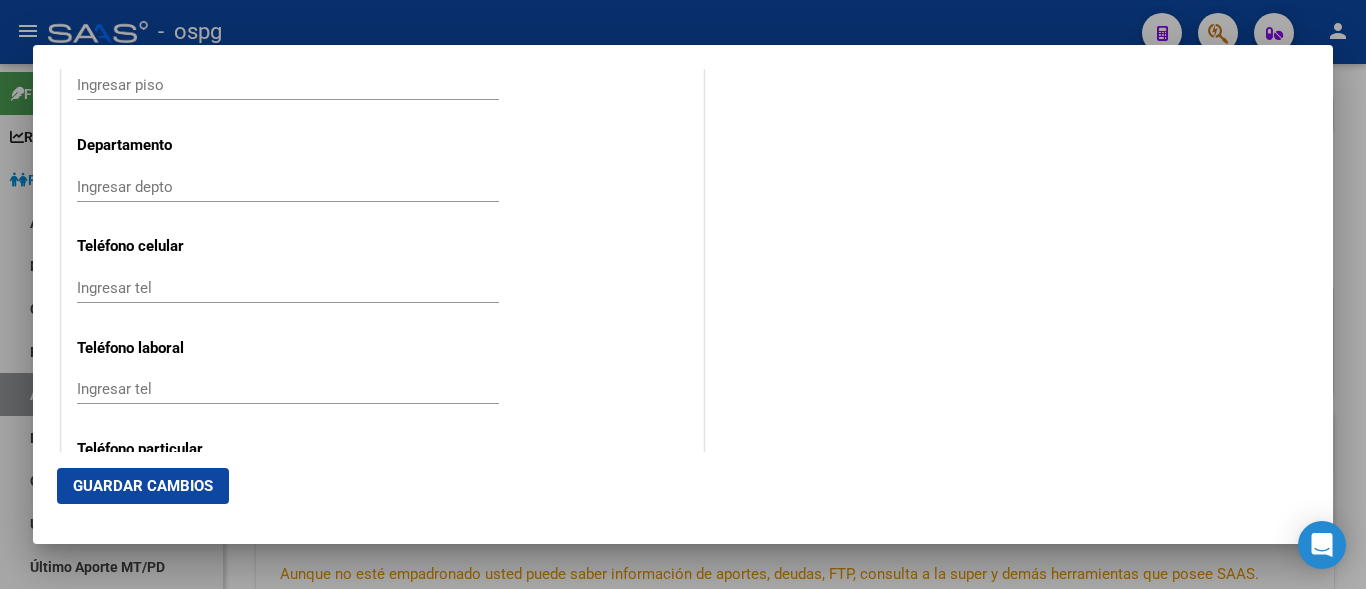
scroll to position [2499, 0]
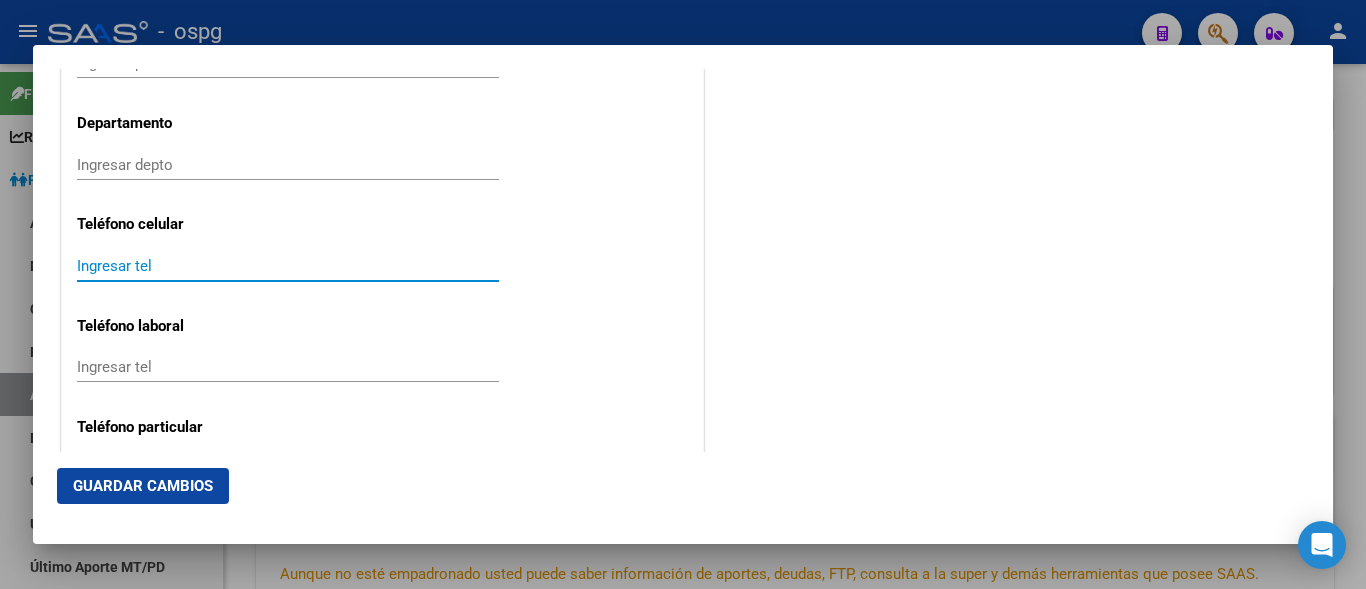
click at [121, 265] on input "Ingresar tel" at bounding box center [288, 266] width 422 height 18
type input "1127093796"
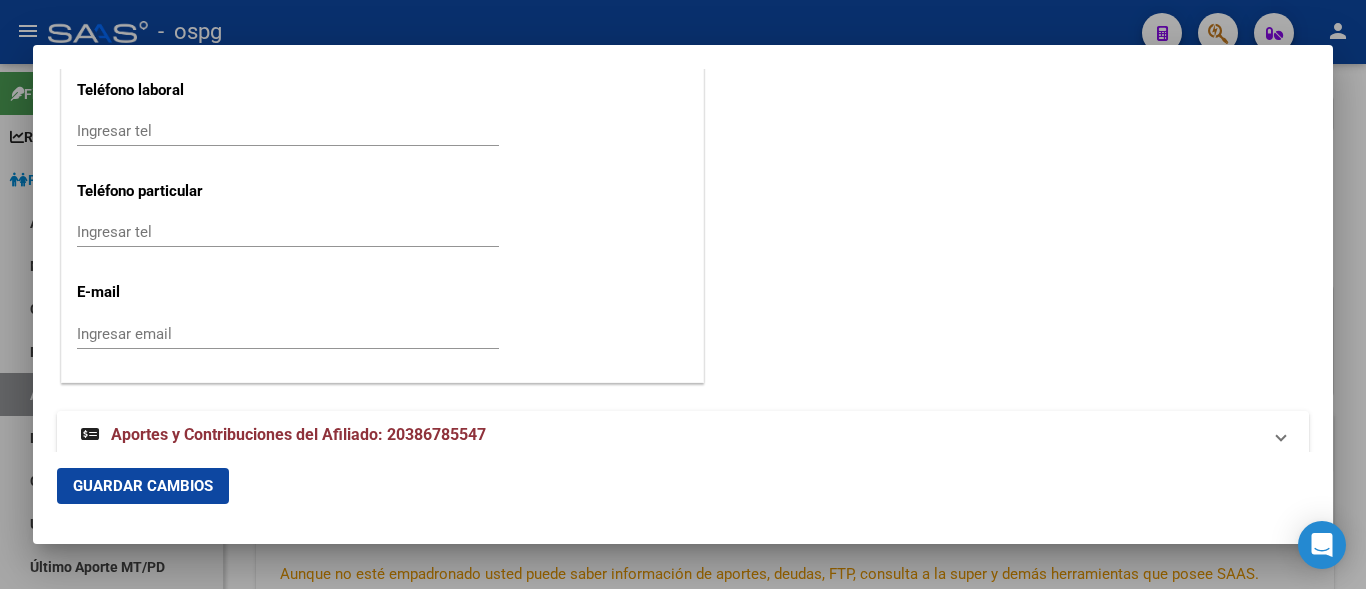
scroll to position [2766, 0]
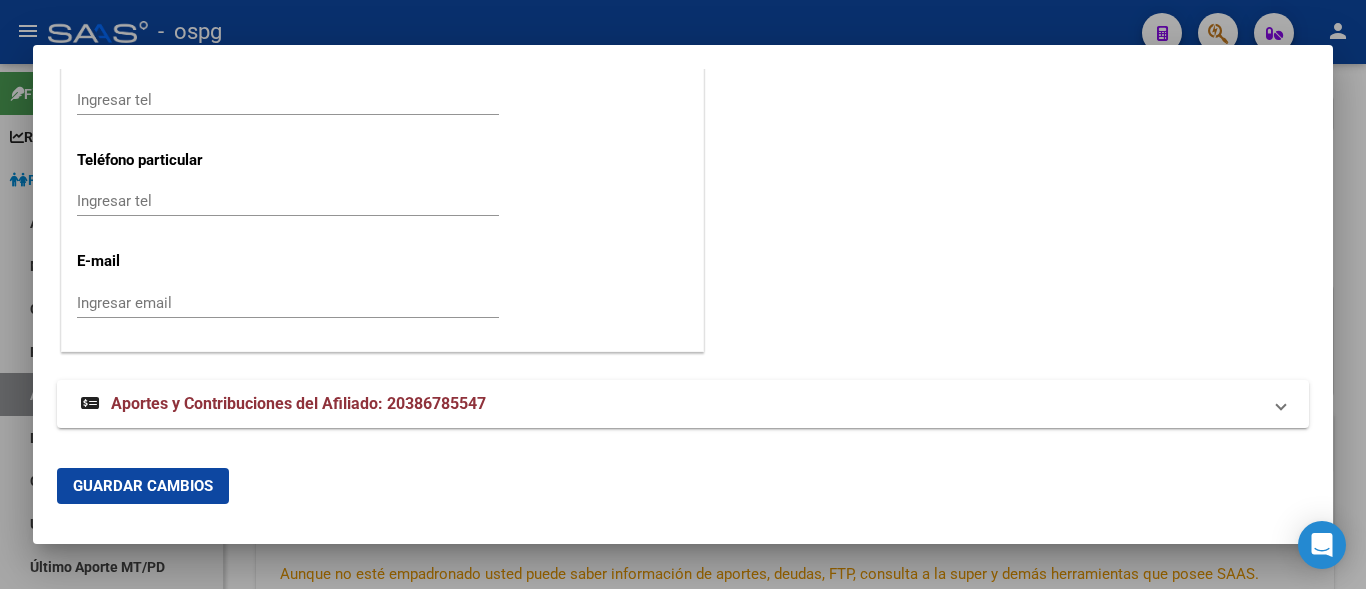
click at [136, 307] on input "Ingresar email" at bounding box center [288, 303] width 422 height 18
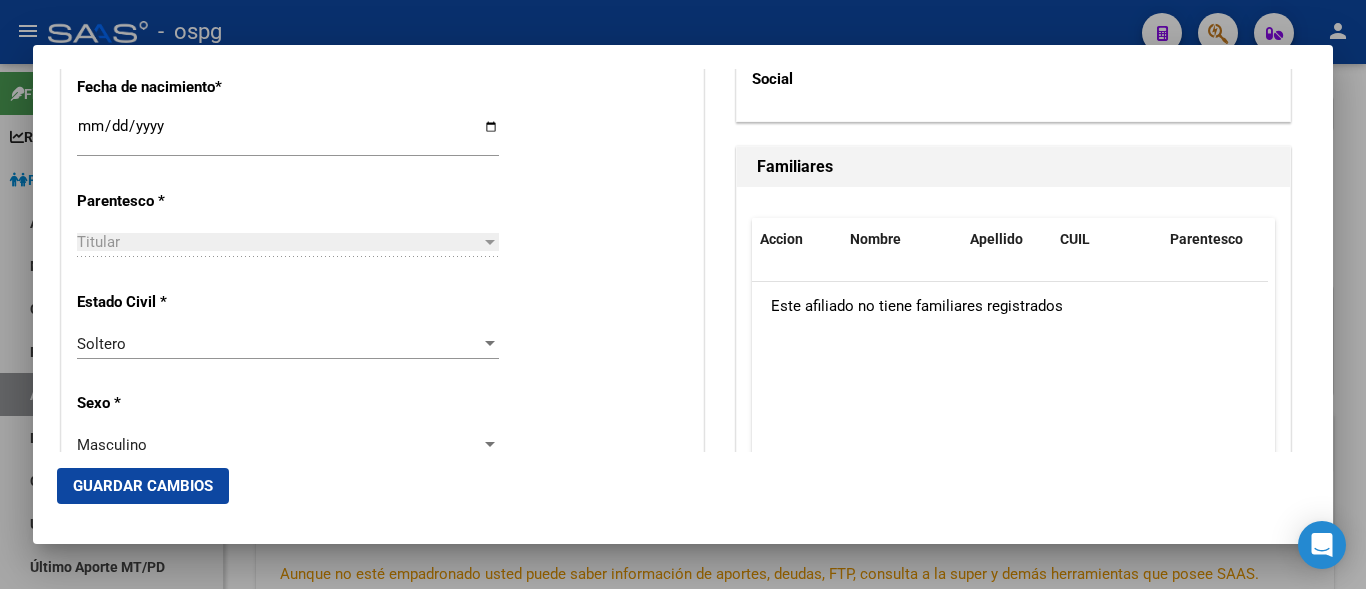
scroll to position [1067, 0]
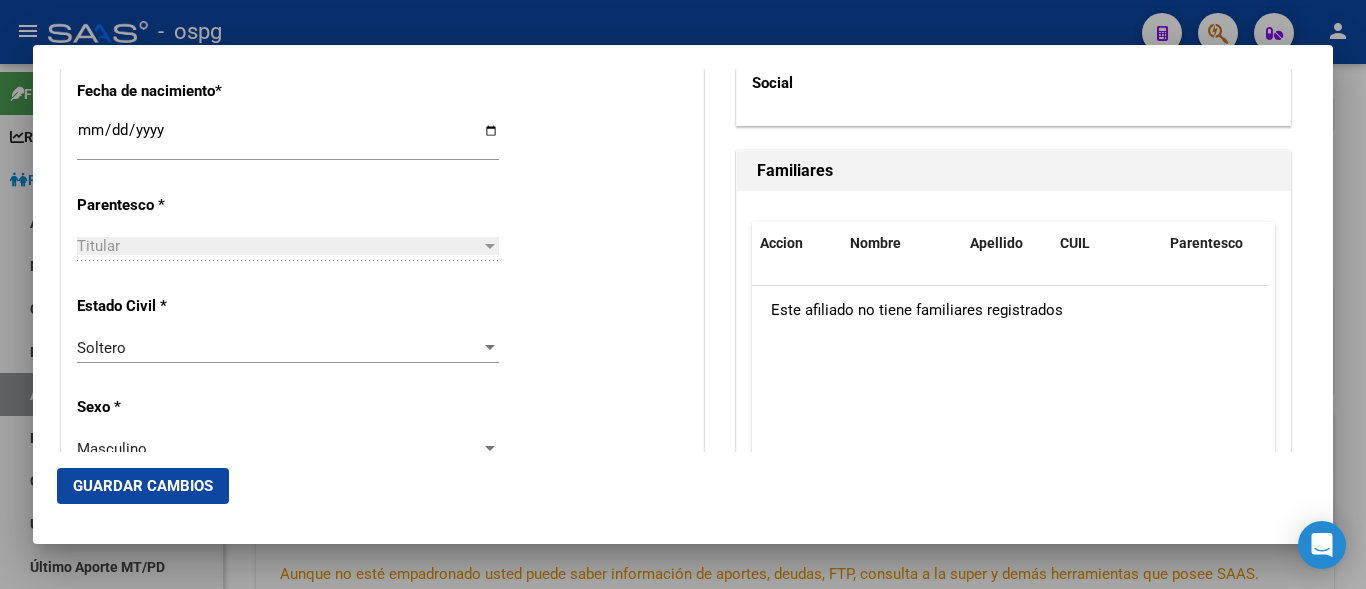
type input "[EMAIL_ADDRESS][DOMAIN_NAME]"
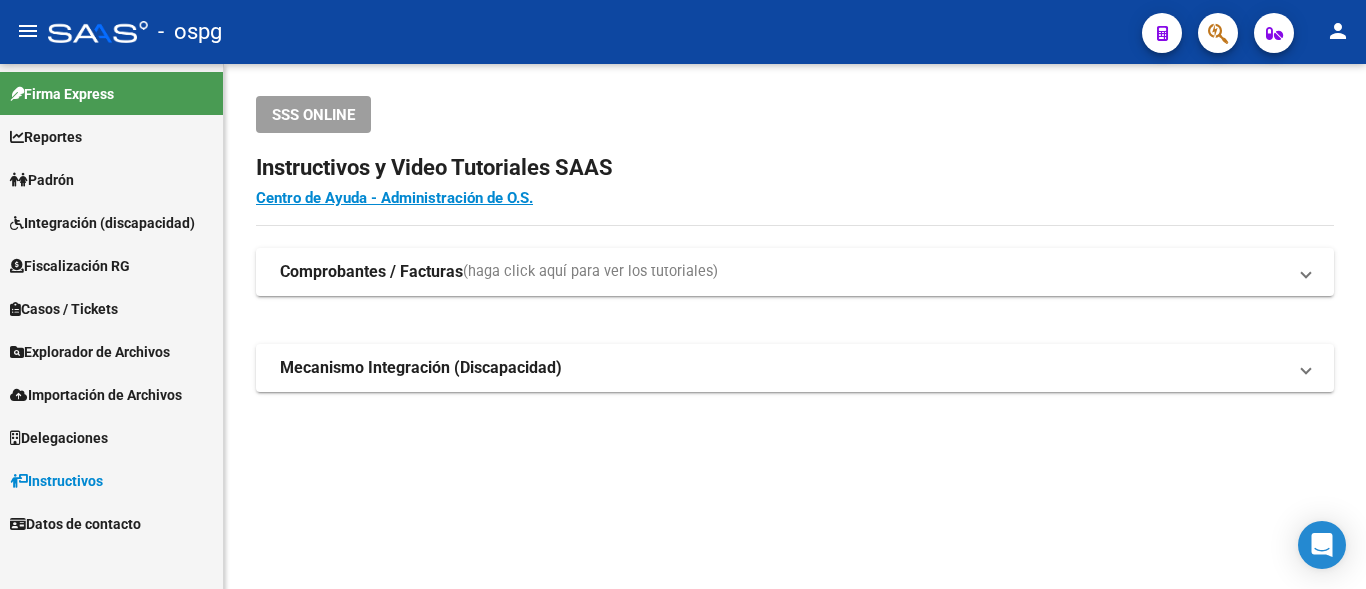
click at [96, 167] on link "Padrón" at bounding box center [111, 179] width 223 height 43
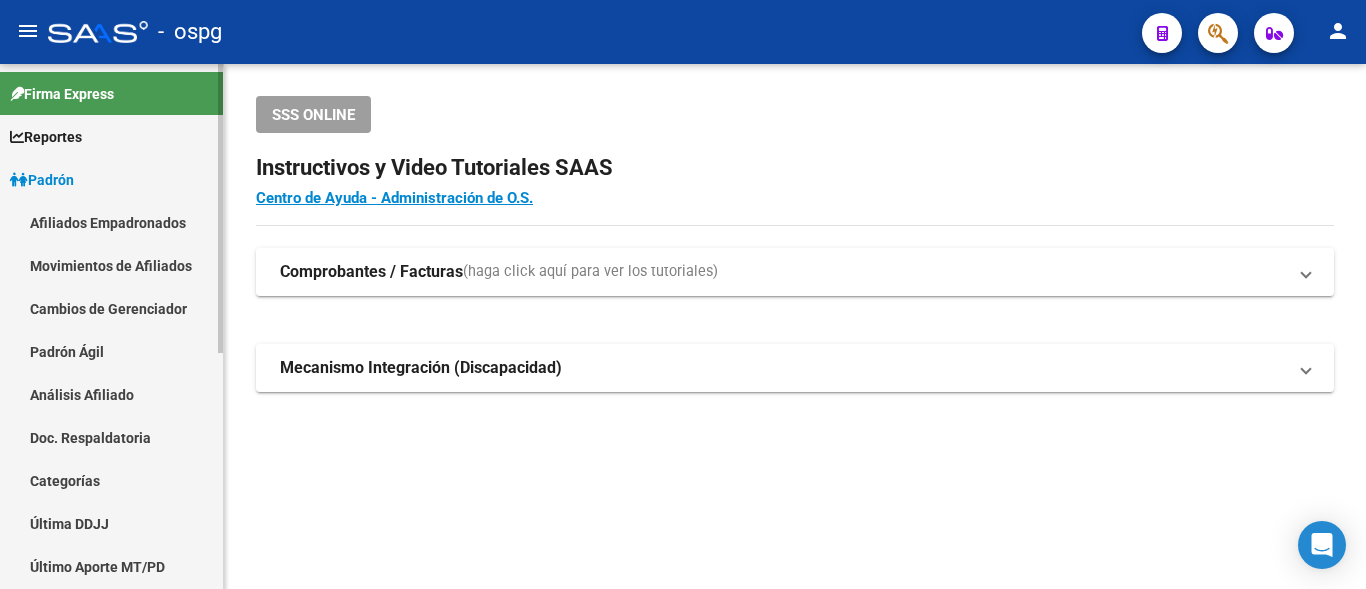
click at [95, 401] on link "Análisis Afiliado" at bounding box center [111, 394] width 223 height 43
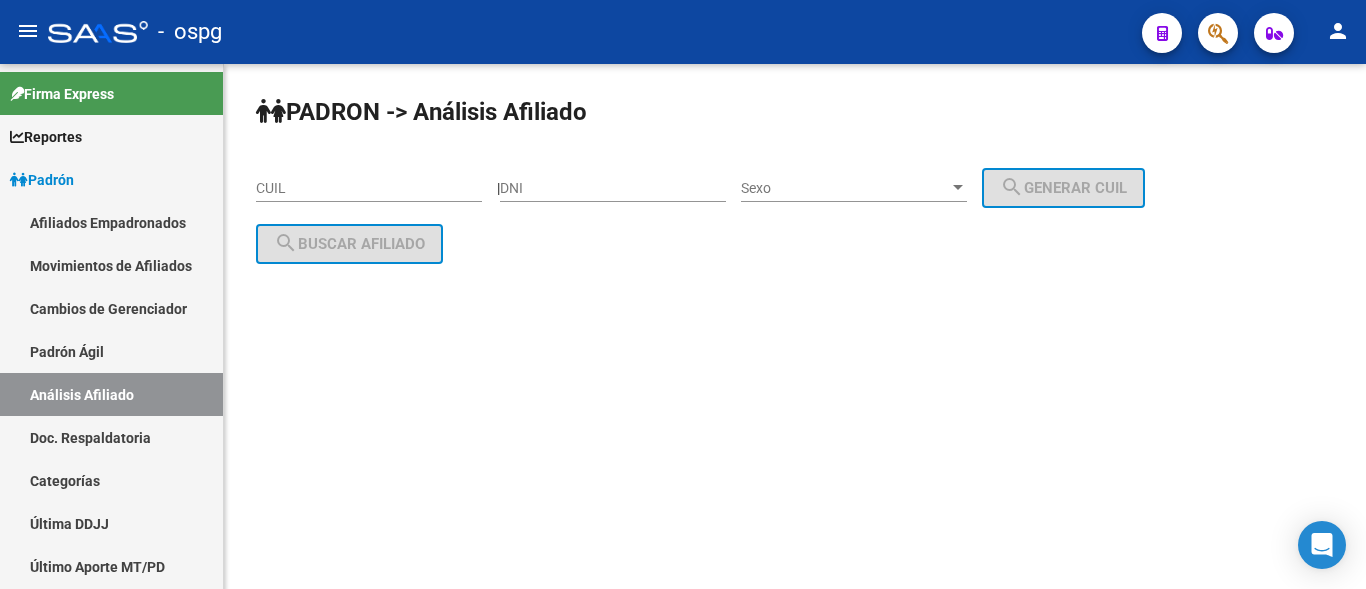
click at [269, 188] on input "CUIL" at bounding box center [369, 188] width 226 height 17
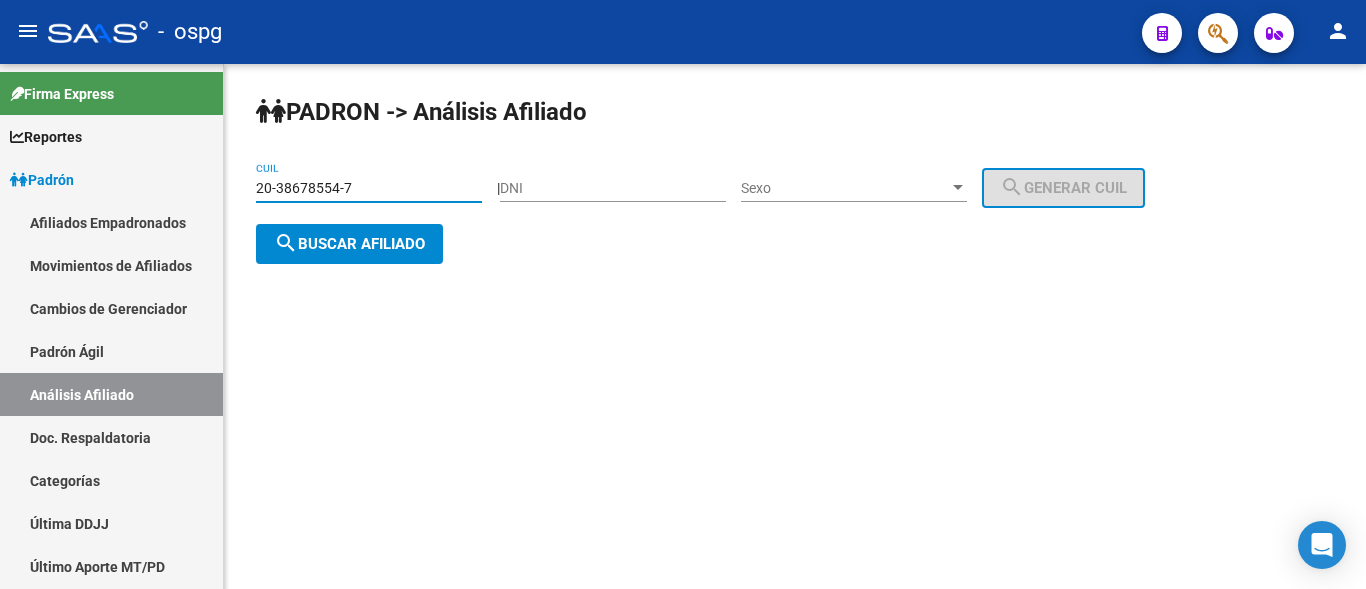
type input "20-38678554-7"
click at [334, 238] on span "search Buscar afiliado" at bounding box center [349, 244] width 151 height 18
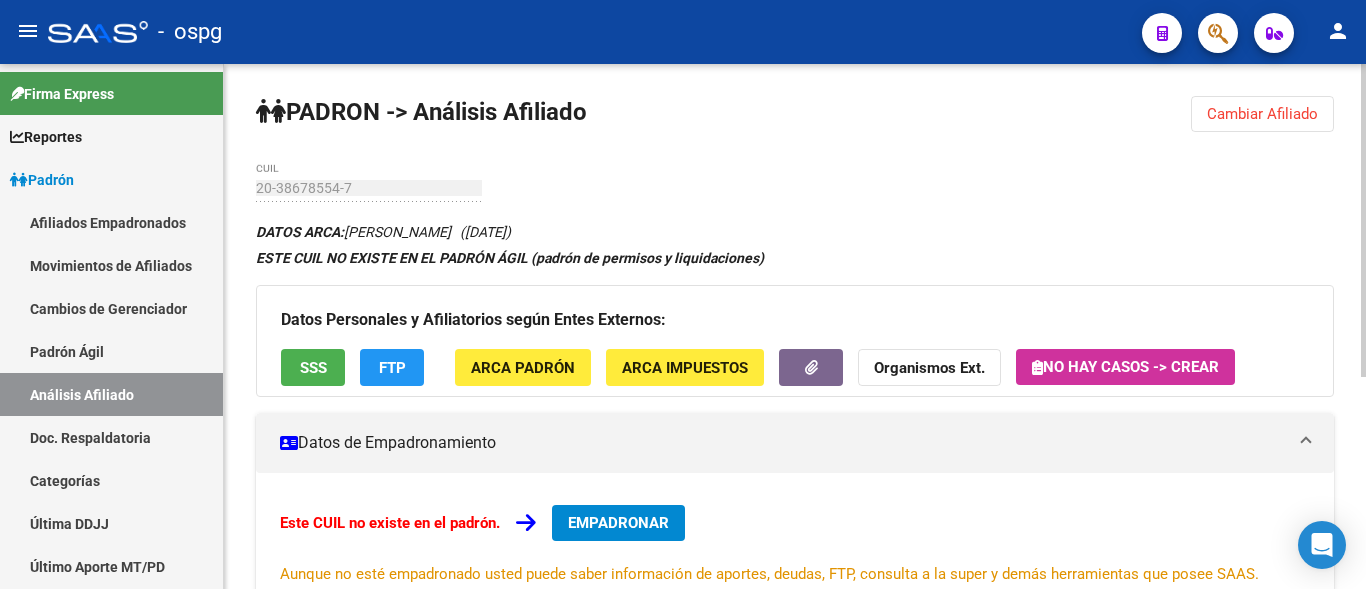
click at [610, 516] on span "EMPADRONAR" at bounding box center [618, 523] width 101 height 18
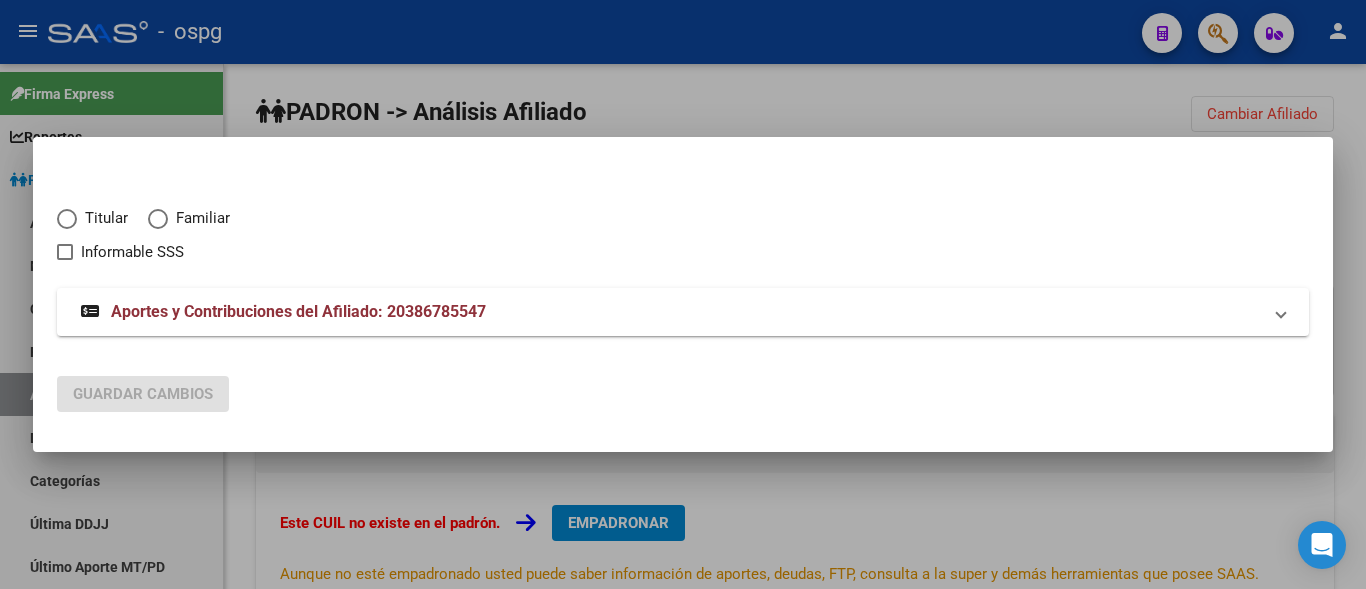
click at [74, 219] on span "Elija una opción" at bounding box center [67, 219] width 20 height 20
click at [74, 219] on input "Titular" at bounding box center [67, 219] width 20 height 20
radio input "true"
checkbox input "true"
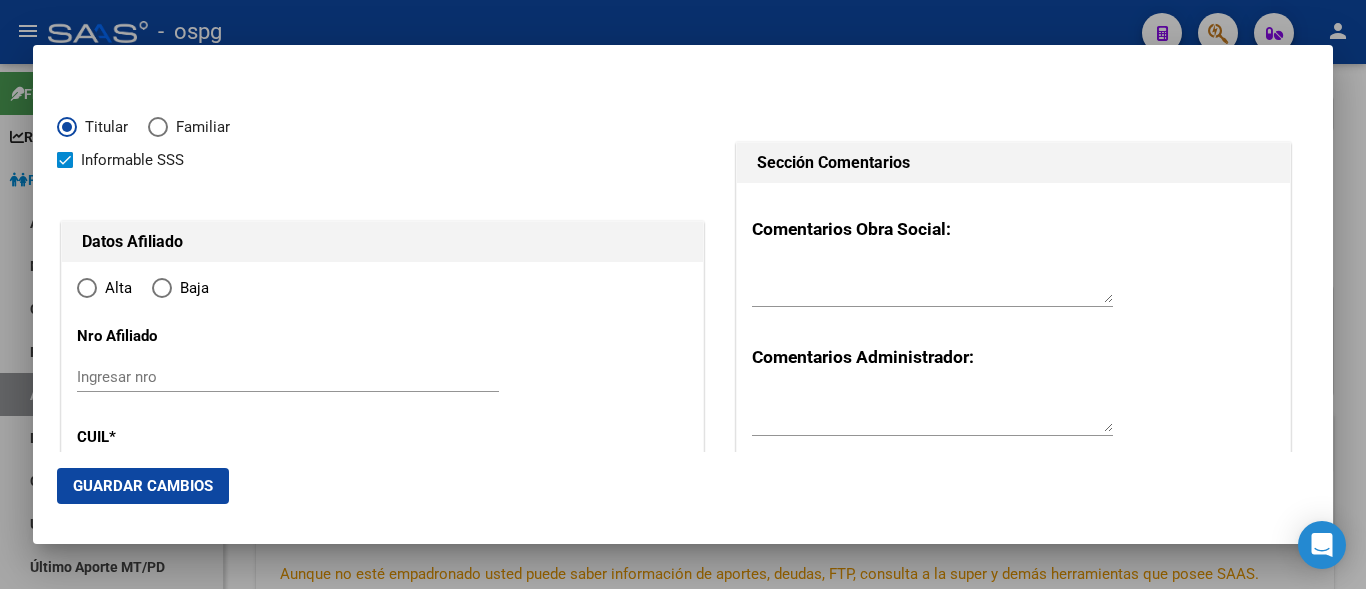
type input "20-38678554-7"
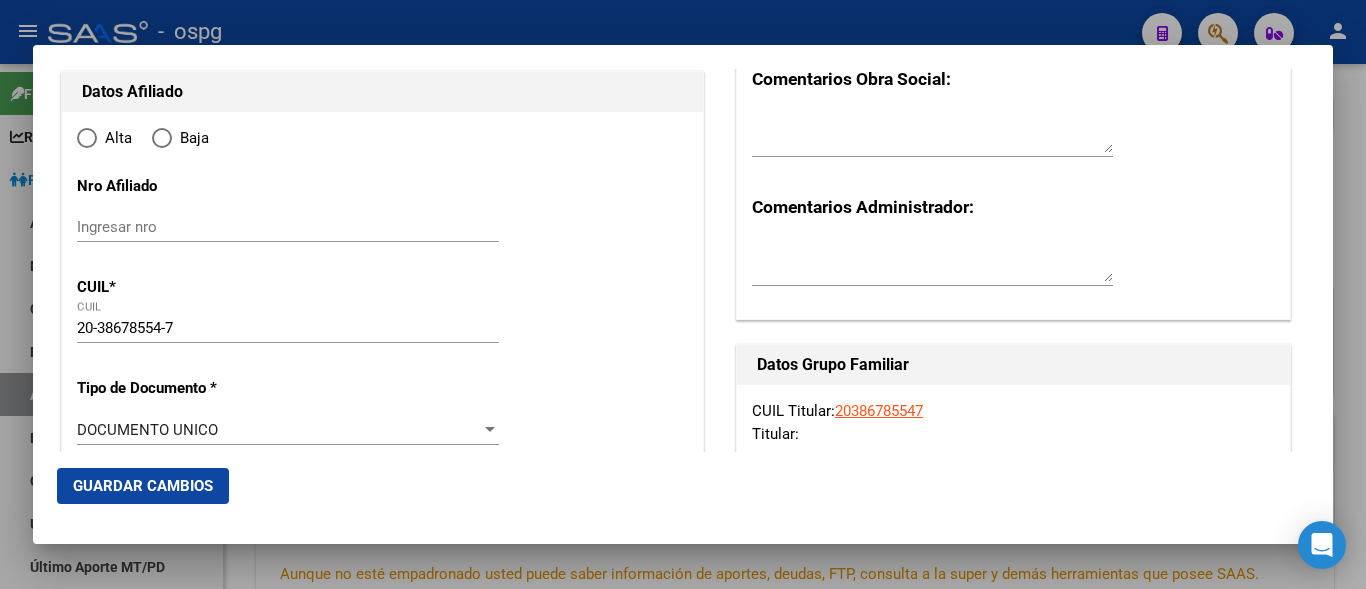
type input "38678554"
type input "SOTELO"
type input "[PERSON_NAME]"
type input "[DATE]"
type input "[GEOGRAPHIC_DATA][PERSON_NAME]"
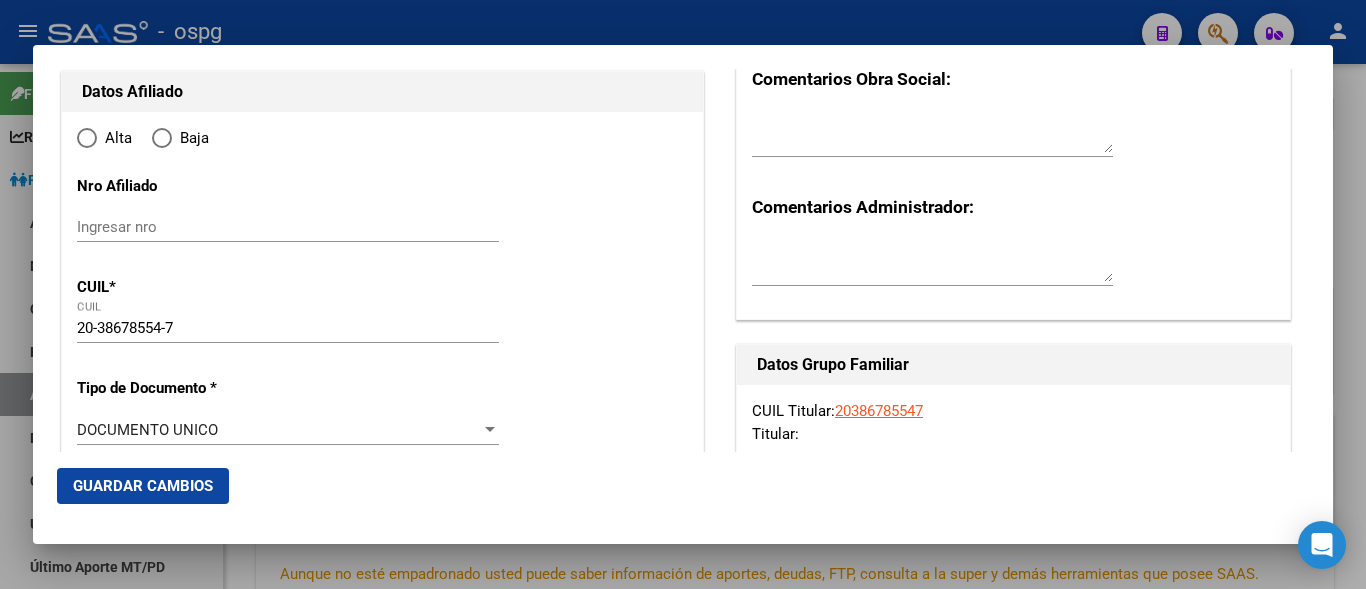
type input "1846"
type input "LA TIJERETA"
type input "1541"
radio input "true"
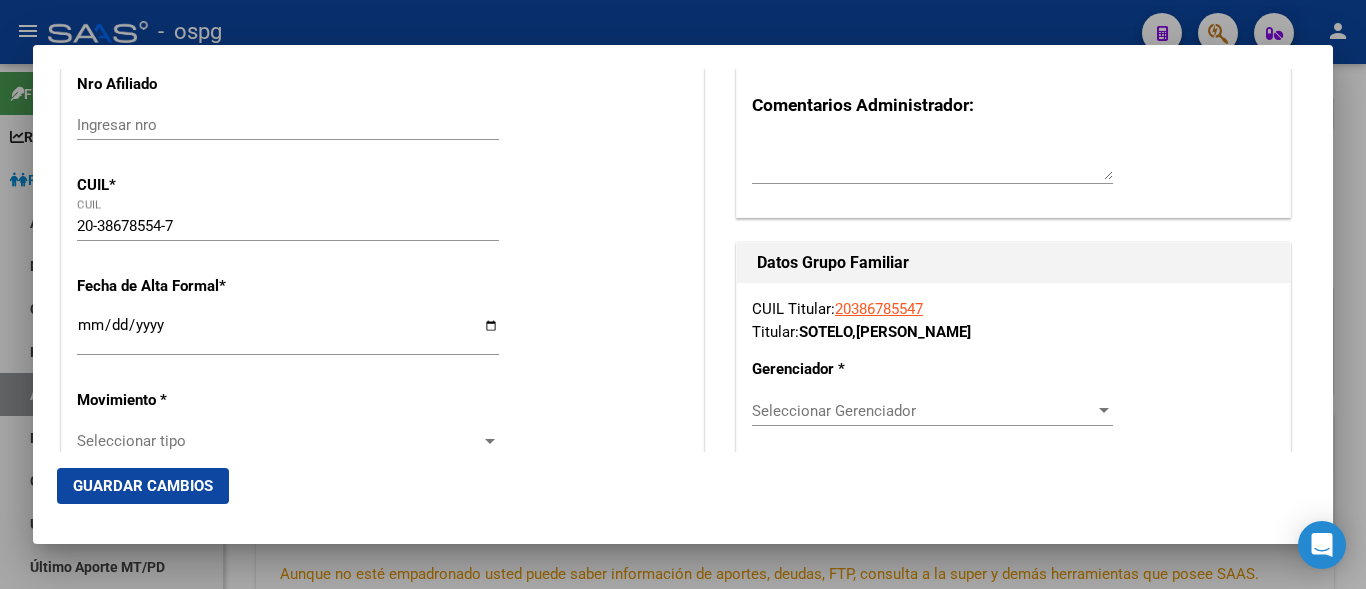
scroll to position [300, 0]
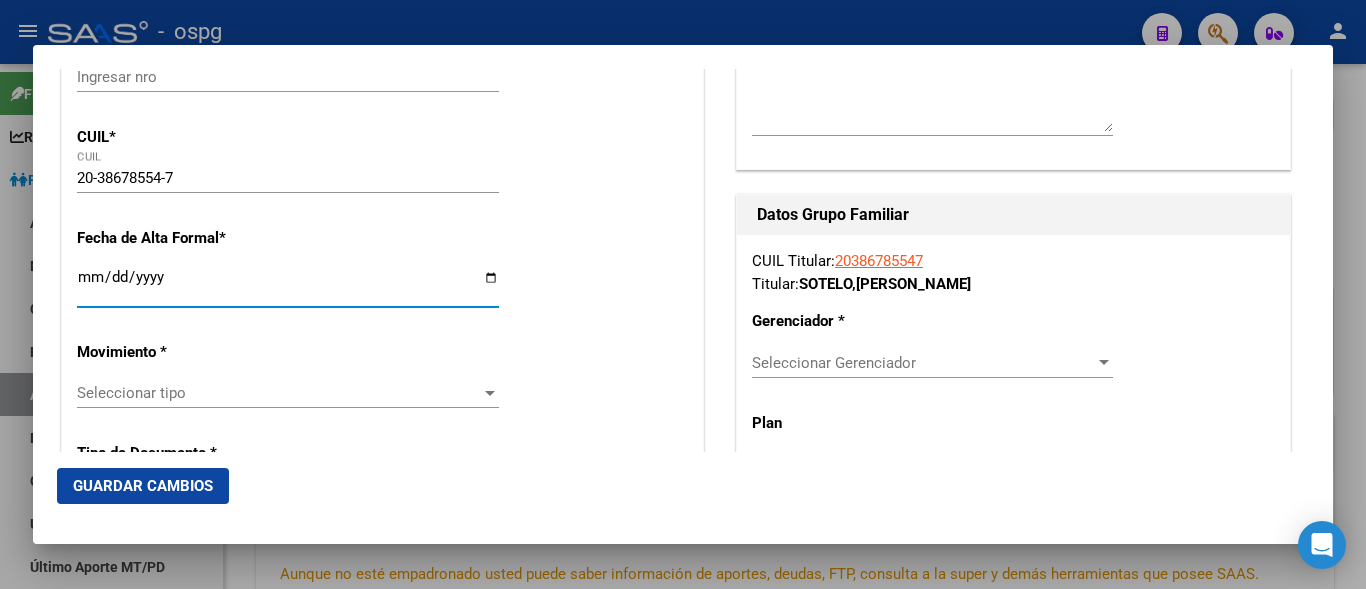
click at [96, 286] on input "Ingresar fecha" at bounding box center [288, 285] width 422 height 32
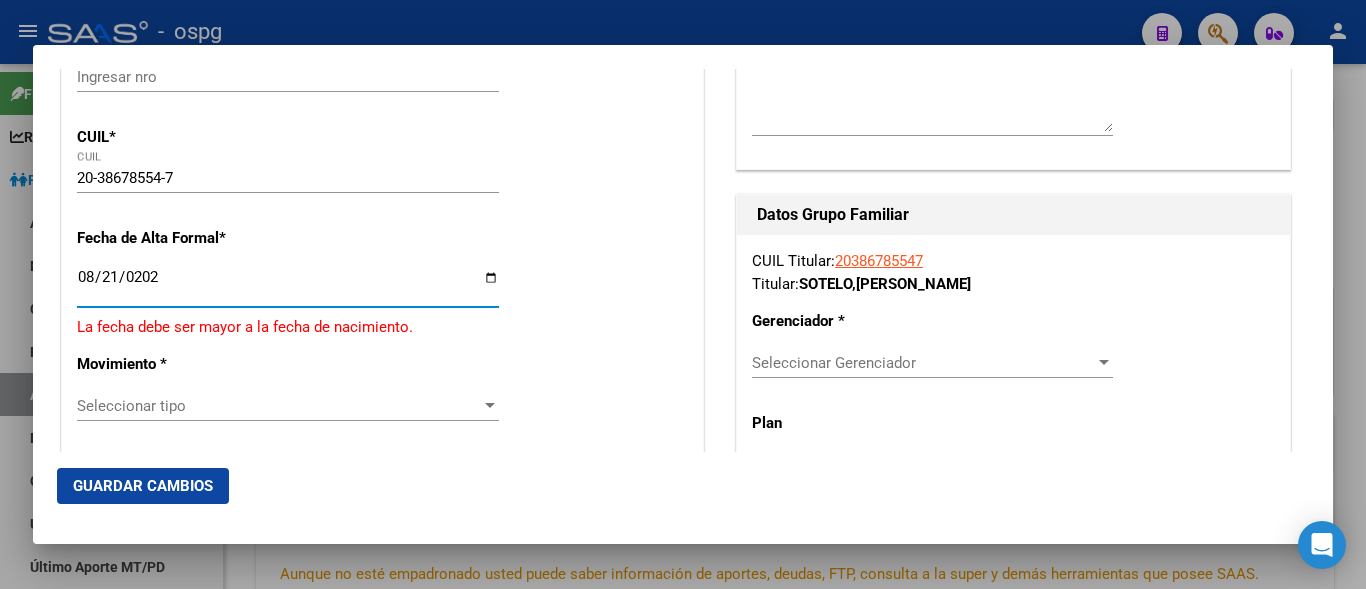
type input "[DATE]"
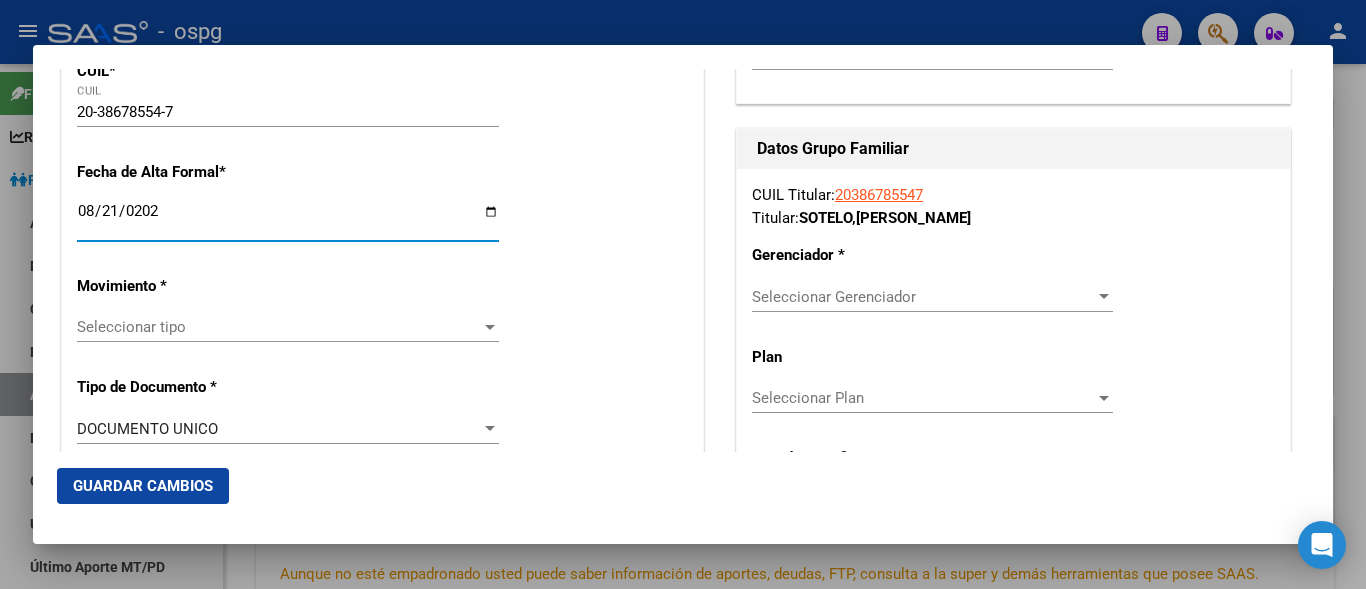
scroll to position [400, 0]
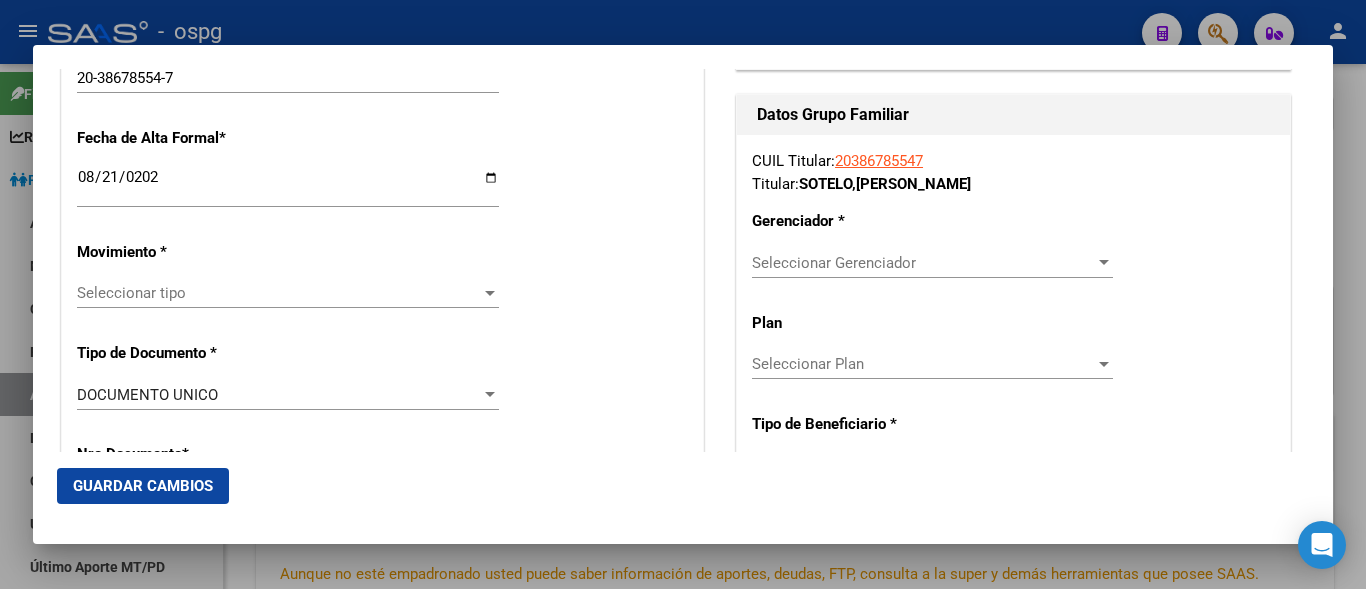
click at [96, 297] on span "Seleccionar tipo" at bounding box center [279, 293] width 404 height 18
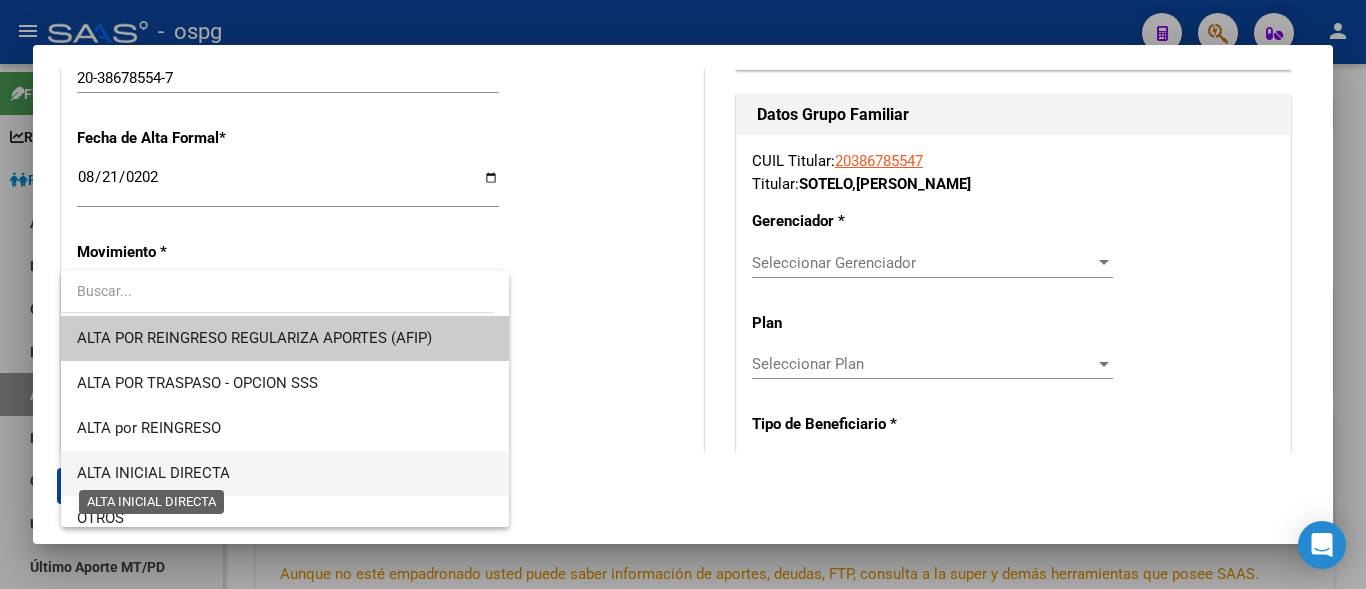
click at [182, 471] on span "ALTA INICIAL DIRECTA" at bounding box center [153, 473] width 153 height 18
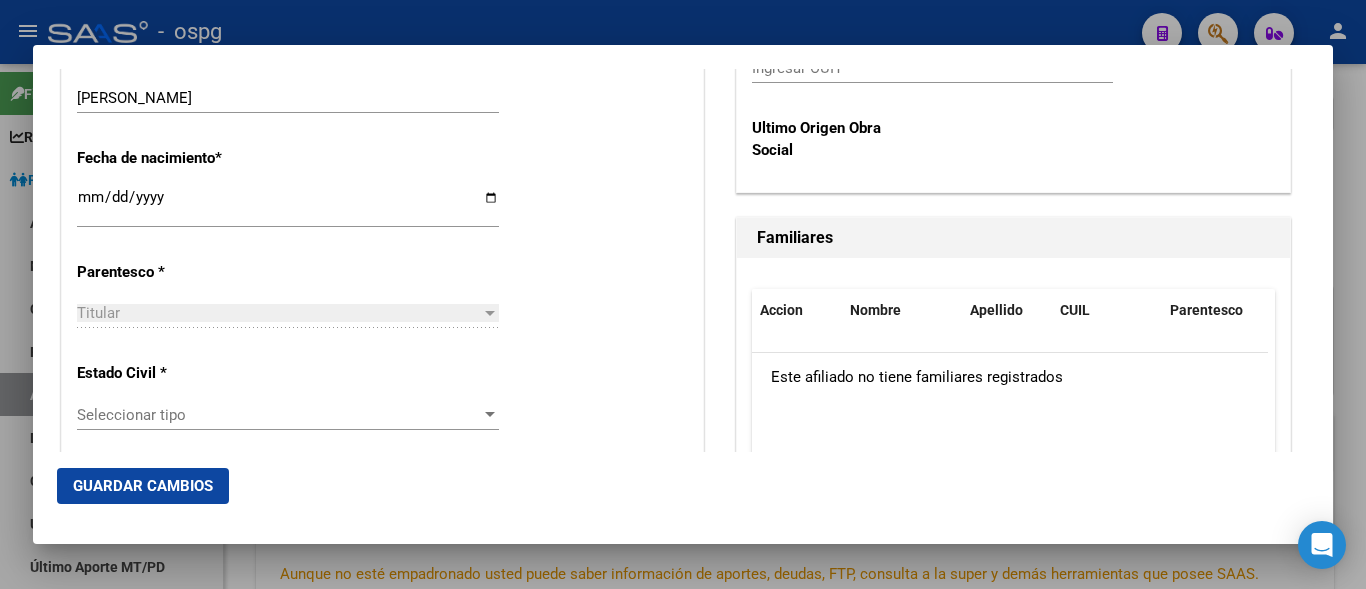
scroll to position [1100, 0]
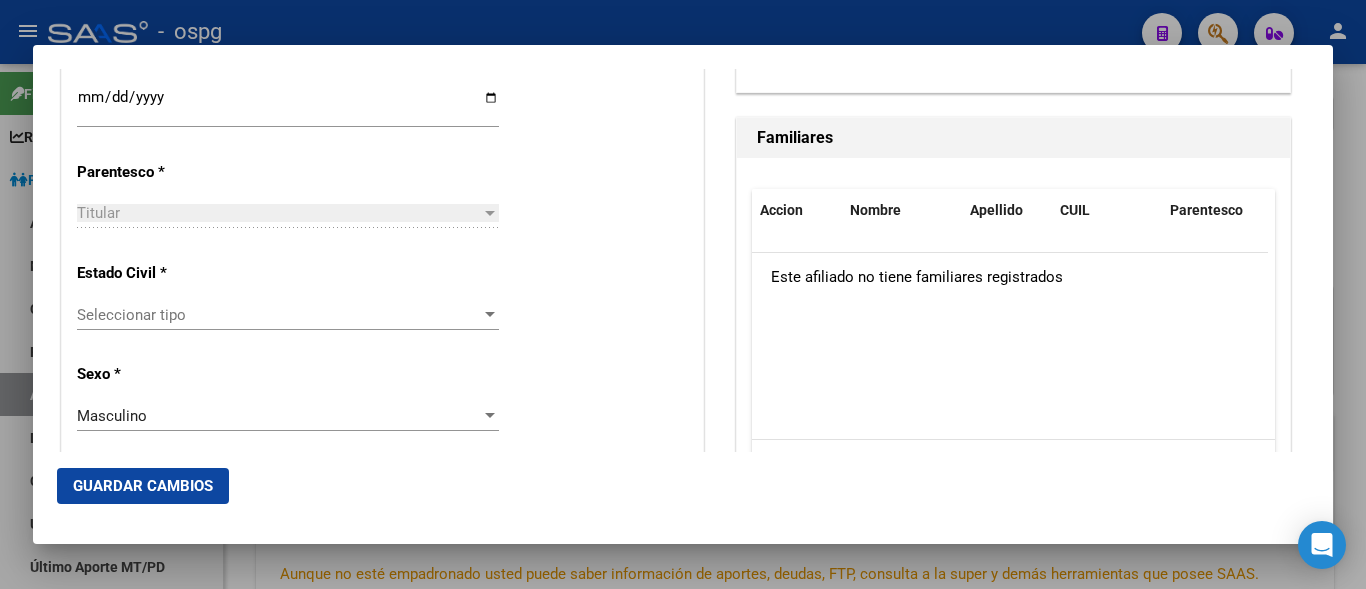
click at [180, 324] on div "Seleccionar tipo Seleccionar tipo" at bounding box center [288, 315] width 422 height 30
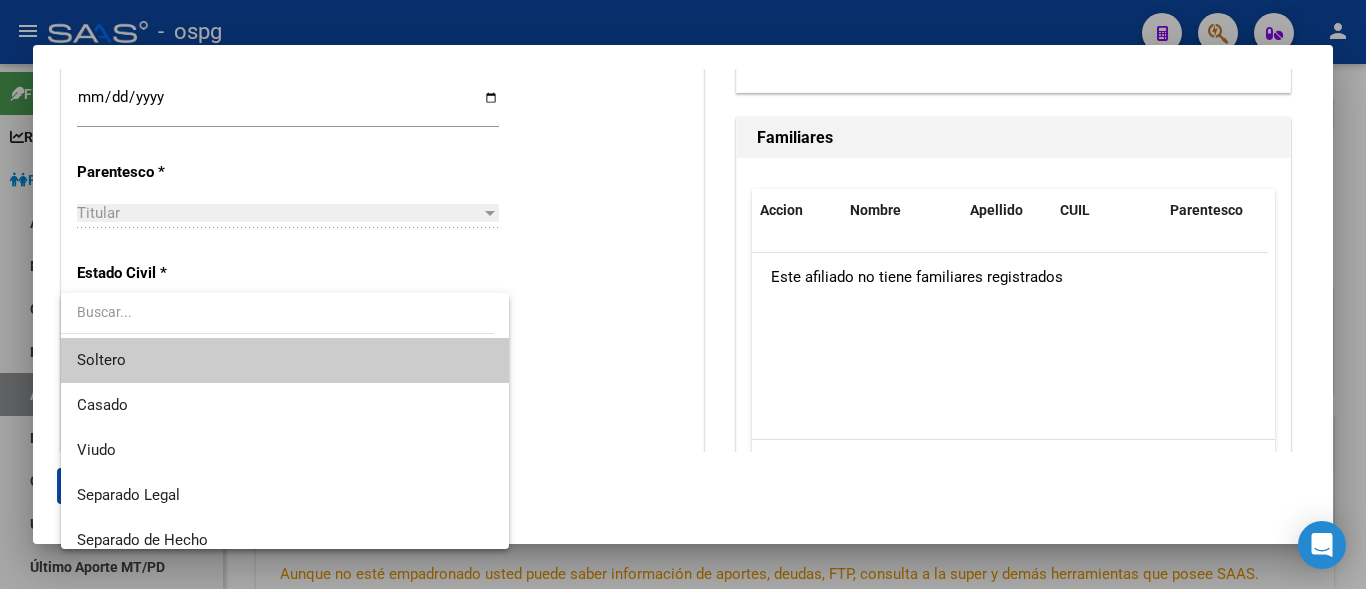
click at [92, 363] on span "Soltero" at bounding box center [101, 360] width 49 height 18
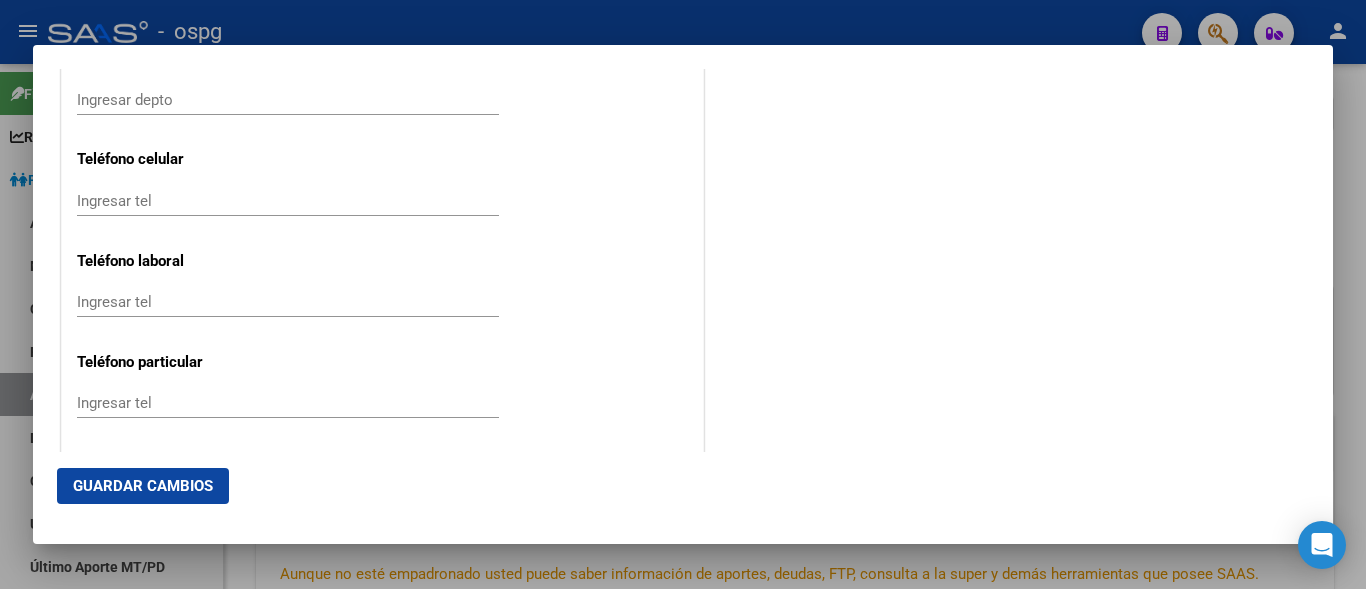
scroll to position [2599, 0]
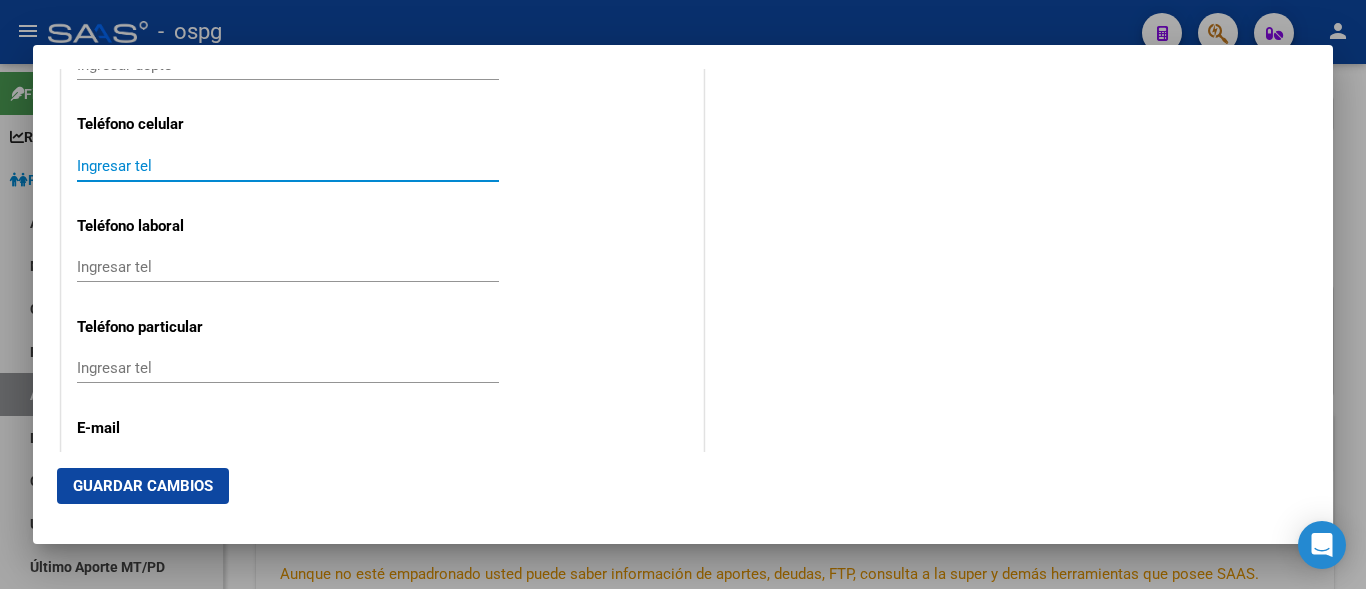
click at [152, 162] on input "Ingresar tel" at bounding box center [288, 166] width 422 height 18
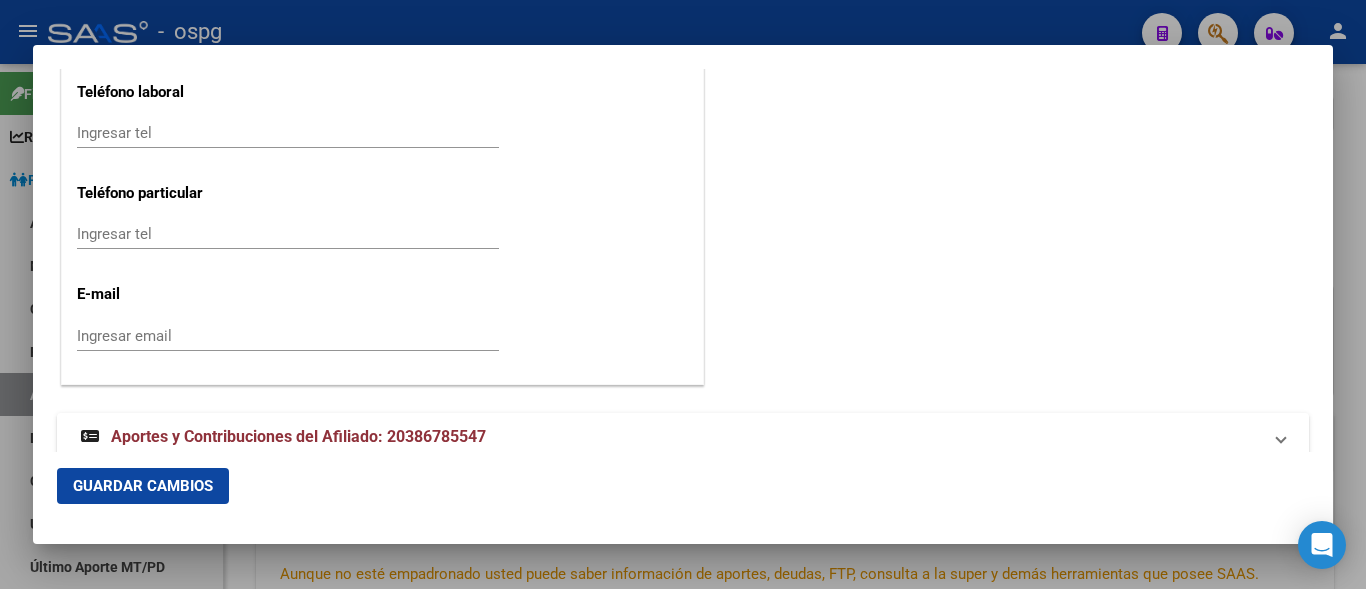
scroll to position [2766, 0]
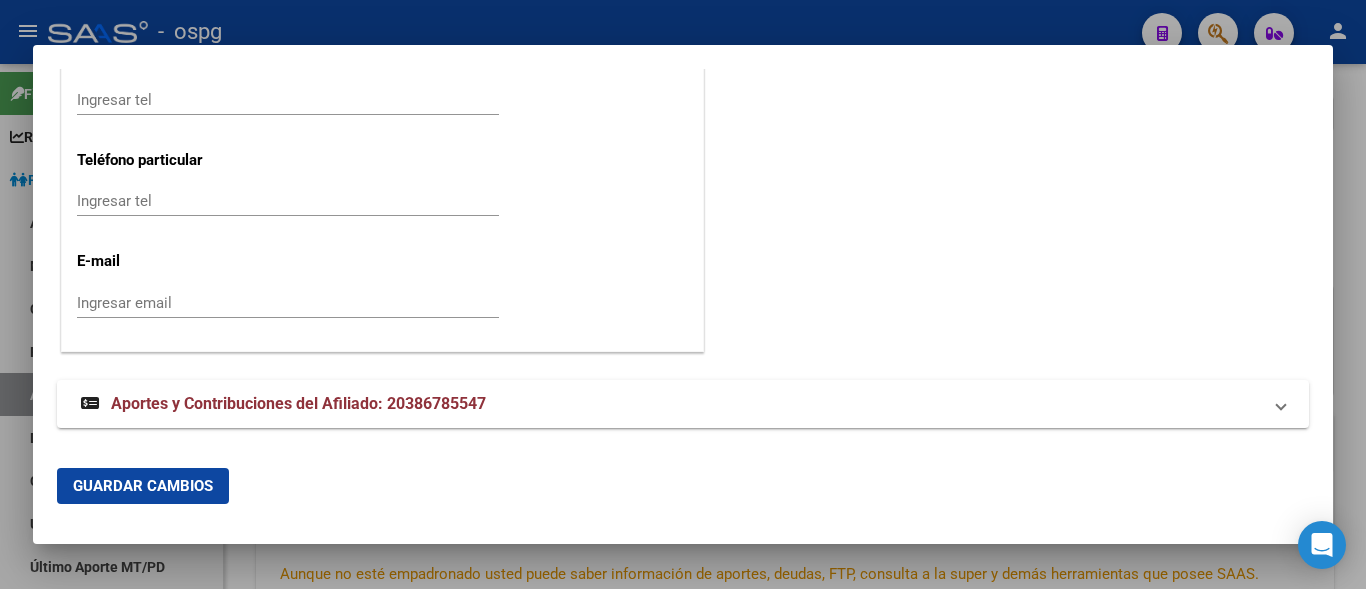
type input "1127093796"
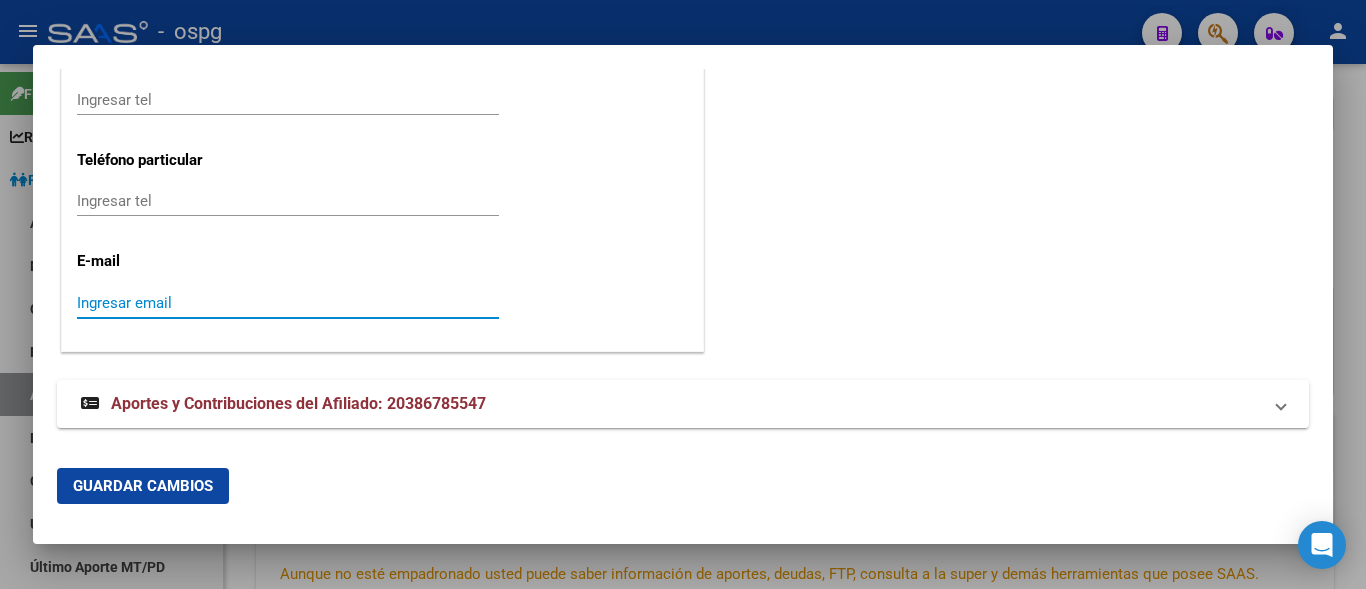
click at [80, 304] on input "Ingresar email" at bounding box center [288, 303] width 422 height 18
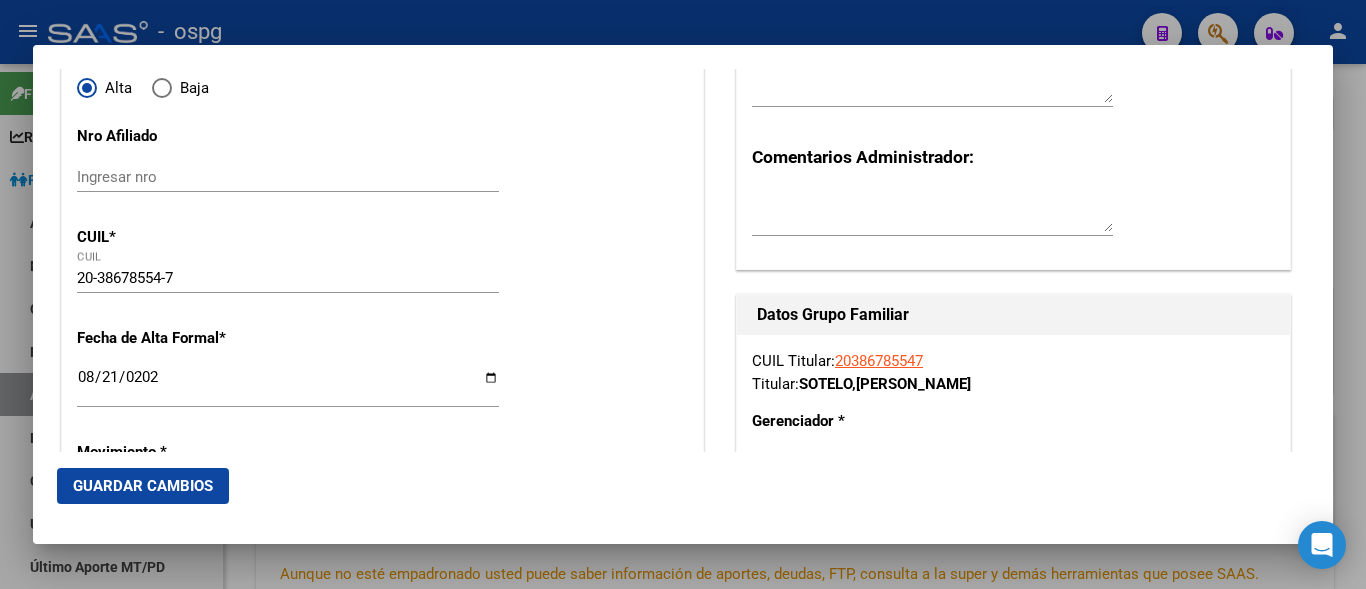
scroll to position [500, 0]
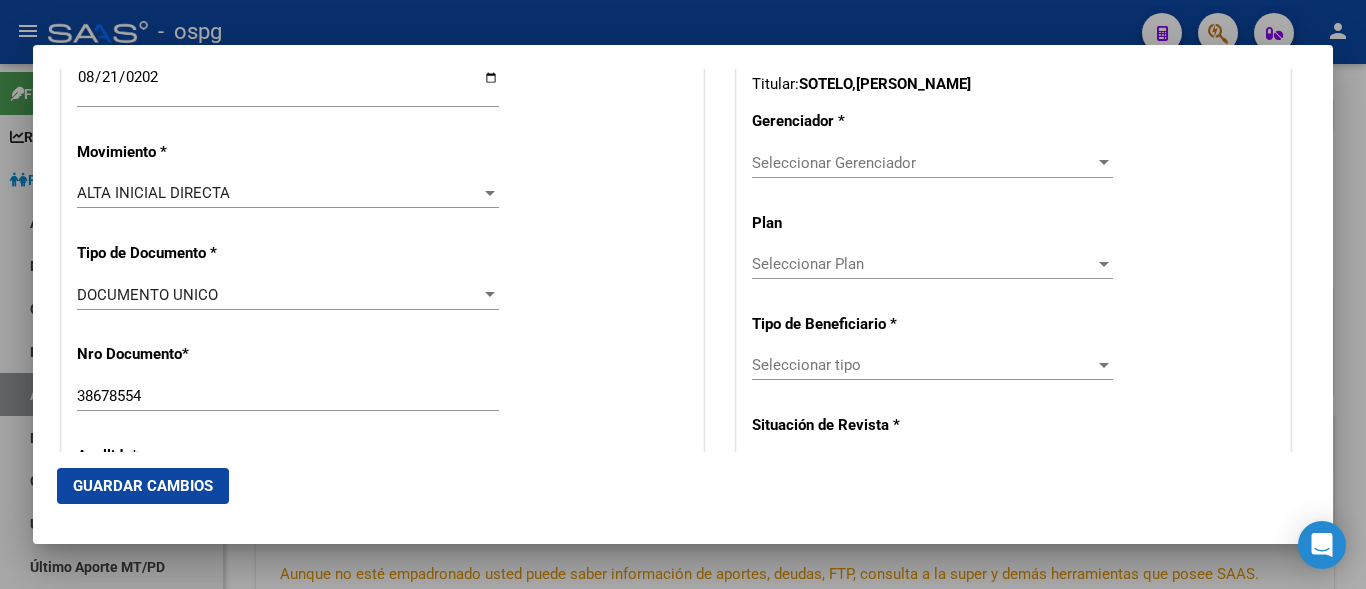
type input "angelitosotelo88@gmail.com"
click at [800, 160] on span "Seleccionar Gerenciador" at bounding box center [923, 163] width 343 height 18
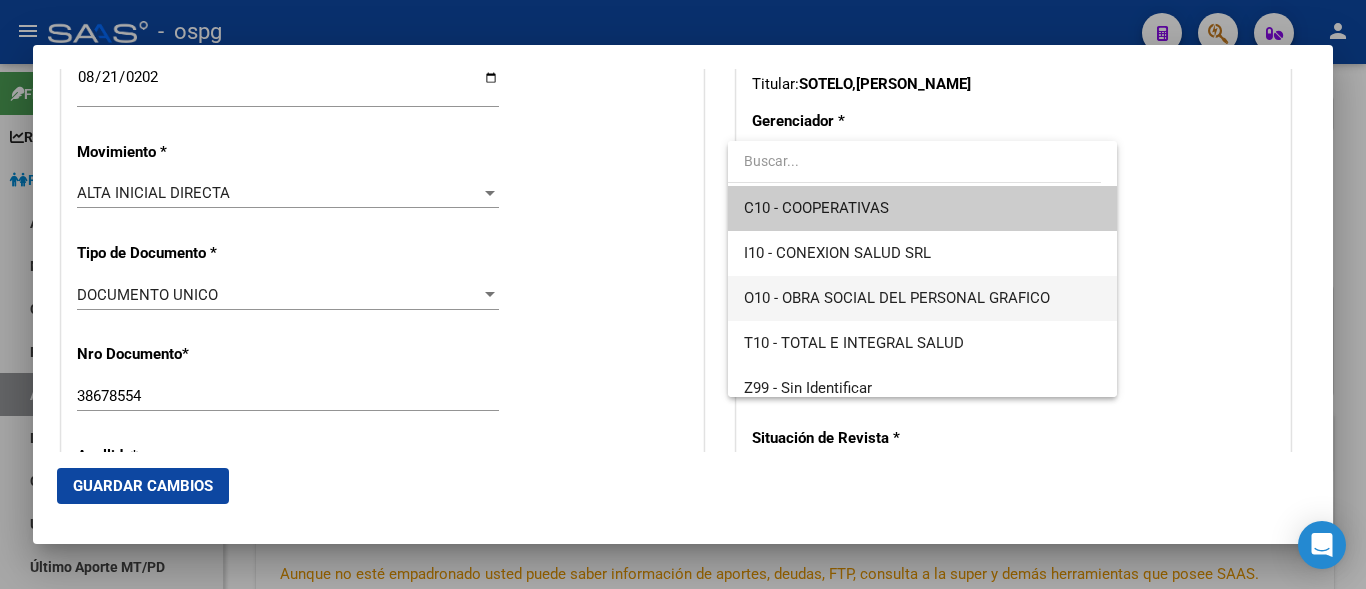
click at [851, 302] on span "O10 - OBRA SOCIAL DEL PERSONAL GRAFICO" at bounding box center [897, 298] width 306 height 18
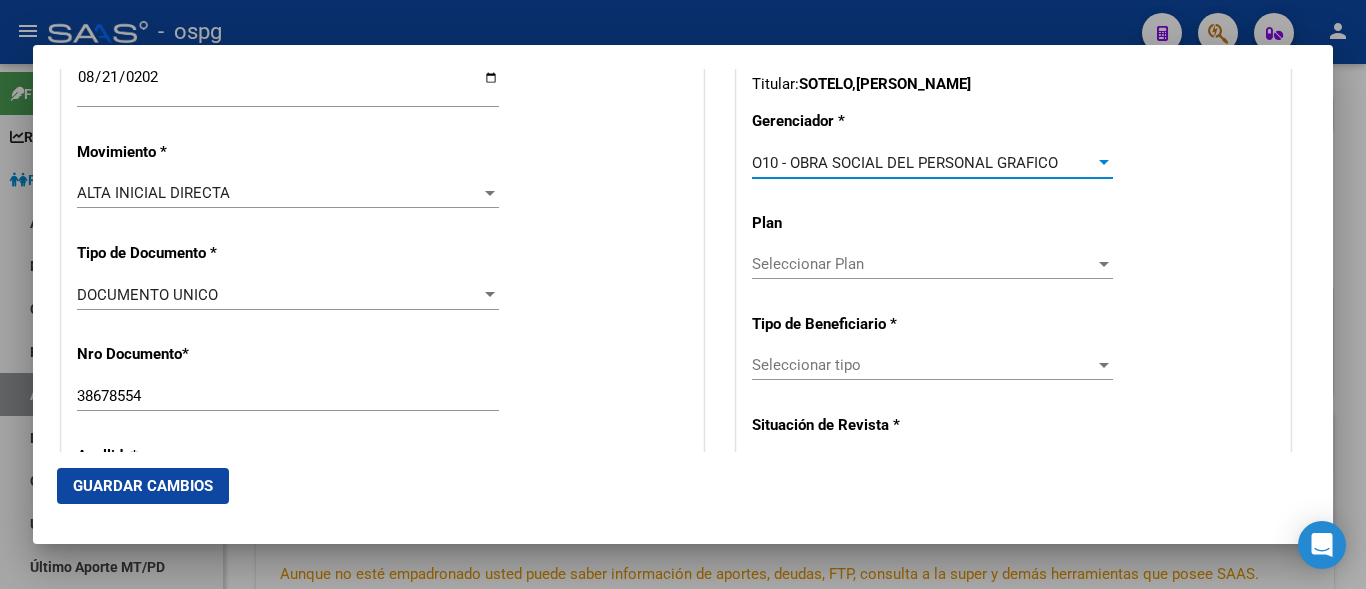
scroll to position [700, 0]
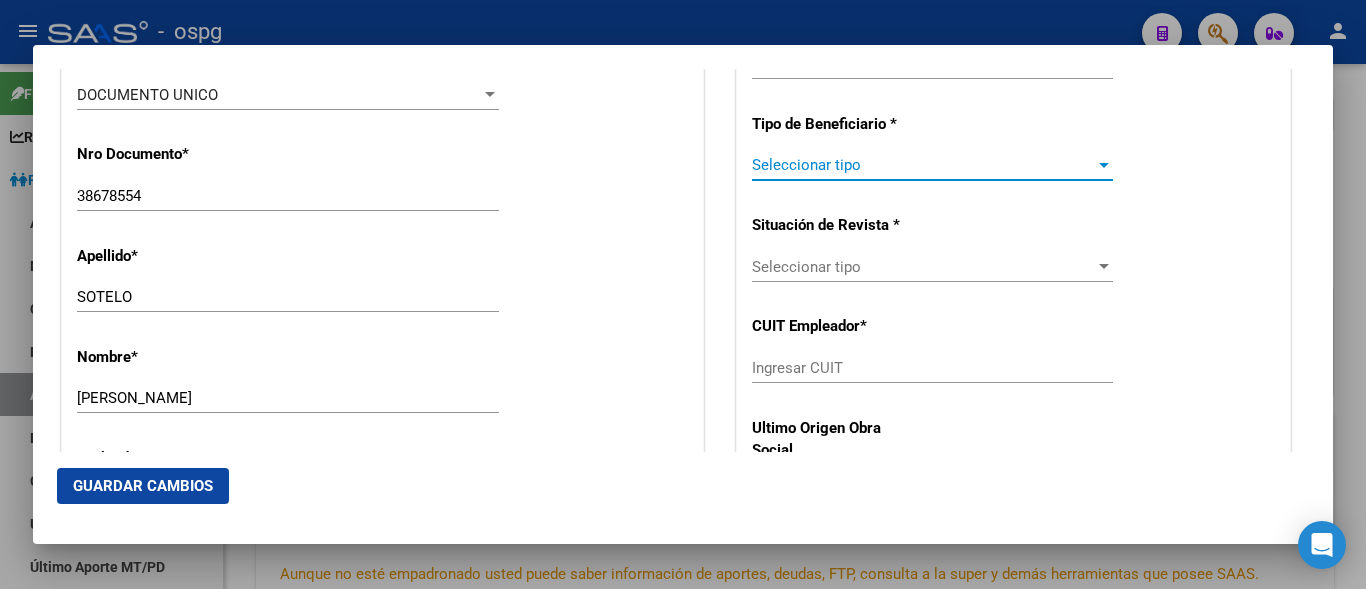
click at [803, 167] on span "Seleccionar tipo" at bounding box center [923, 165] width 343 height 18
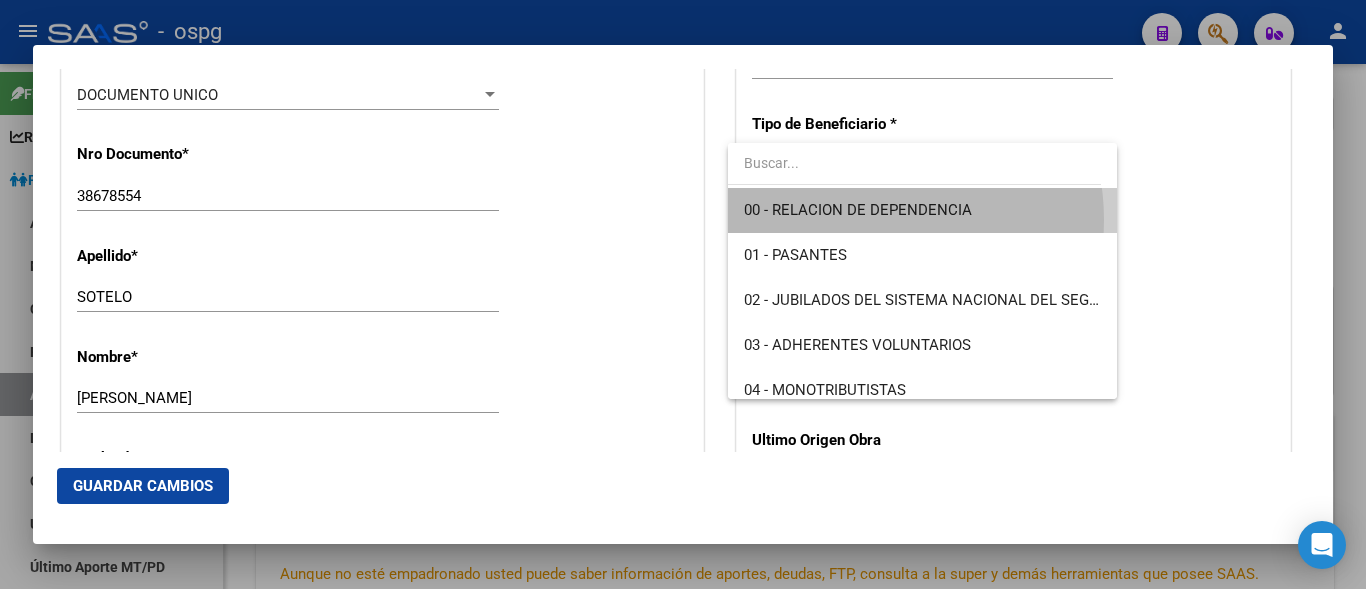
click at [854, 220] on span "00 - RELACION DE DEPENDENCIA" at bounding box center [922, 210] width 356 height 45
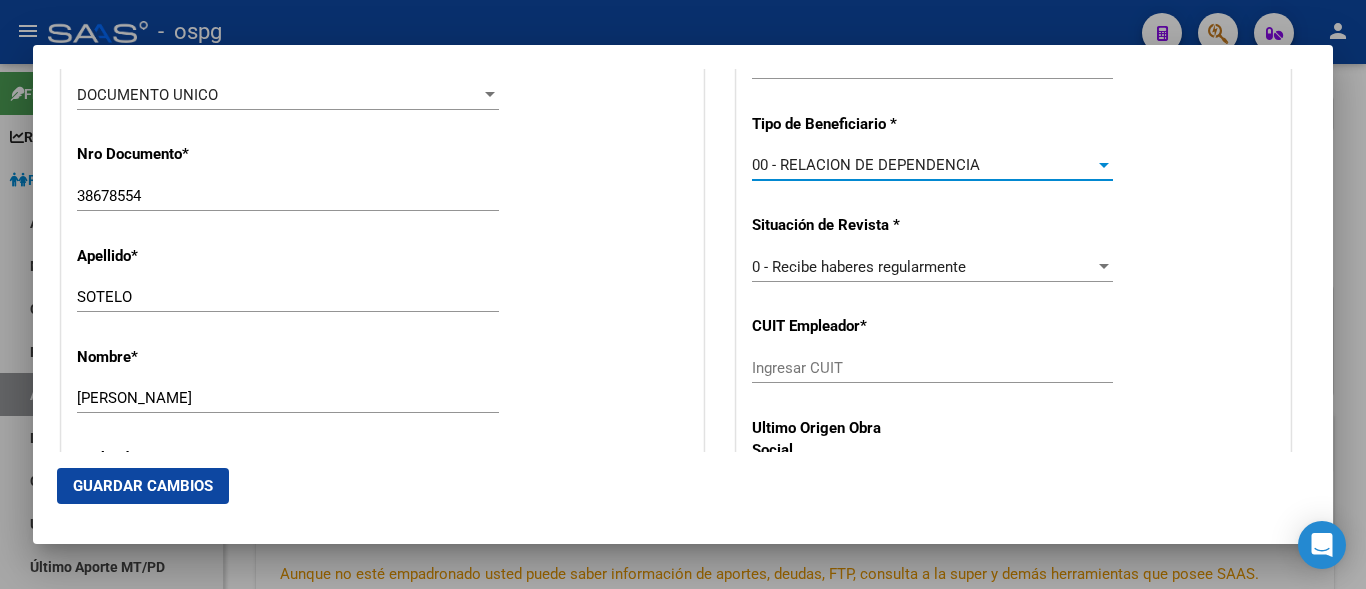
type input "30-61307818-1"
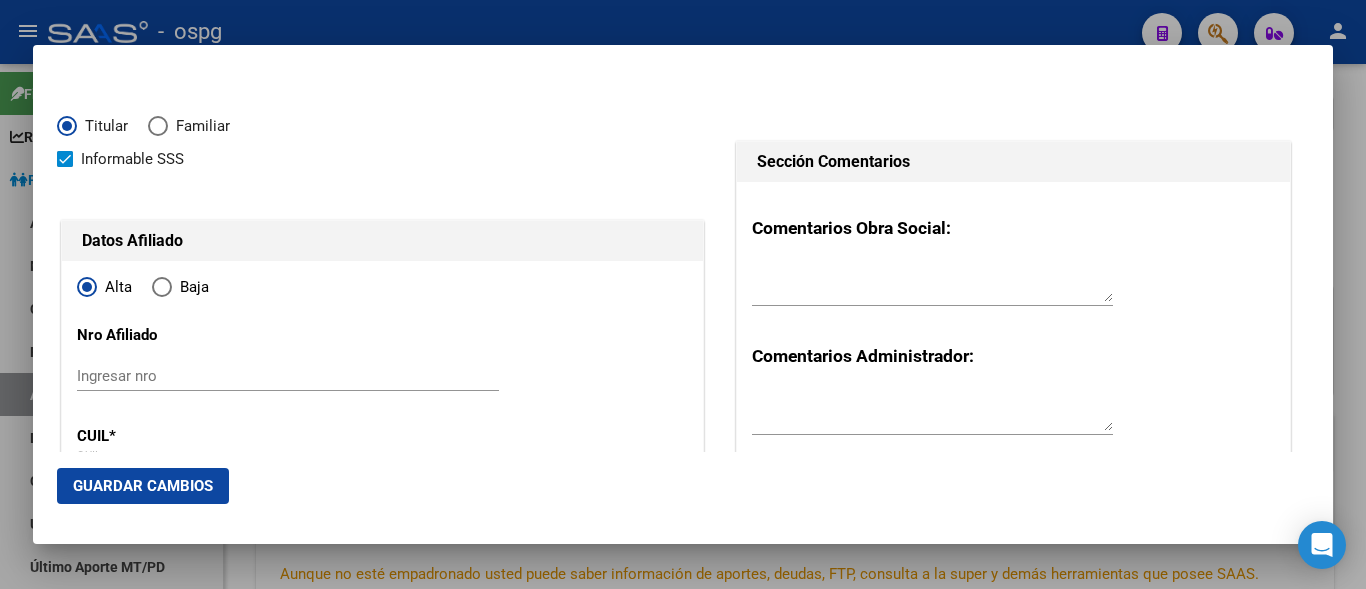
scroll to position [0, 0]
click at [123, 475] on button "Guardar Cambios" at bounding box center [143, 486] width 172 height 36
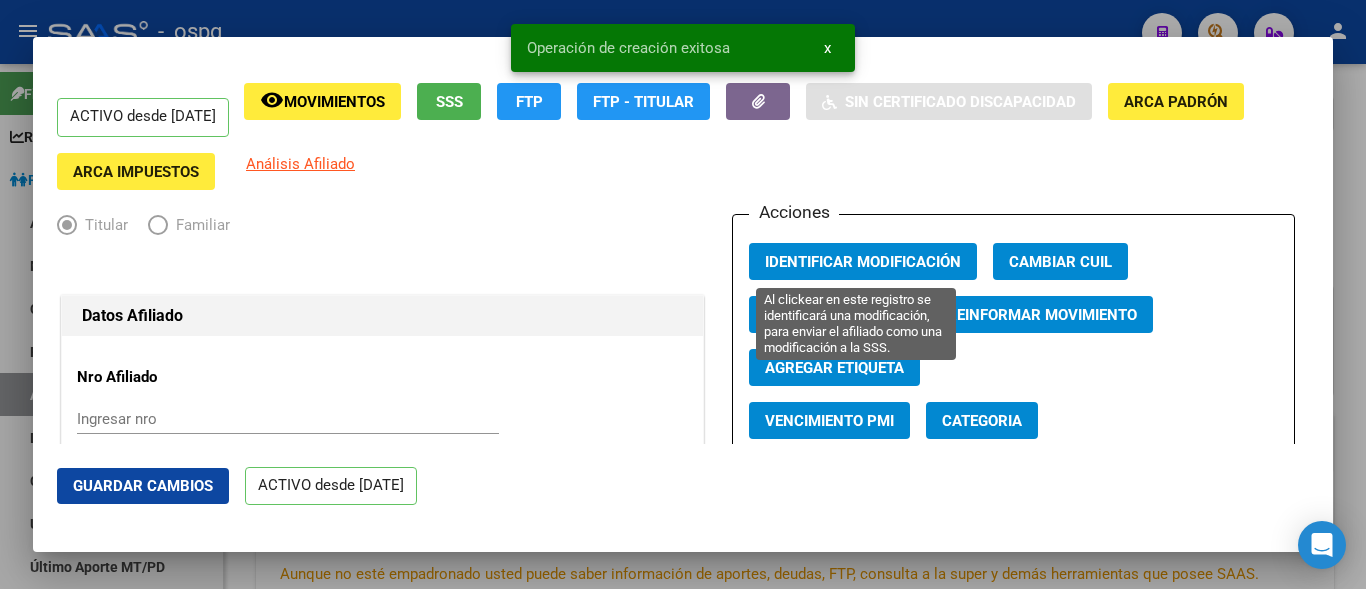
drag, startPoint x: 853, startPoint y: 276, endPoint x: 852, endPoint y: 265, distance: 11.0
click at [853, 273] on button "Identificar Modificación" at bounding box center [863, 261] width 228 height 37
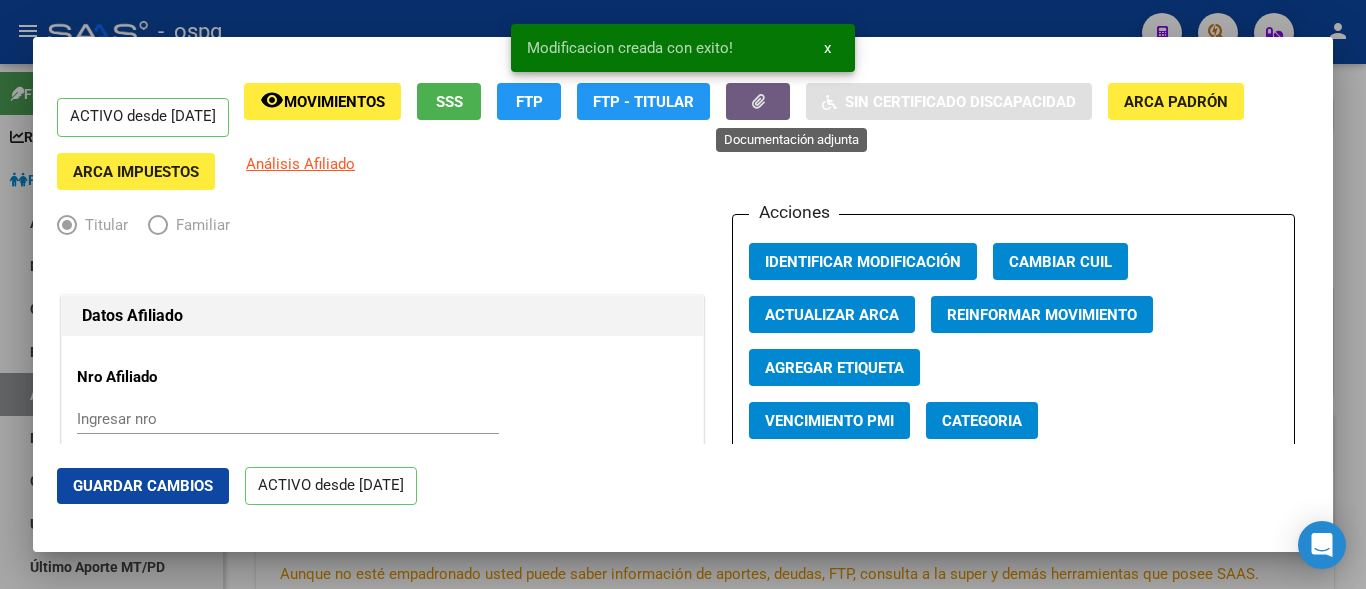
click at [765, 108] on icon "button" at bounding box center [758, 101] width 13 height 15
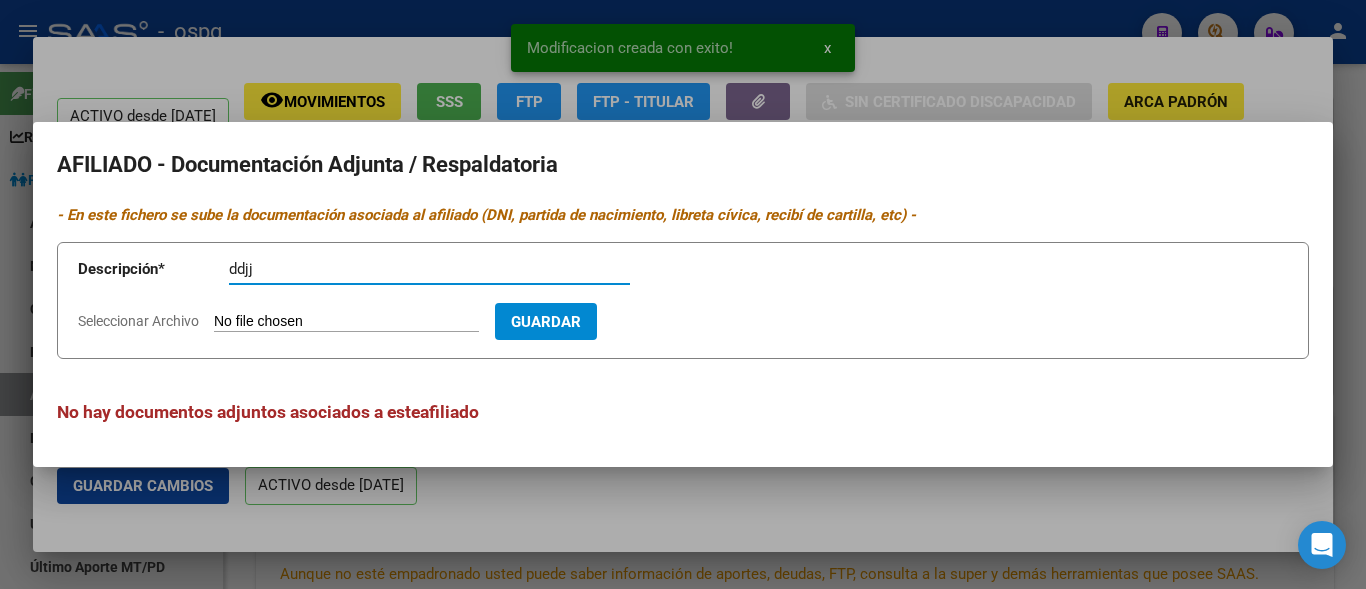
type input "ddjj"
click at [271, 327] on input "Seleccionar Archivo" at bounding box center [346, 322] width 265 height 19
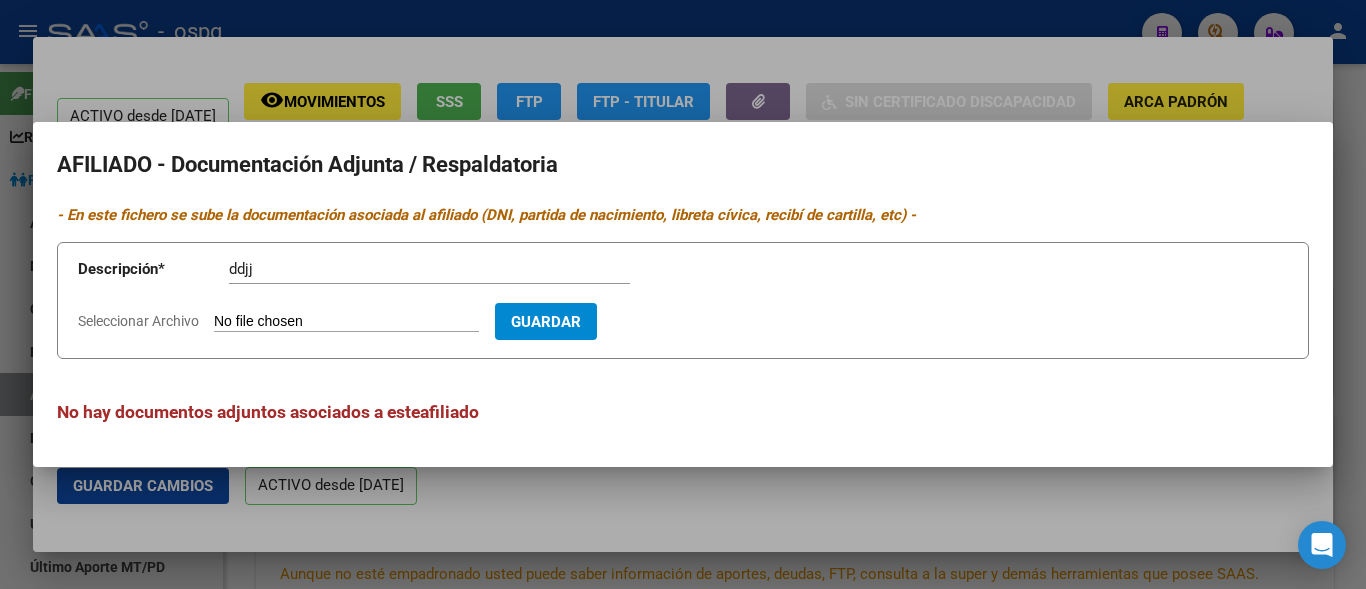
type input "C:\fakepath\ddjj salcedo.jpg"
click at [685, 321] on span "Guardar" at bounding box center [662, 322] width 70 height 18
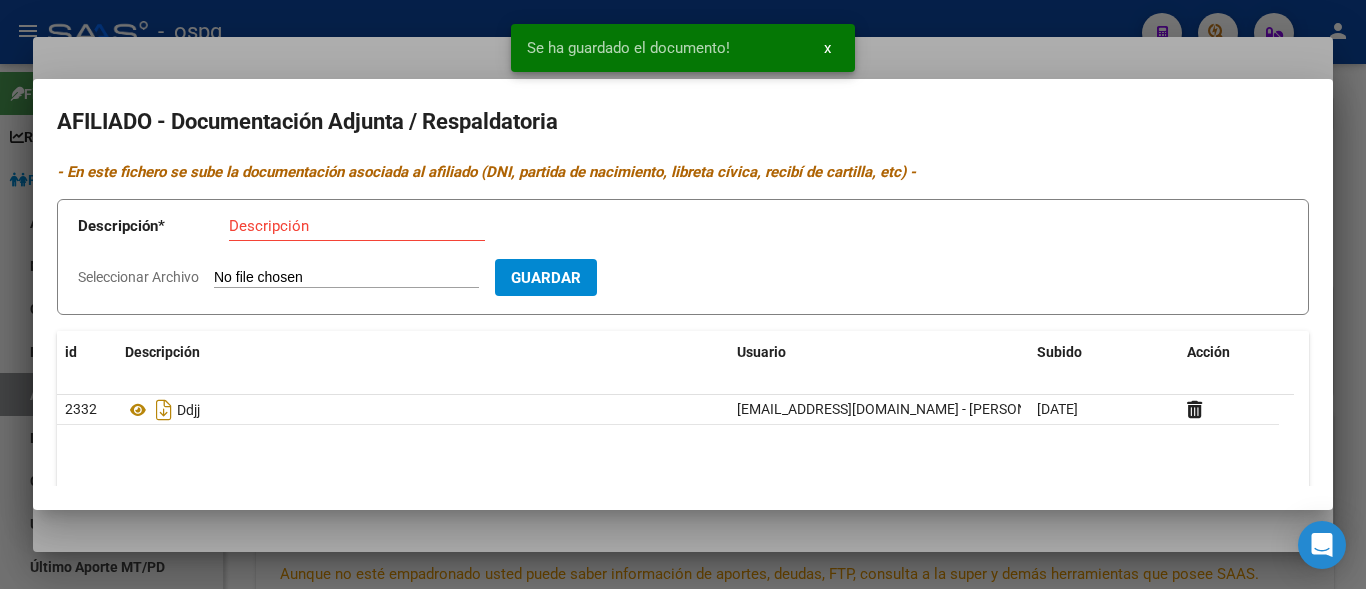
click at [253, 224] on input "Descripción" at bounding box center [357, 226] width 256 height 18
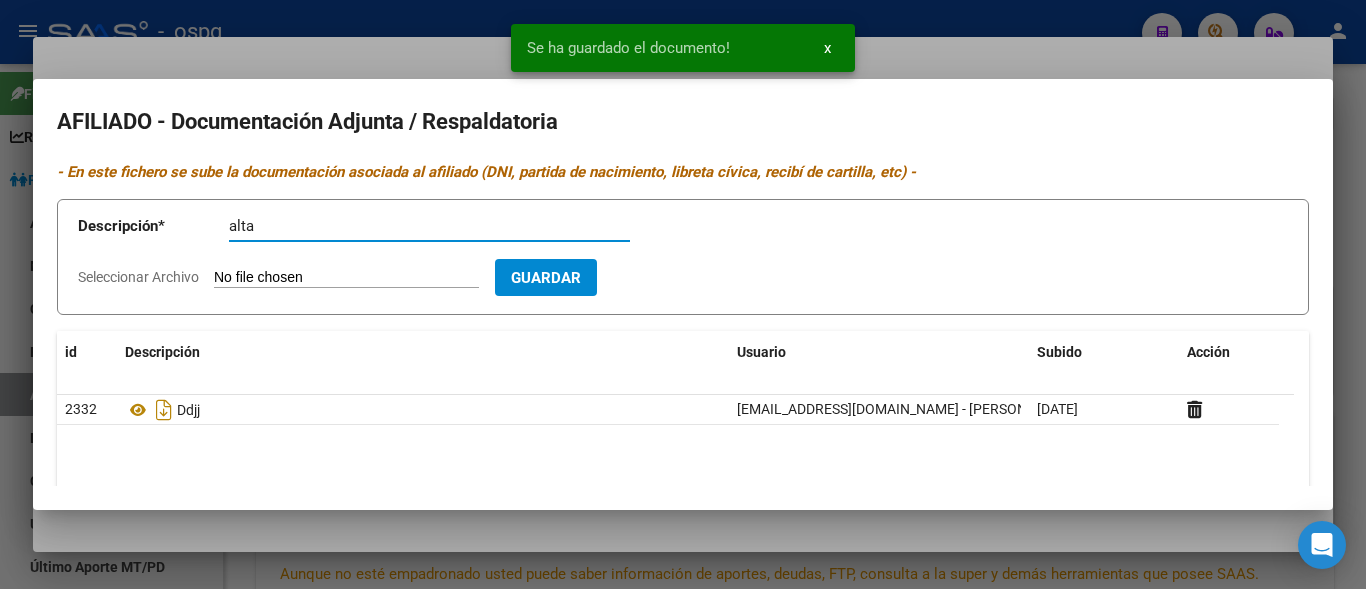
type input "alta"
click at [228, 273] on input "Seleccionar Archivo" at bounding box center [346, 278] width 265 height 19
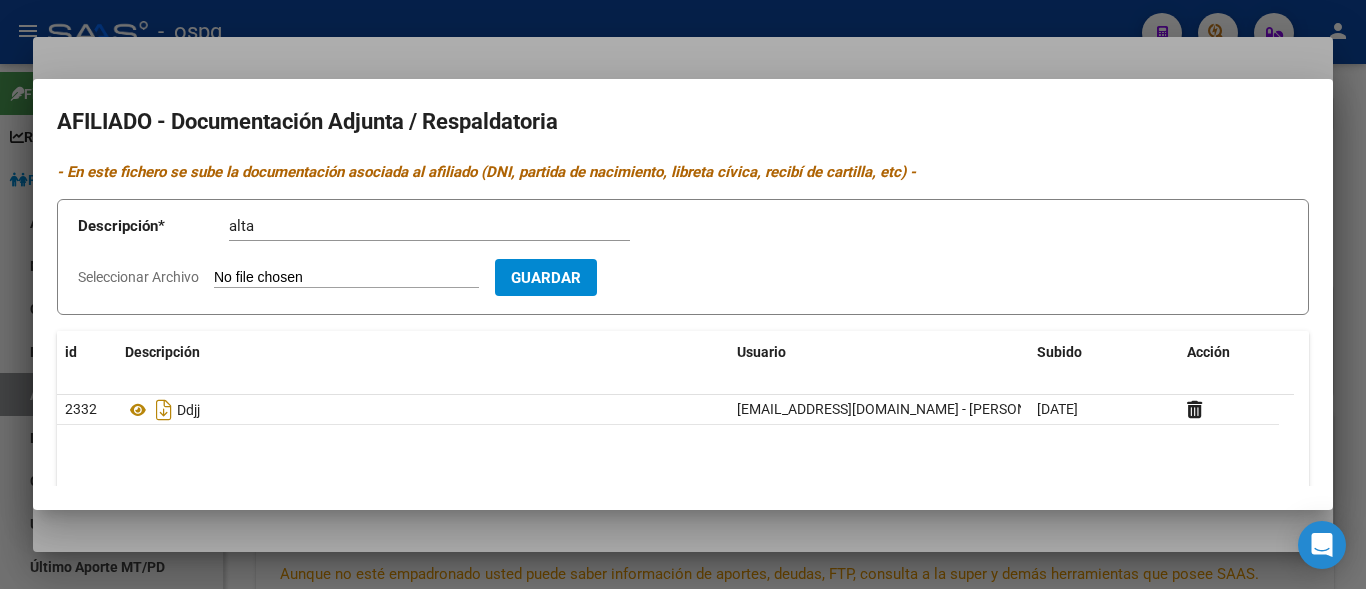
type input "C:\fakepath\alta sotelo.jpg"
click at [697, 283] on span "Guardar" at bounding box center [662, 278] width 70 height 18
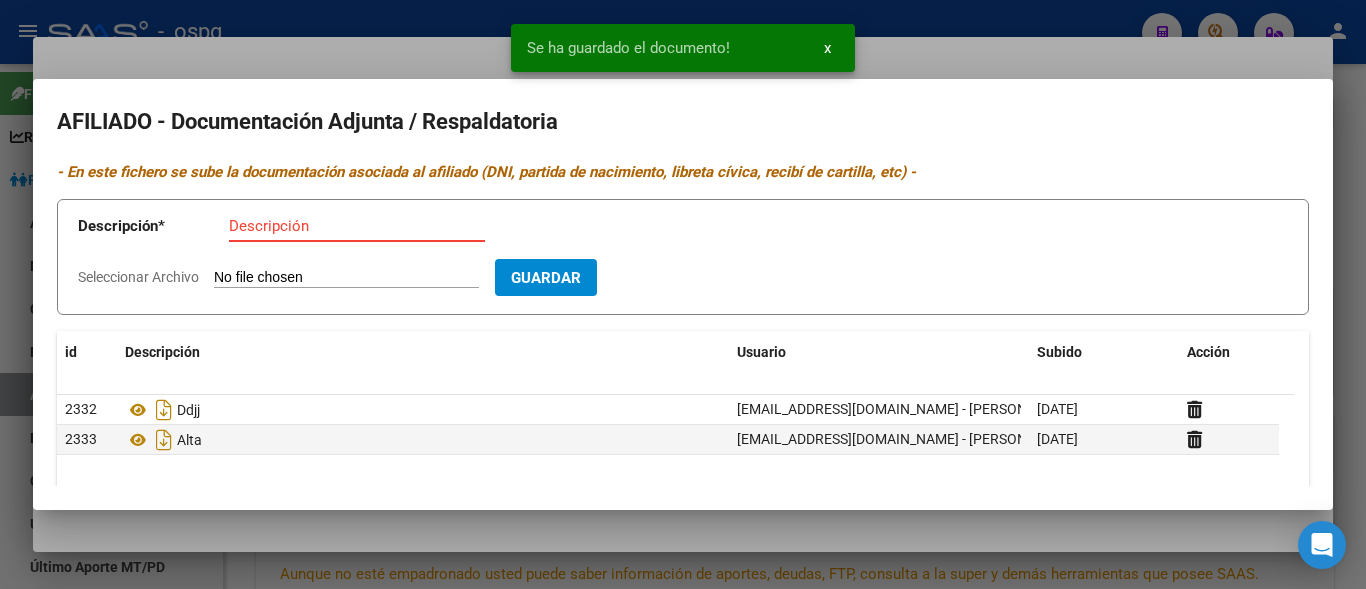
click at [250, 233] on input "Descripción" at bounding box center [357, 226] width 256 height 18
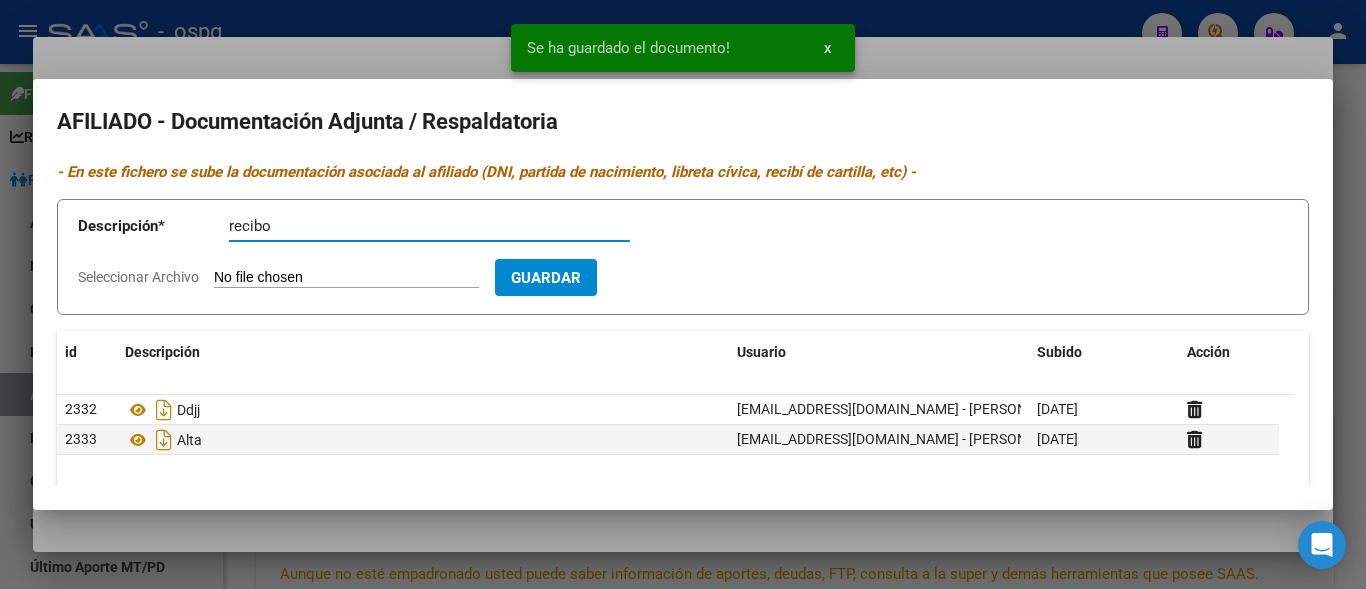
type input "recibo"
click at [220, 279] on input "Seleccionar Archivo" at bounding box center [346, 278] width 265 height 19
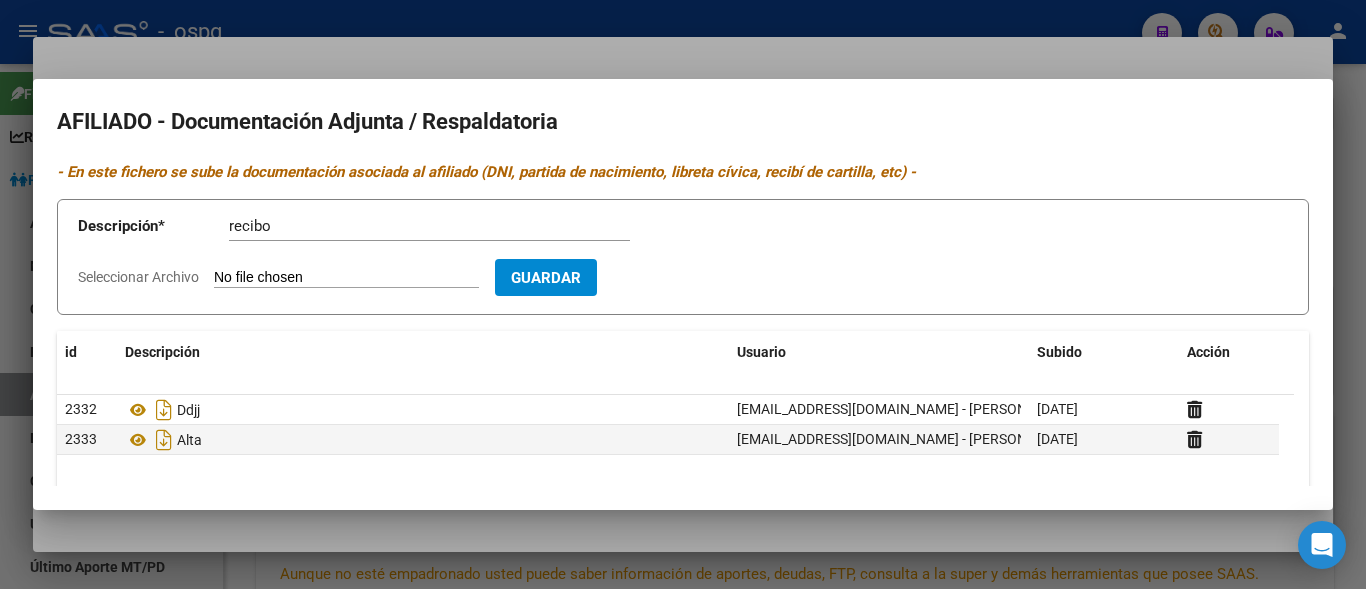
type input "C:\fakepath\recibo sotelo.jpg"
click at [693, 291] on button "Guardar" at bounding box center [662, 277] width 102 height 37
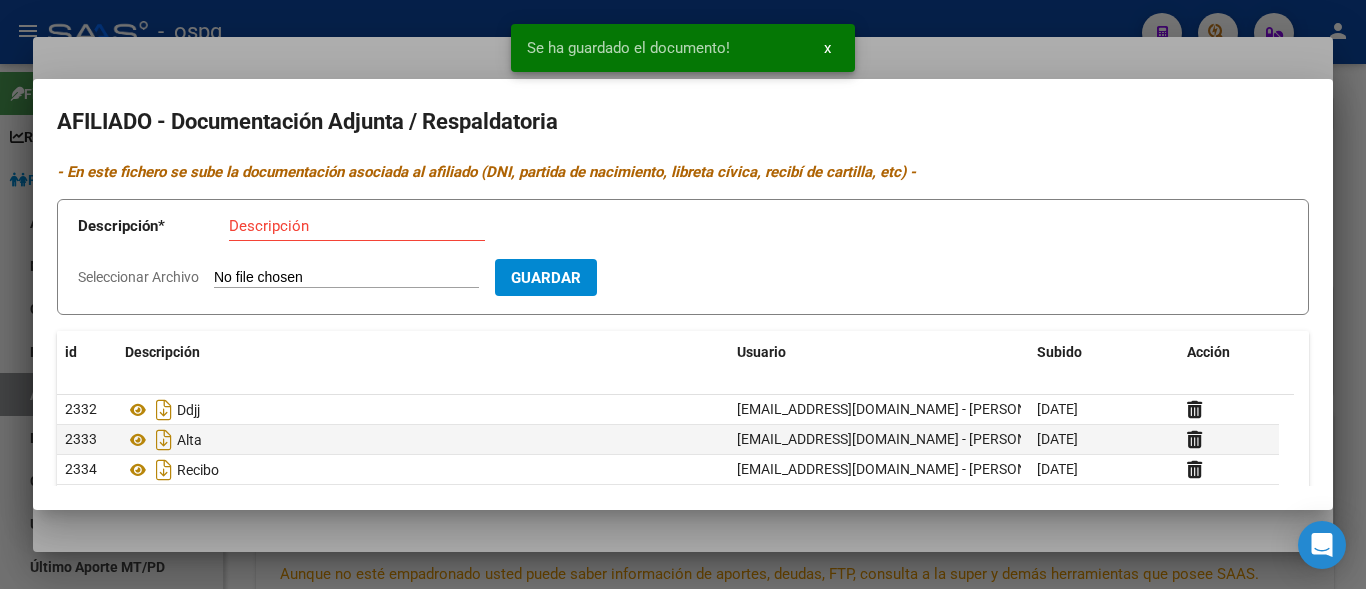
click at [229, 230] on app-form-text-field "Descripción * Descripción" at bounding box center [368, 230] width 581 height 60
click at [229, 230] on input "Descripción" at bounding box center [357, 226] width 256 height 18
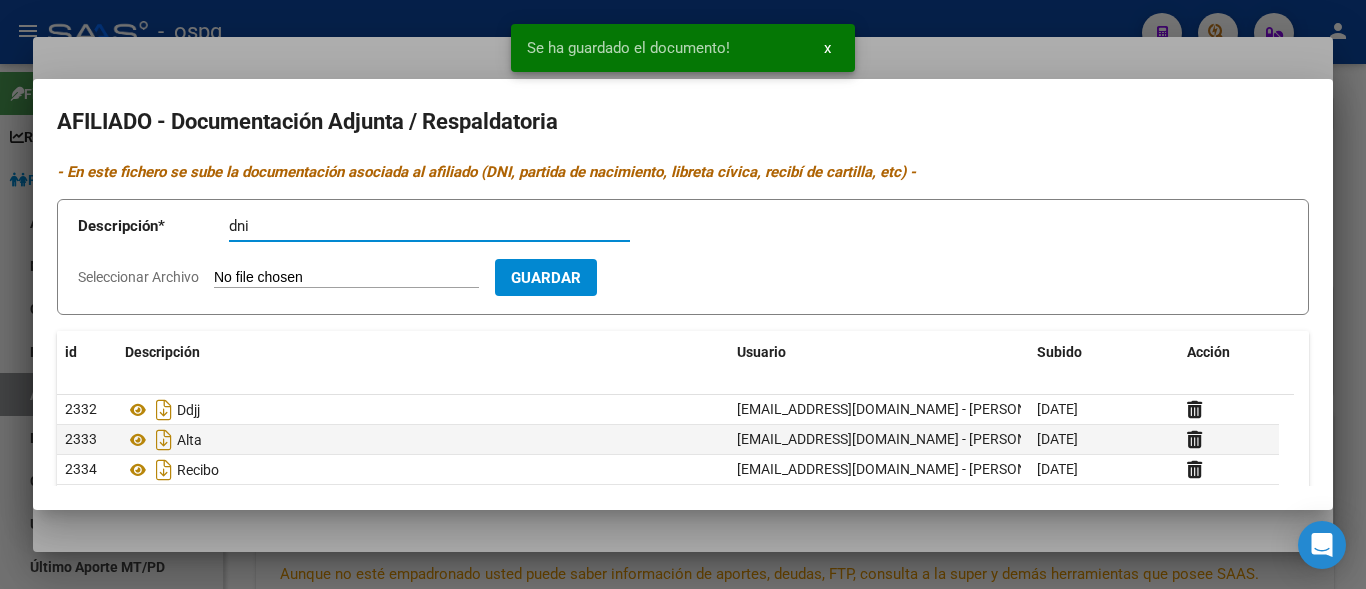
type input "dni"
click at [255, 280] on input "Seleccionar Archivo" at bounding box center [346, 278] width 265 height 19
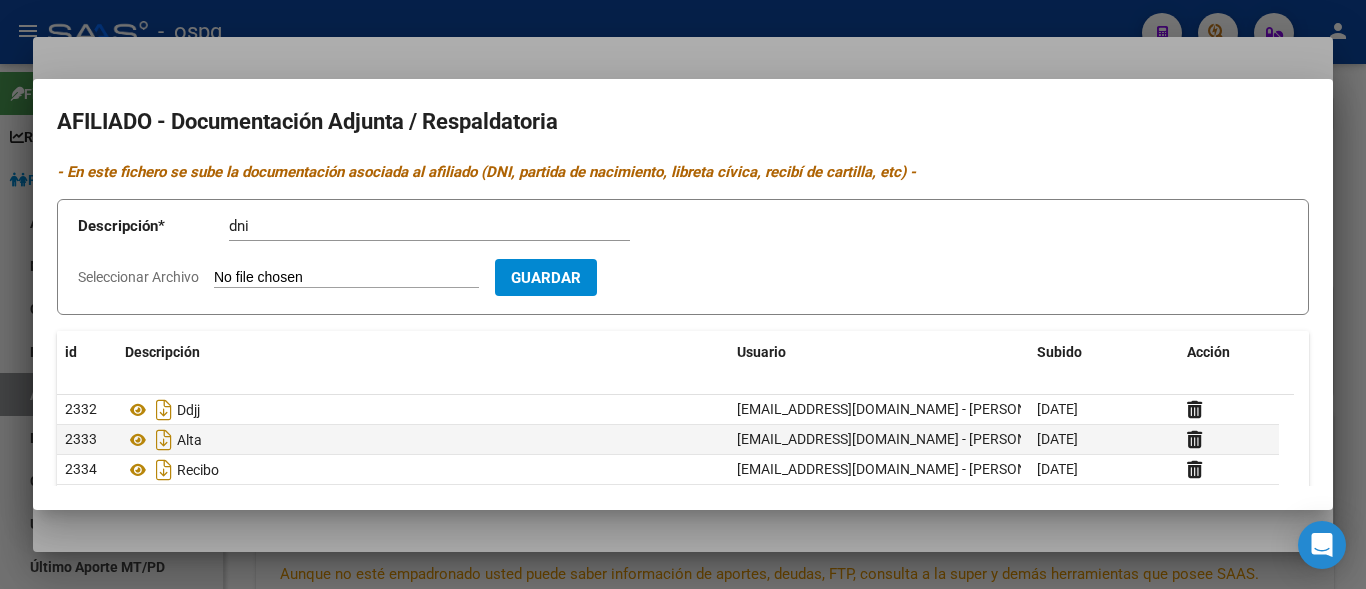
type input "C:\fakepath\dni f sotelo.jpg"
click at [686, 285] on span "Guardar" at bounding box center [662, 278] width 70 height 18
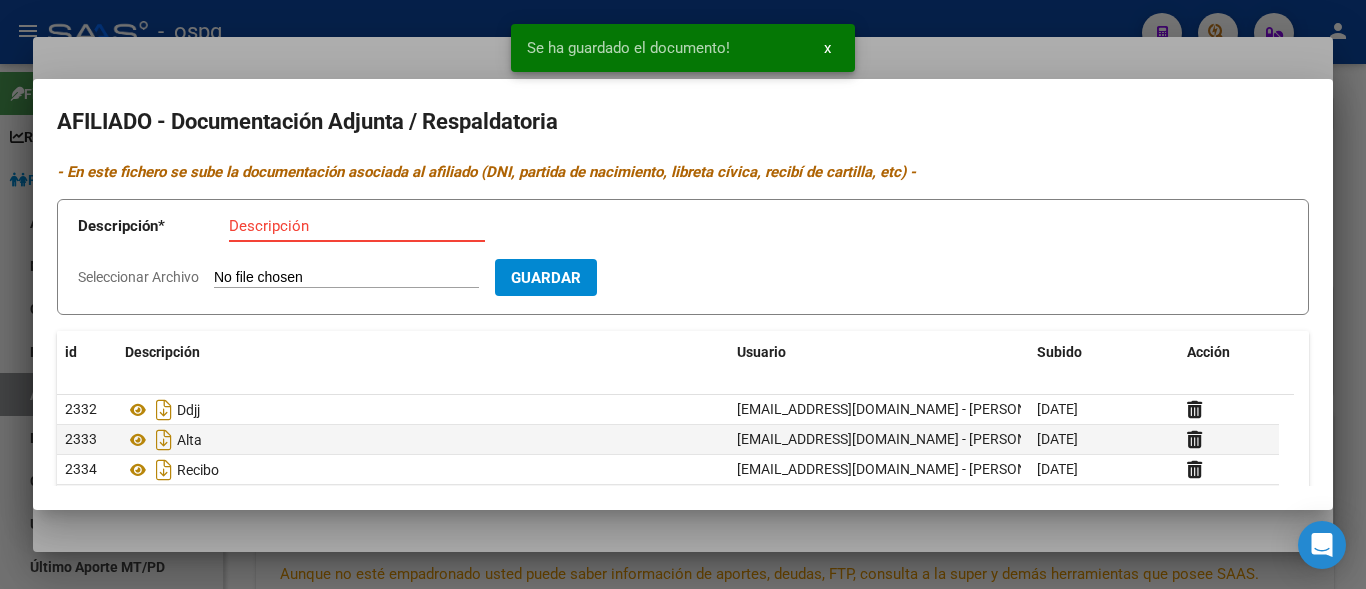
click at [313, 233] on input "Descripción" at bounding box center [357, 226] width 256 height 18
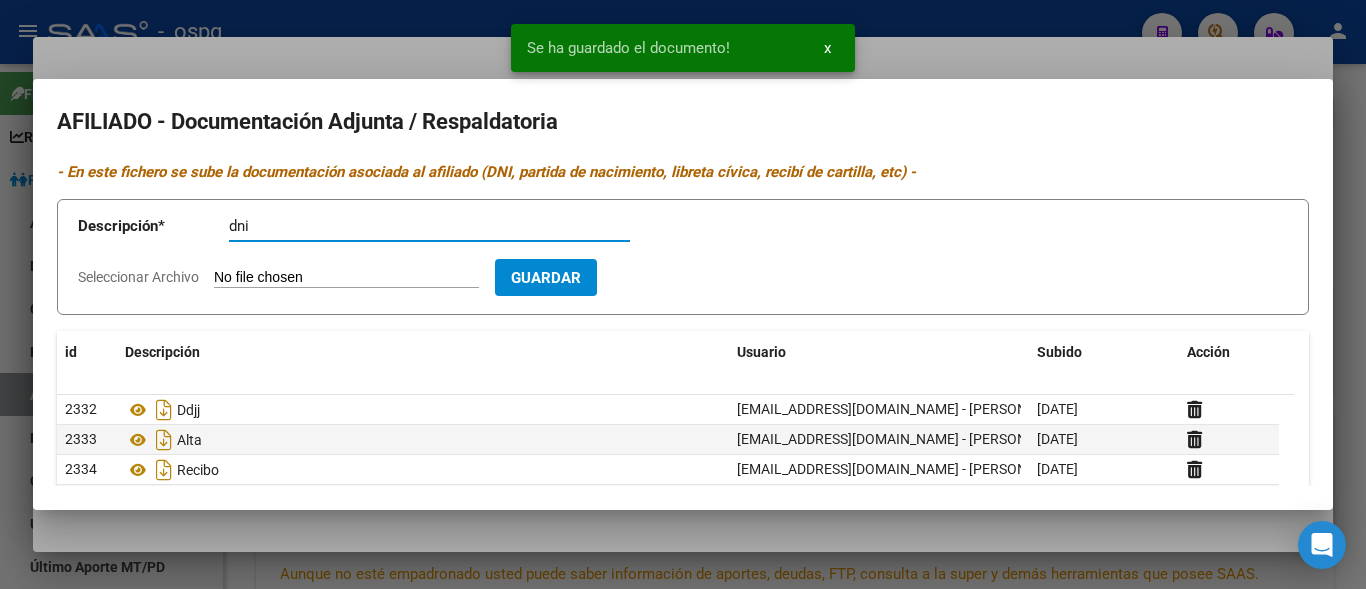
type input "dni"
click at [227, 283] on input "Seleccionar Archivo" at bounding box center [346, 278] width 265 height 19
type input "C:\fakepath\dni sotelo d.jpg"
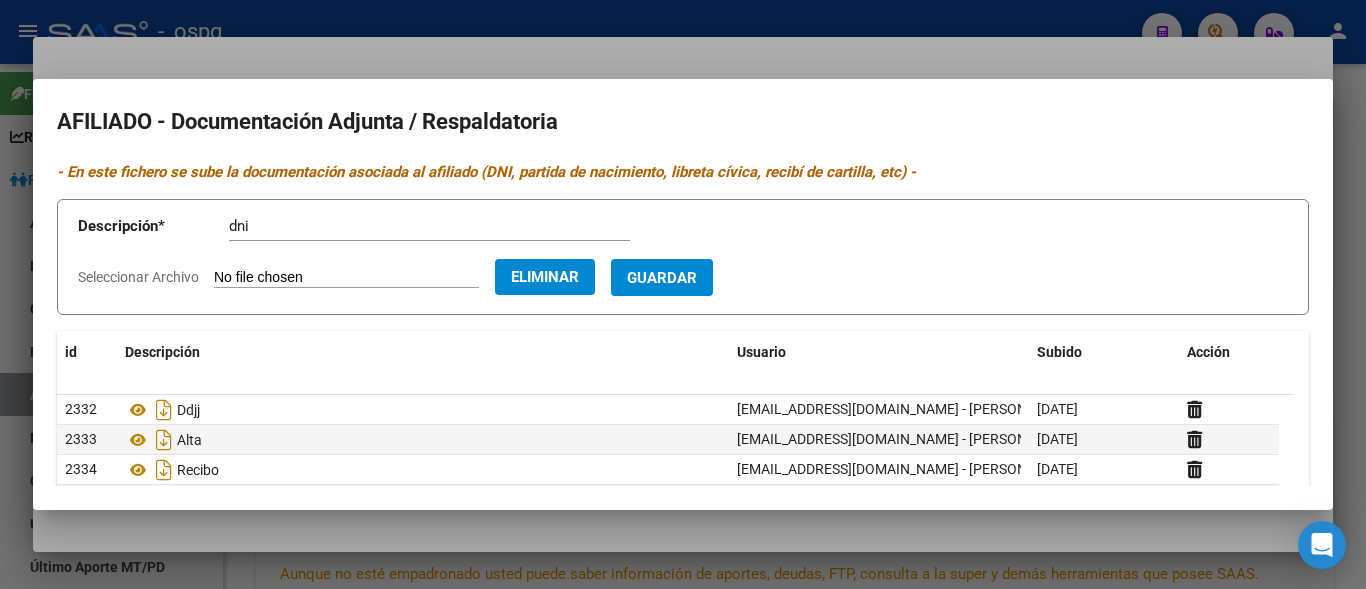
click at [713, 289] on button "Guardar" at bounding box center [662, 277] width 102 height 37
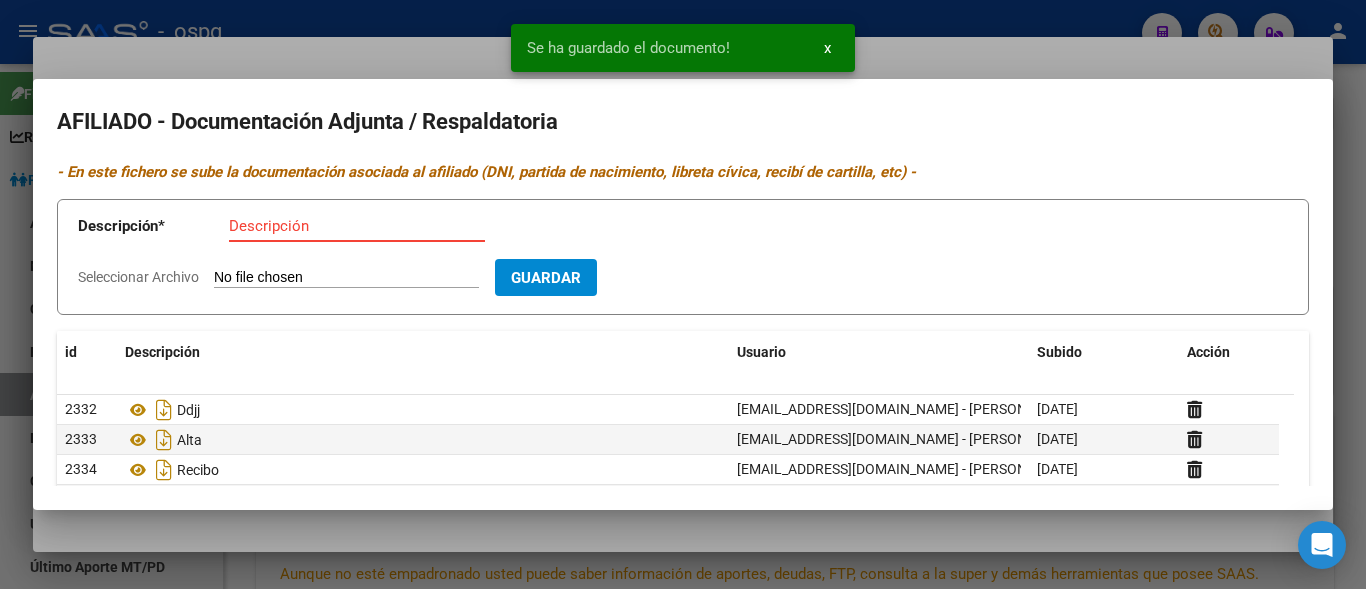
click at [240, 226] on input "Descripción" at bounding box center [357, 226] width 256 height 18
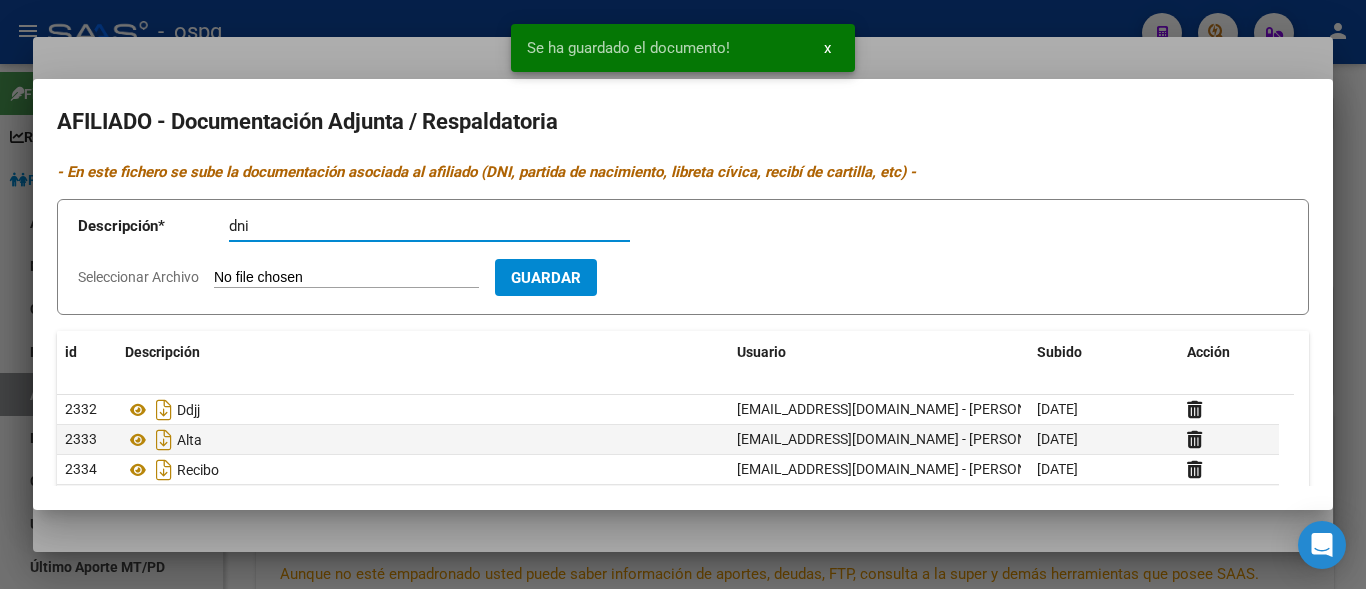
type input "dni"
click at [257, 273] on input "Seleccionar Archivo" at bounding box center [346, 278] width 265 height 19
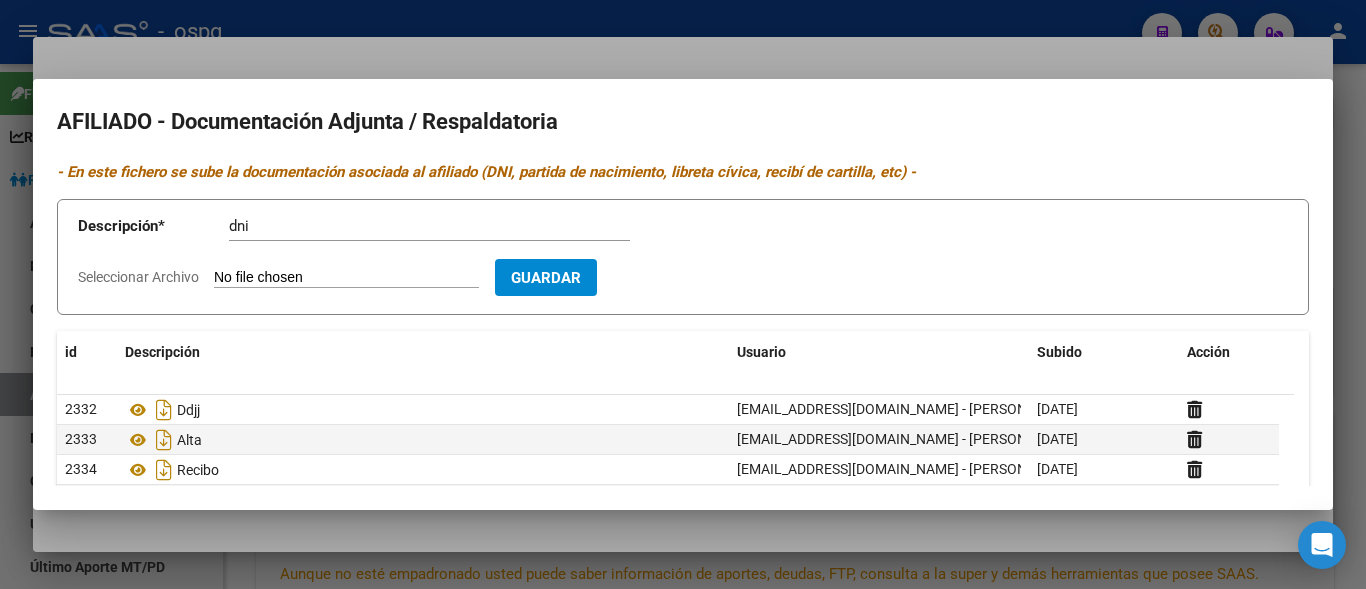
type input "C:\fakepath\dni d s.jpg"
click at [683, 278] on span "Guardar" at bounding box center [662, 278] width 70 height 18
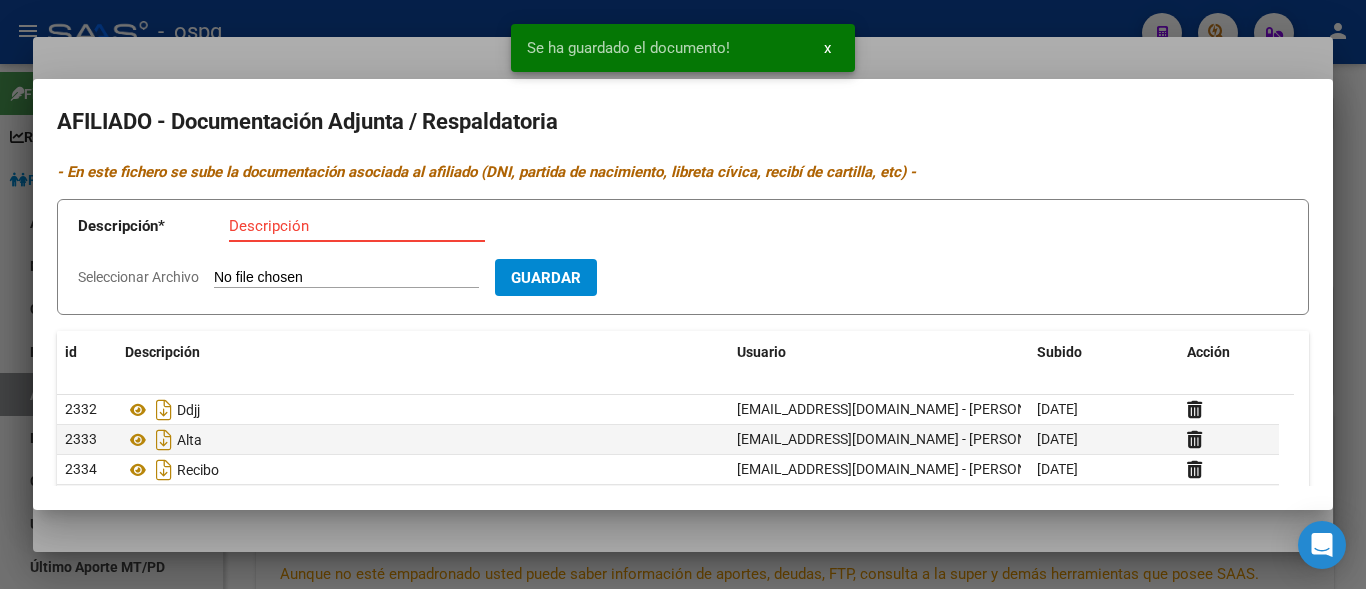
click at [260, 231] on input "Descripción" at bounding box center [357, 226] width 256 height 18
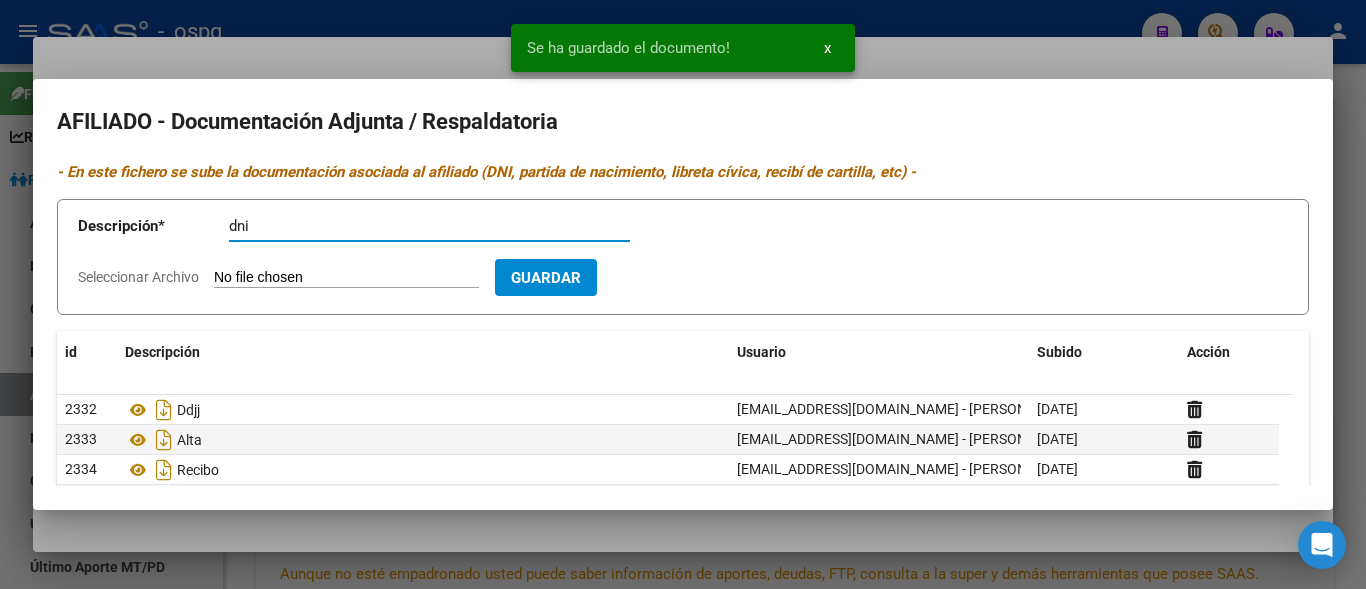
type input "dni"
click at [243, 284] on input "Seleccionar Archivo" at bounding box center [346, 278] width 265 height 19
type input "C:\fakepath\soltelo hd.jpg"
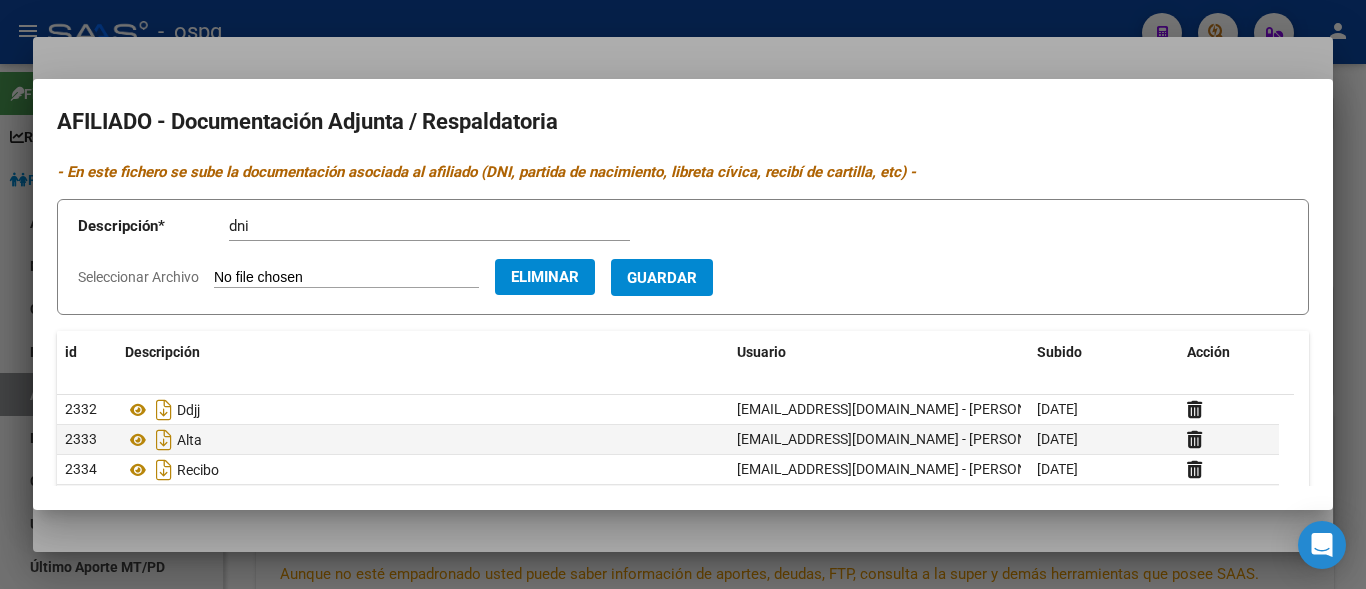
click at [690, 284] on span "Guardar" at bounding box center [662, 278] width 70 height 18
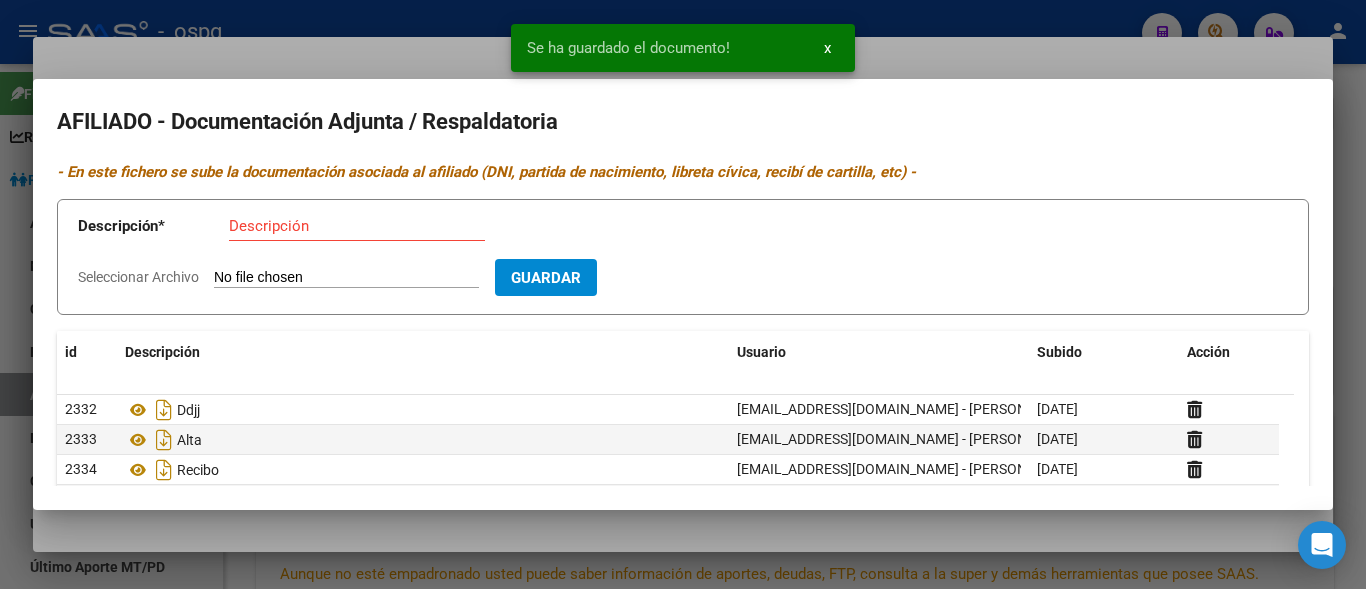
click at [255, 236] on div "Descripción" at bounding box center [357, 226] width 256 height 30
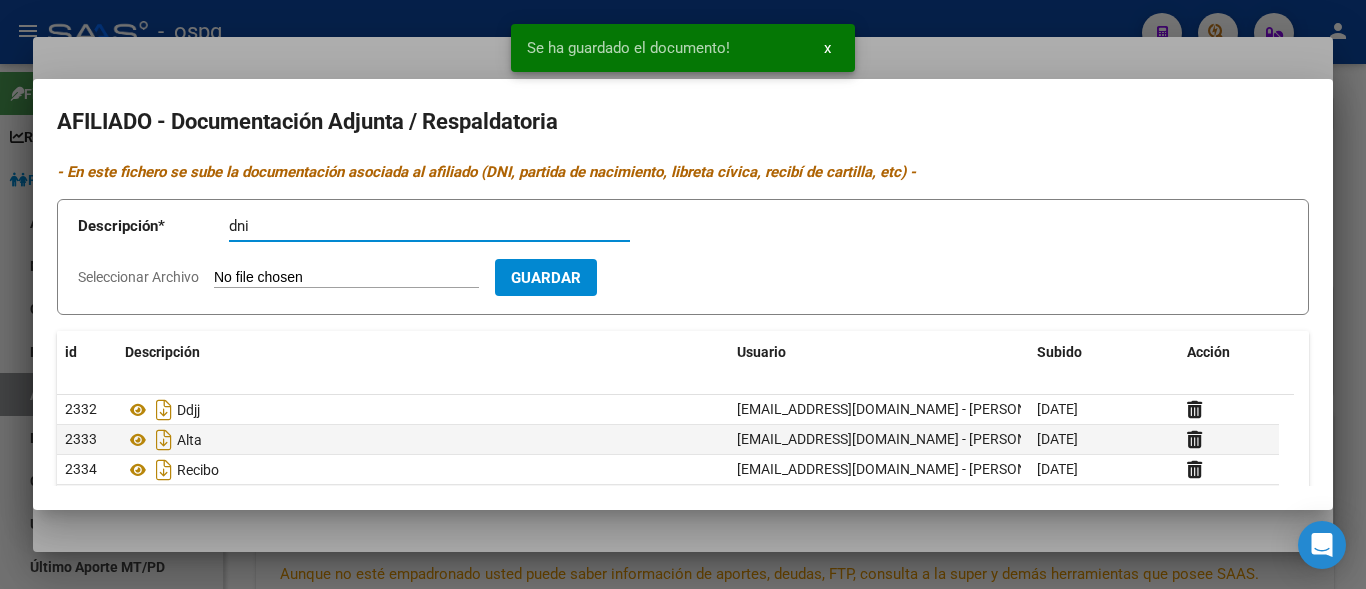
type input "dni"
click at [250, 272] on input "Seleccionar Archivo" at bounding box center [346, 278] width 265 height 19
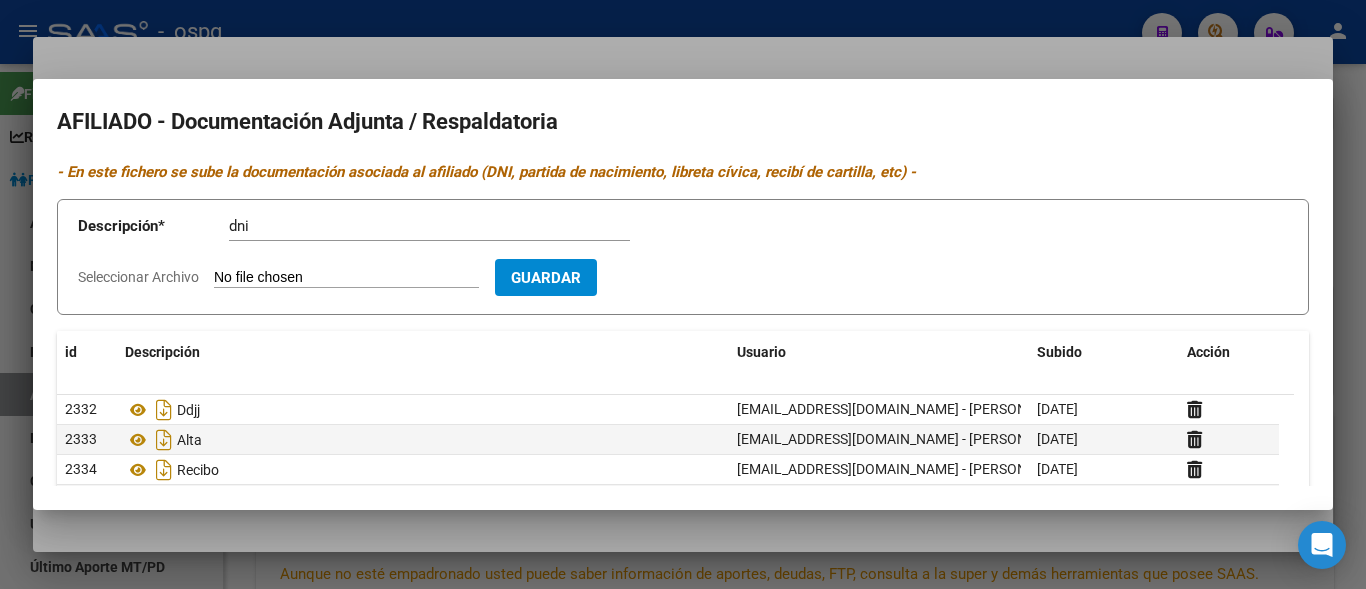
type input "C:\fakepath\dni hijo3.jpg"
click at [697, 284] on span "Guardar" at bounding box center [662, 278] width 70 height 18
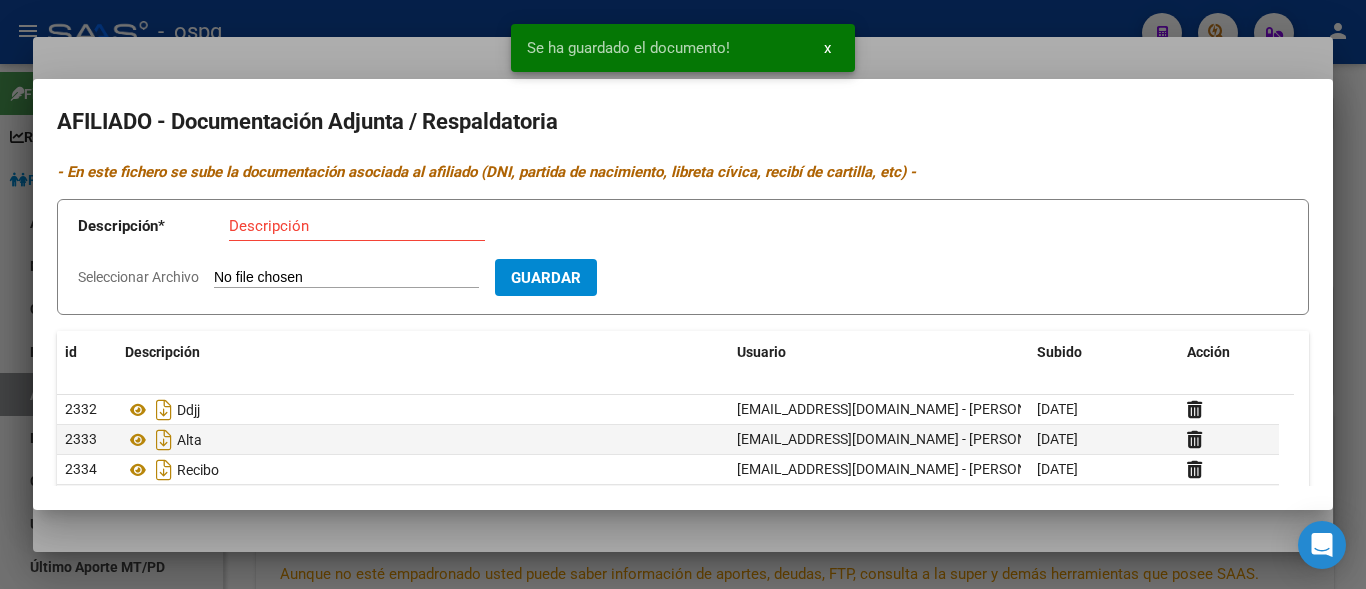
click at [285, 230] on div "Descripción" at bounding box center [357, 226] width 256 height 30
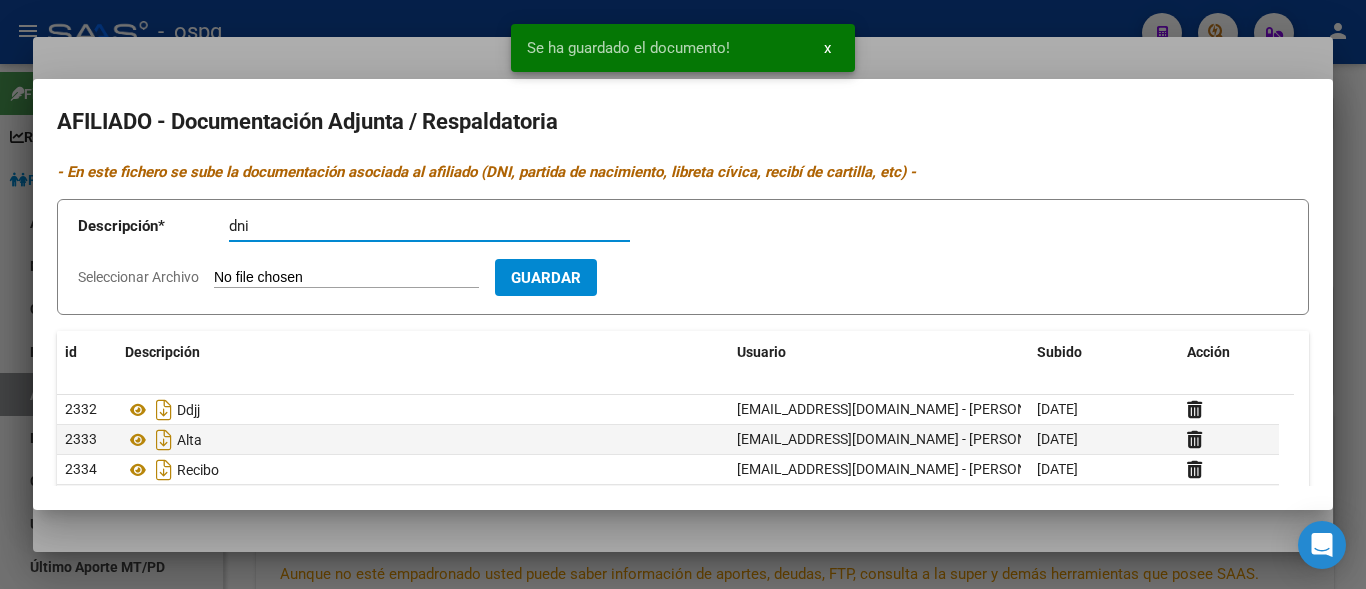
type input "dni"
click at [254, 269] on input "Seleccionar Archivo" at bounding box center [346, 278] width 265 height 19
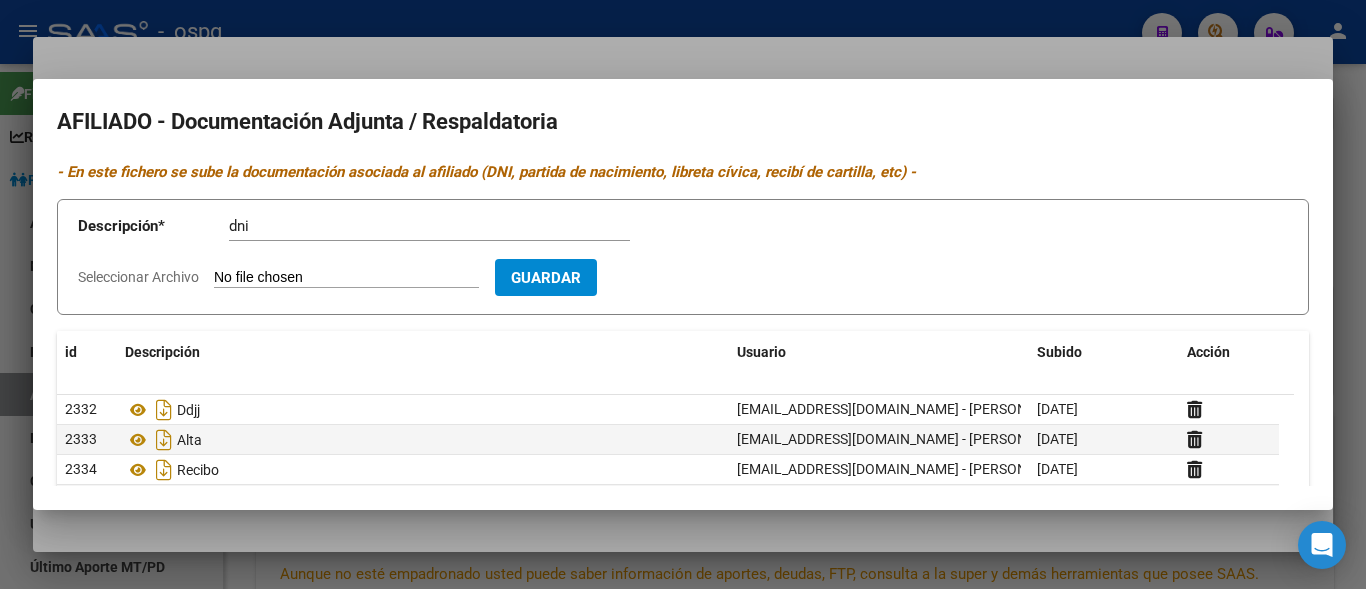
type input "C:\fakepath\dnihijo3.jpg"
click at [697, 281] on span "Guardar" at bounding box center [662, 278] width 70 height 18
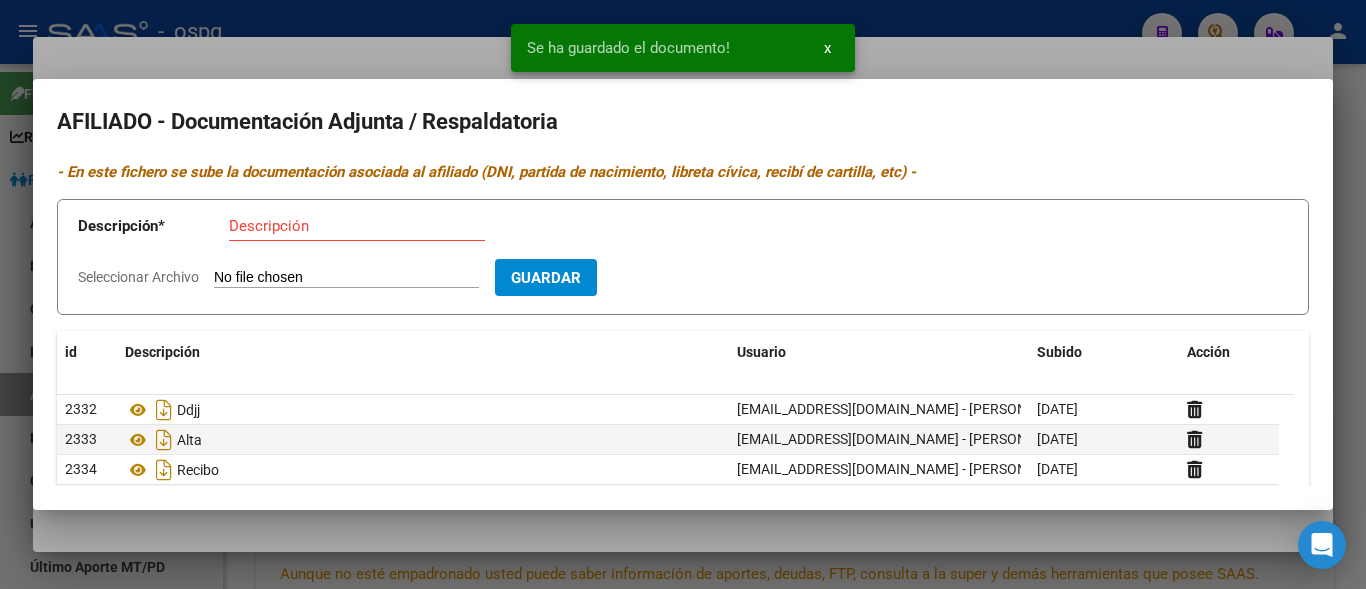
click at [287, 229] on input "Descripción" at bounding box center [357, 226] width 256 height 18
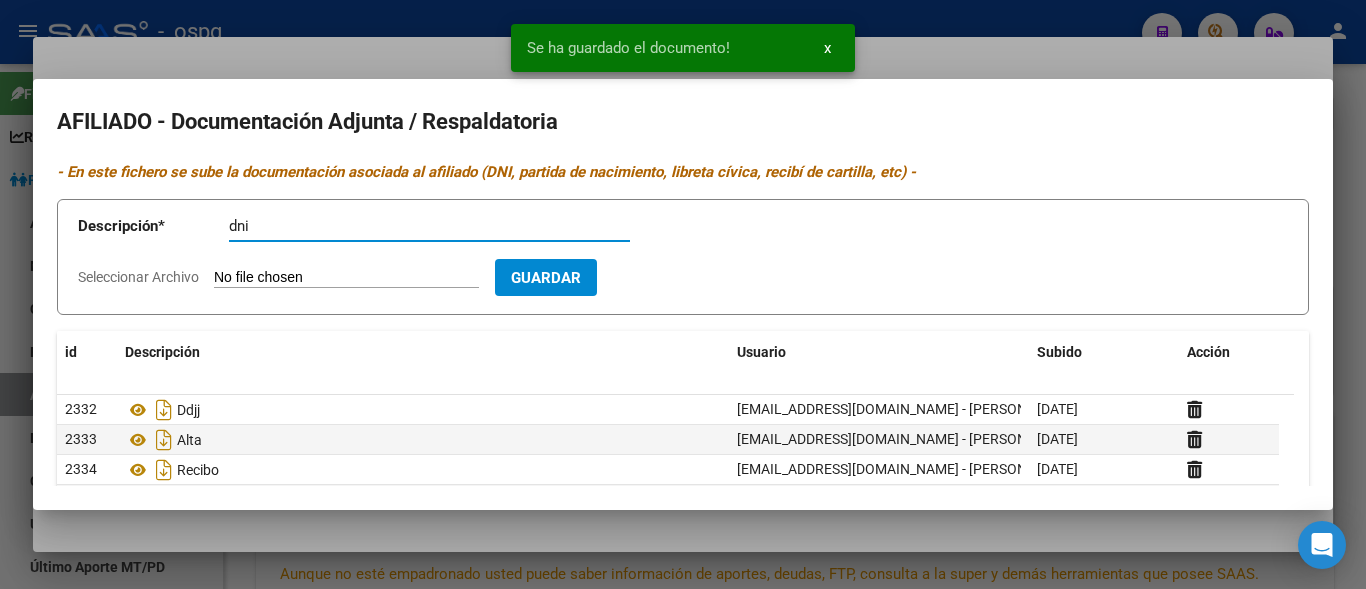
type input "dni"
click at [236, 281] on input "Seleccionar Archivo" at bounding box center [346, 278] width 265 height 19
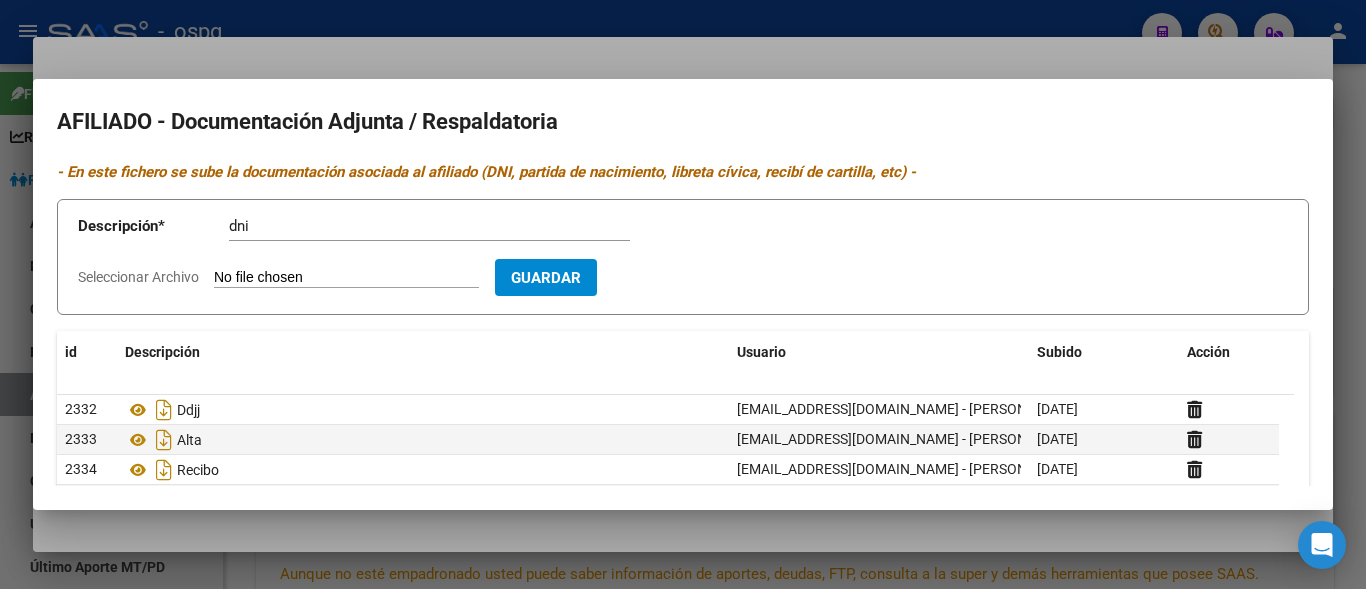
type input "C:\fakepath\hijo sotelo d.jpg"
click at [676, 280] on span "Guardar" at bounding box center [662, 278] width 70 height 18
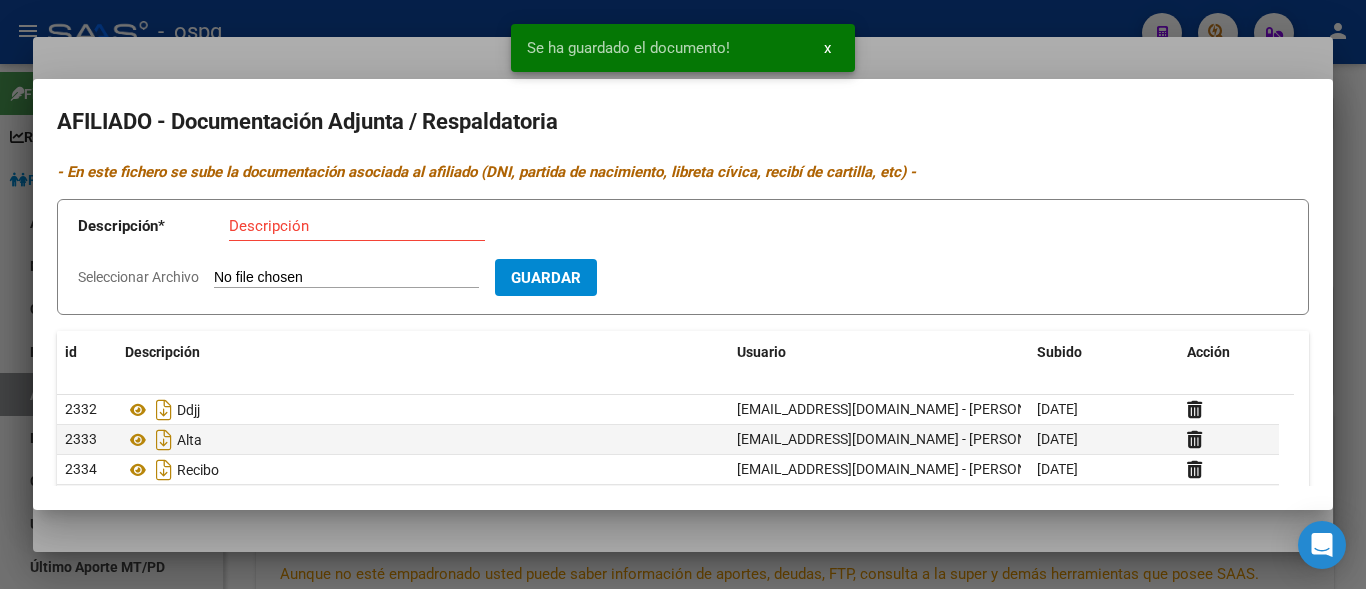
click at [338, 232] on input "Descripción" at bounding box center [357, 226] width 256 height 18
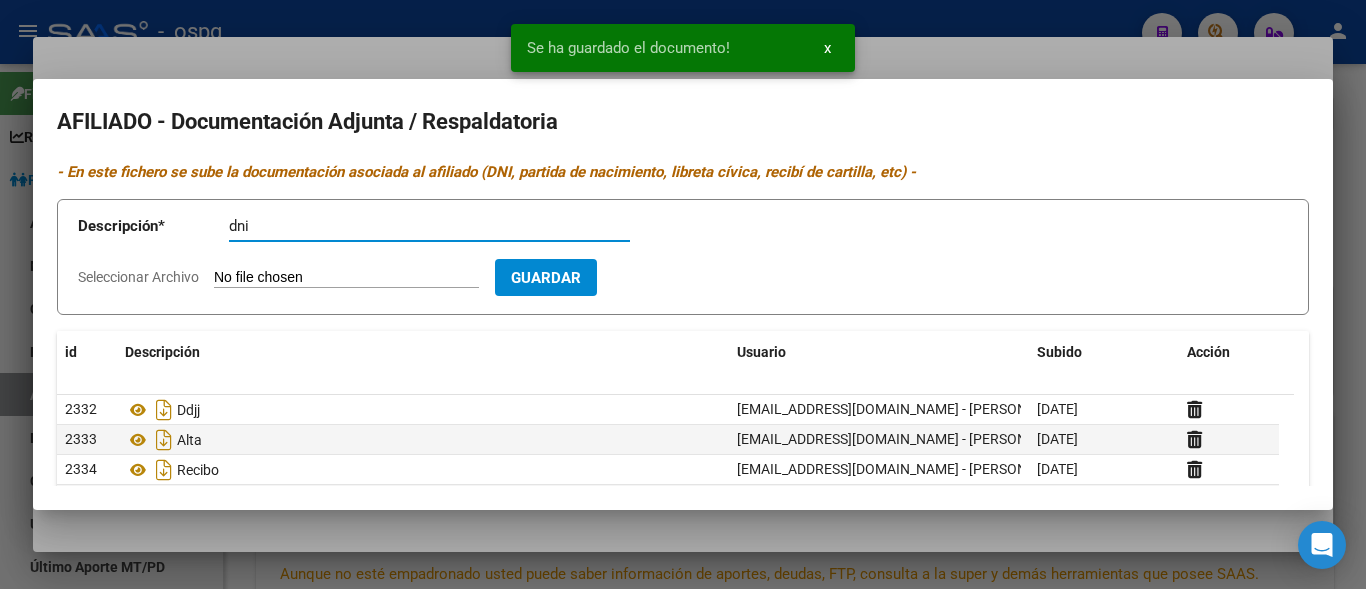
type input "dni"
click at [287, 274] on input "Seleccionar Archivo" at bounding box center [346, 278] width 265 height 19
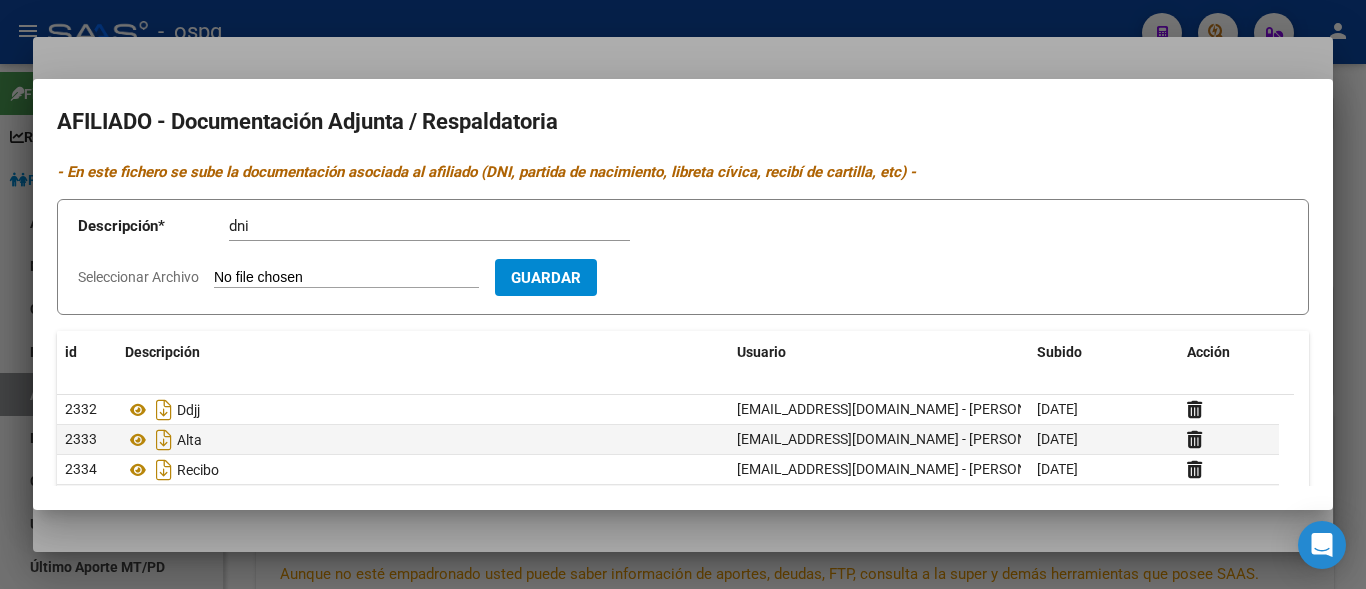
type input "C:\fakepath\dorso sotelo h.jpg"
click at [696, 267] on button "Guardar" at bounding box center [662, 277] width 102 height 37
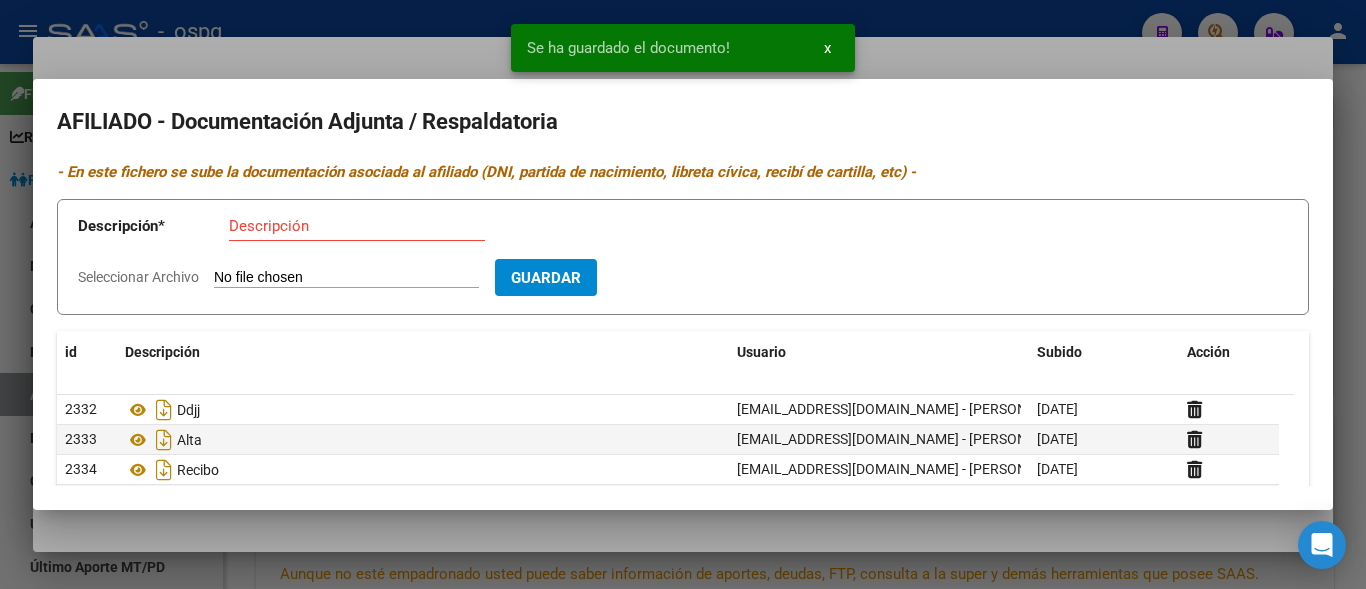
click at [379, 39] on div at bounding box center [683, 294] width 1366 height 589
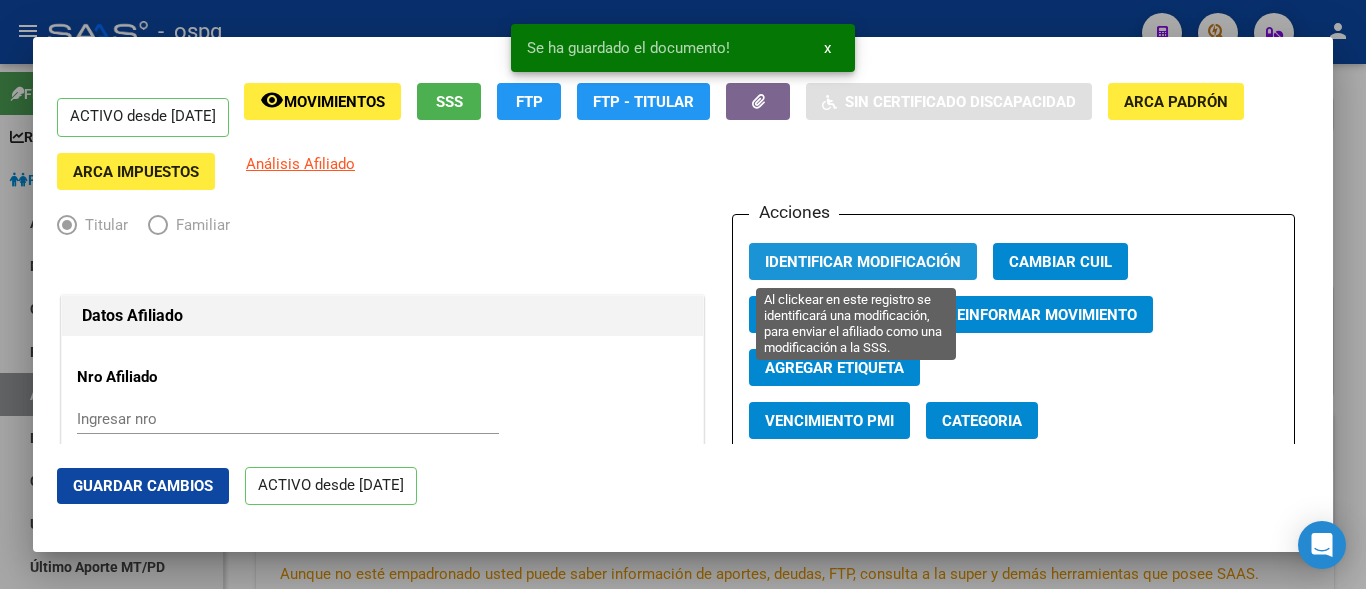
click at [801, 263] on span "Identificar Modificación" at bounding box center [863, 262] width 196 height 18
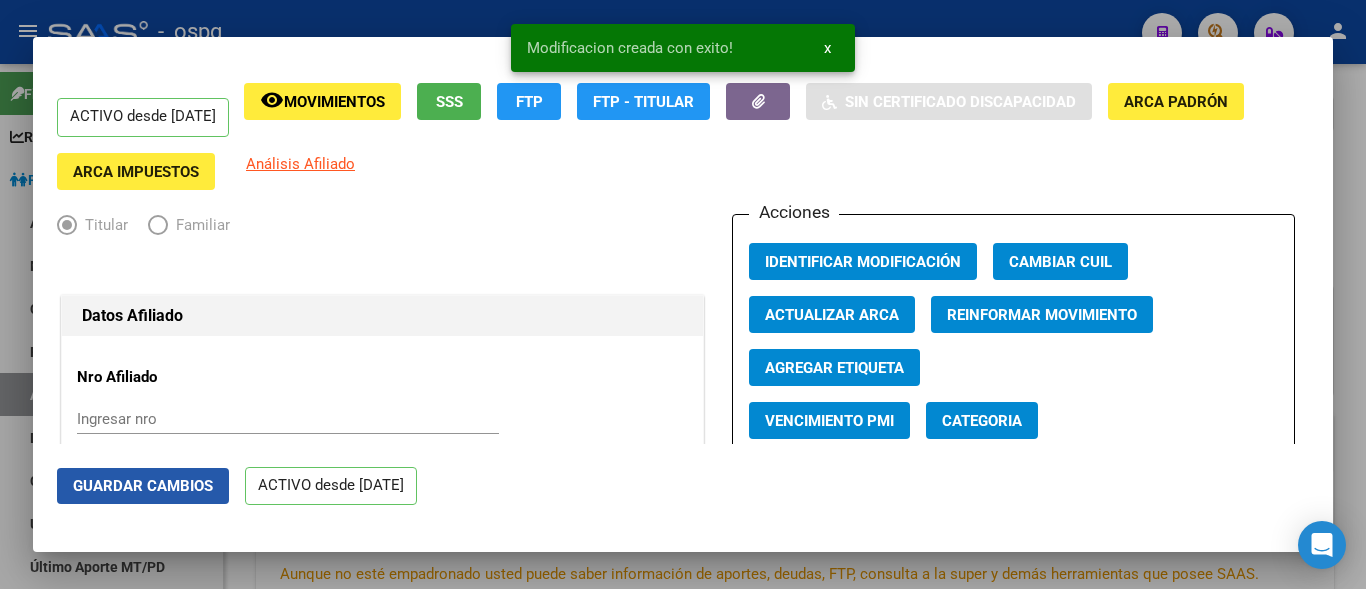
click at [145, 485] on span "Guardar Cambios" at bounding box center [143, 486] width 140 height 18
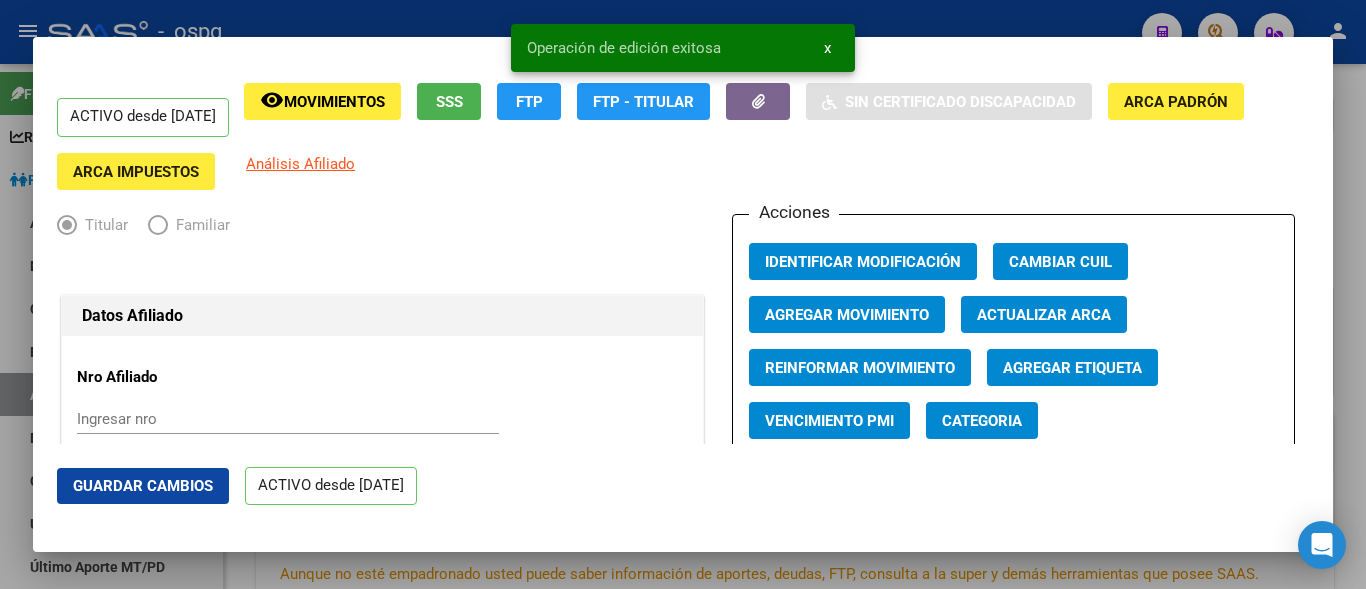
click at [158, 6] on div at bounding box center [683, 294] width 1366 height 589
